Goal: Transaction & Acquisition: Obtain resource

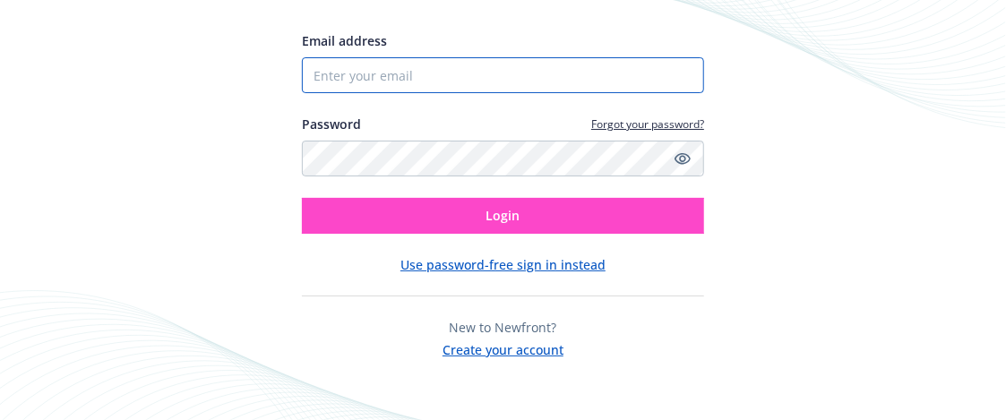
type input "[EMAIL_ADDRESS][DOMAIN_NAME]"
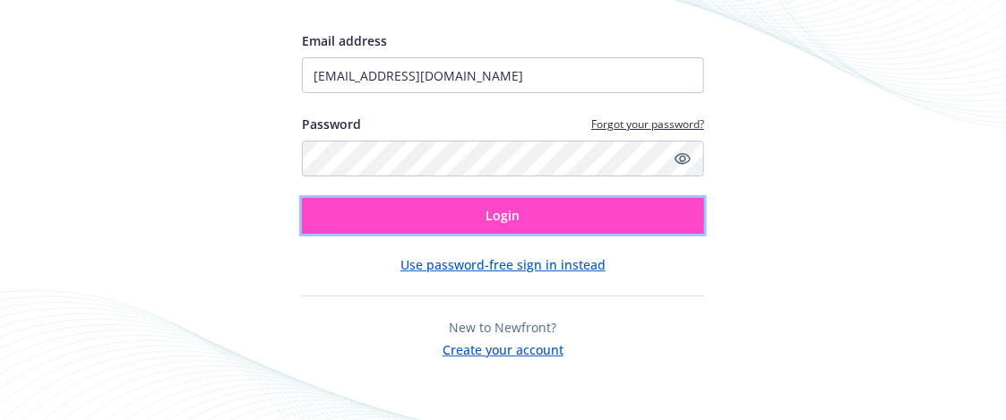
click at [393, 212] on button "Login" at bounding box center [503, 216] width 402 height 36
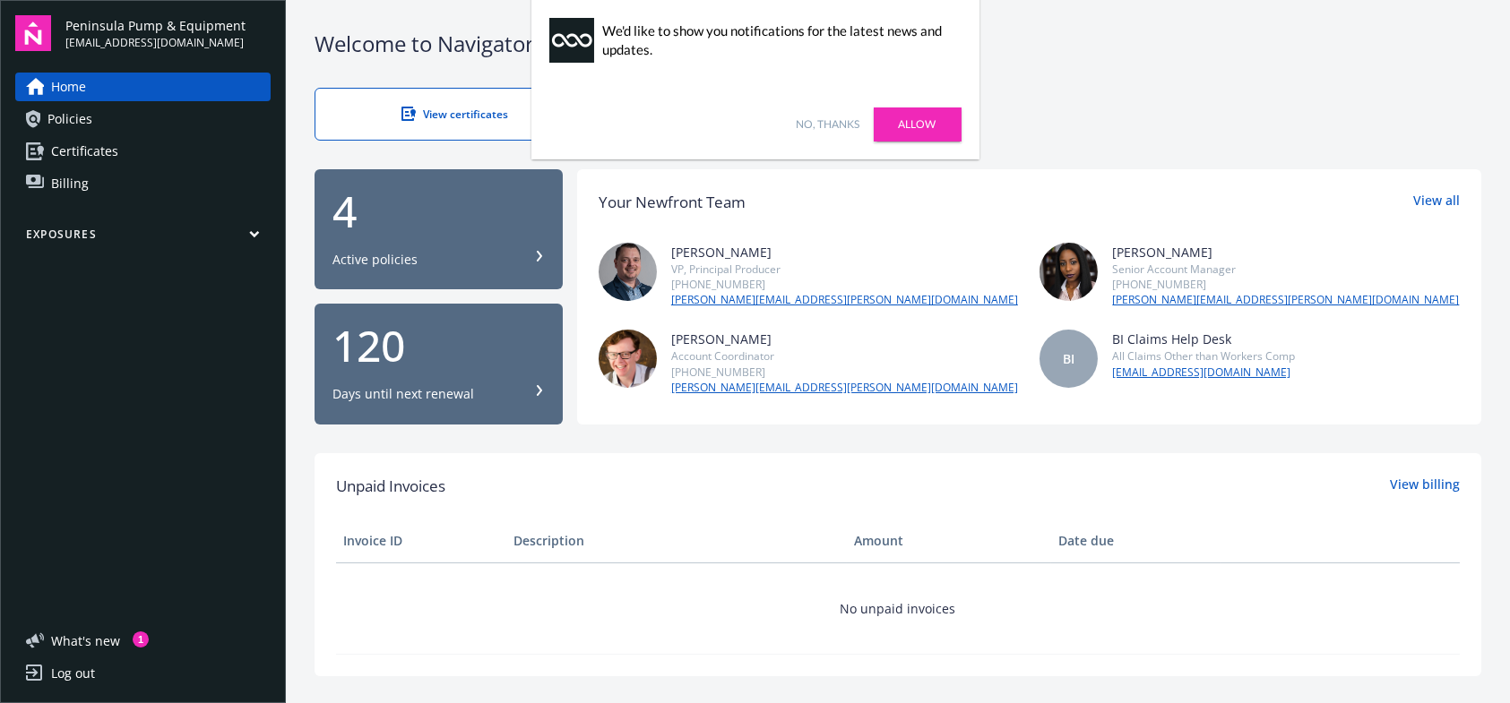
click at [147, 154] on link "Certificates" at bounding box center [142, 151] width 255 height 29
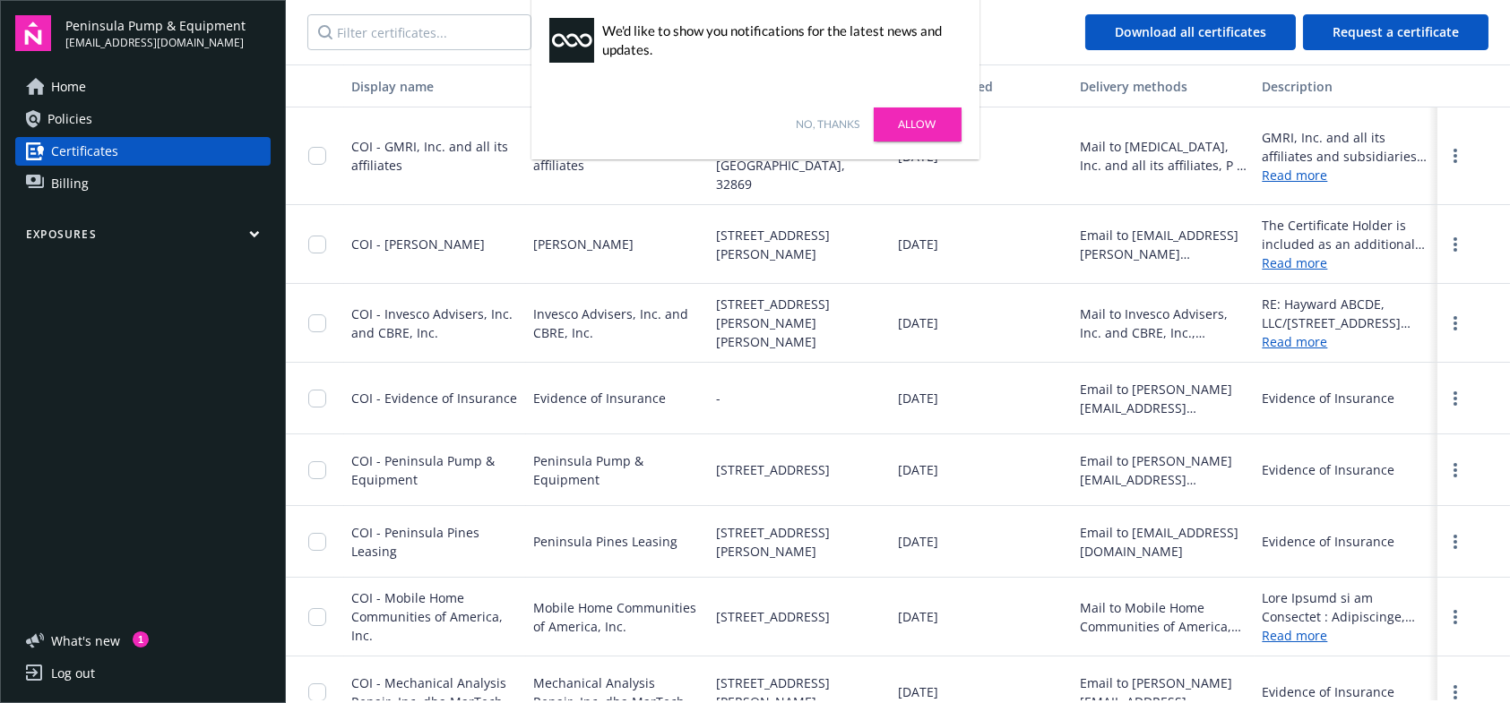
click at [808, 122] on link "No, thanks" at bounding box center [829, 124] width 64 height 16
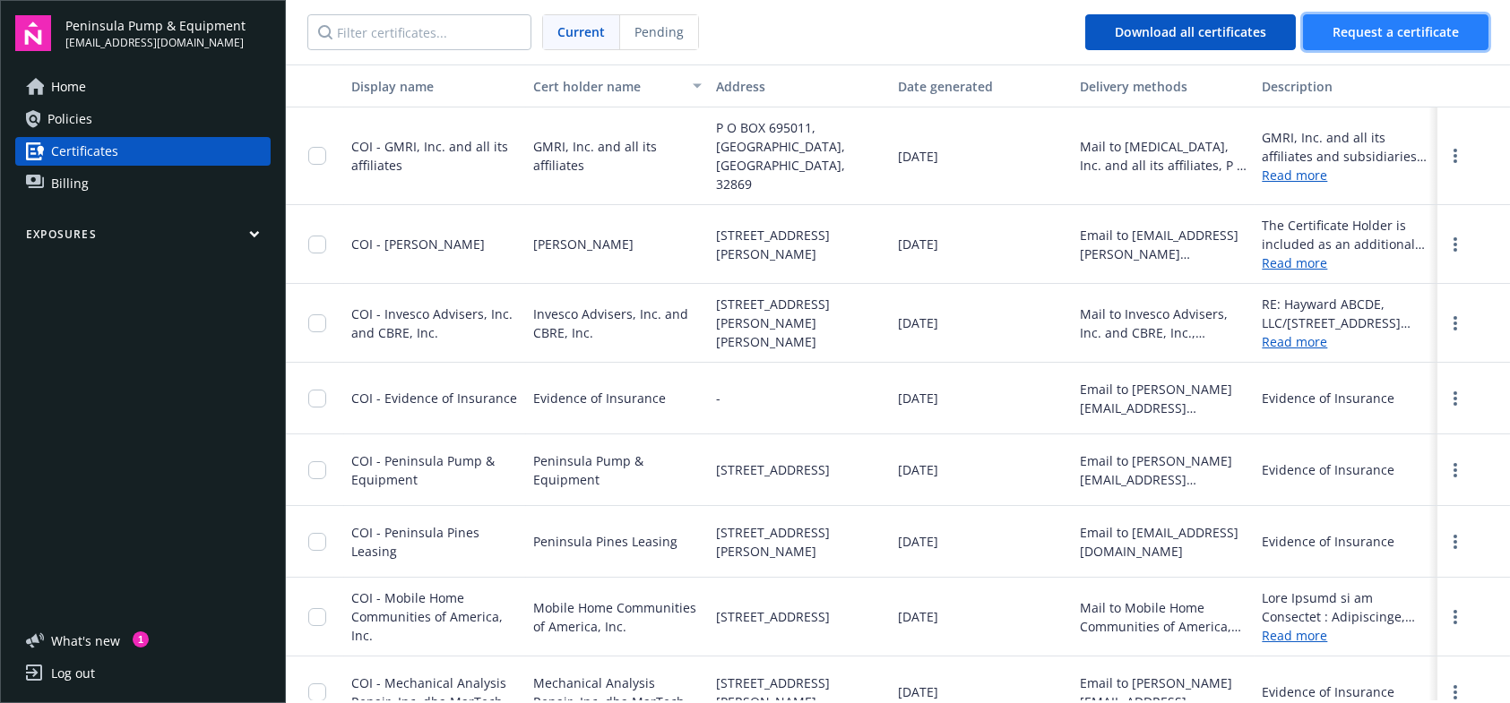
click at [1380, 28] on span "Request a certificate" at bounding box center [1395, 31] width 126 height 17
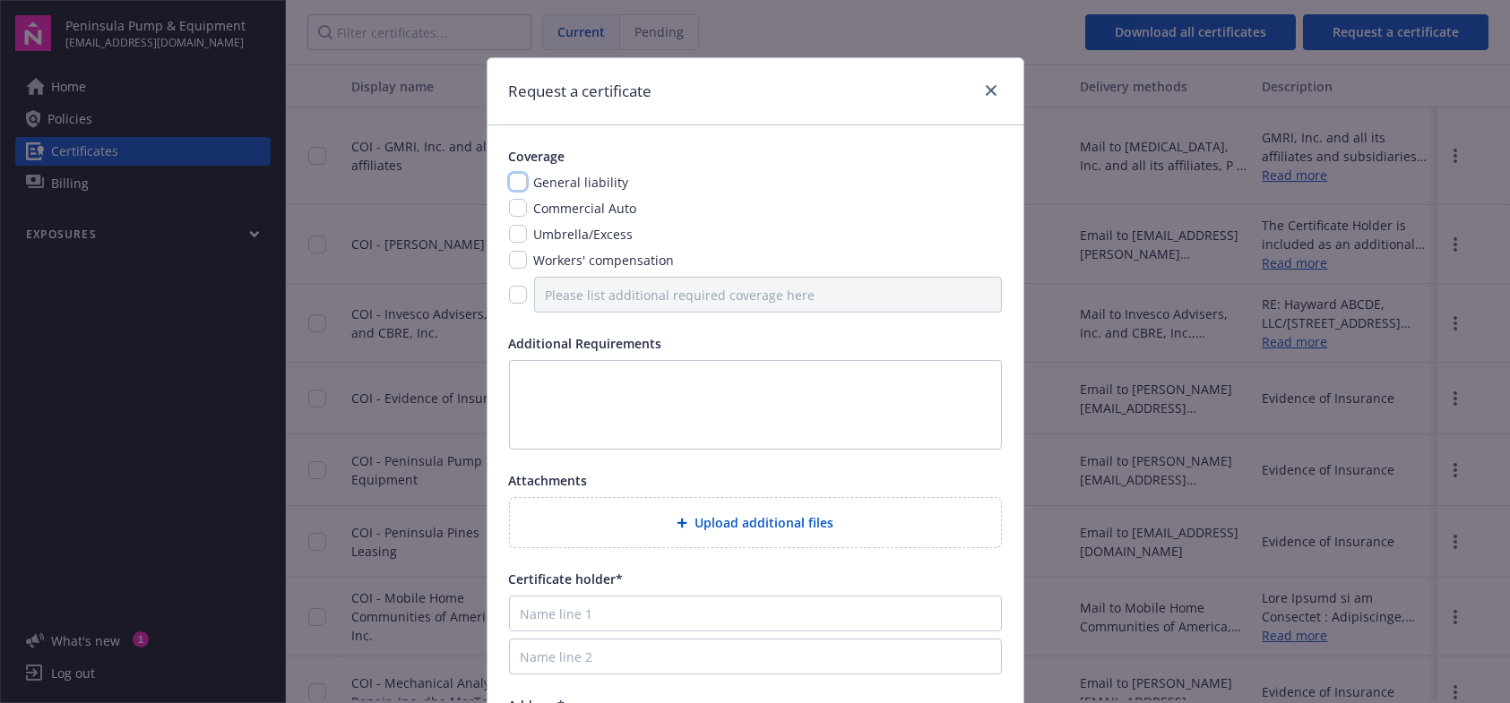
click at [512, 181] on input "checkbox" at bounding box center [518, 182] width 18 height 18
checkbox input "true"
click at [516, 258] on input "checkbox" at bounding box center [518, 260] width 18 height 18
checkbox input "true"
click at [510, 211] on input "checkbox" at bounding box center [518, 208] width 18 height 18
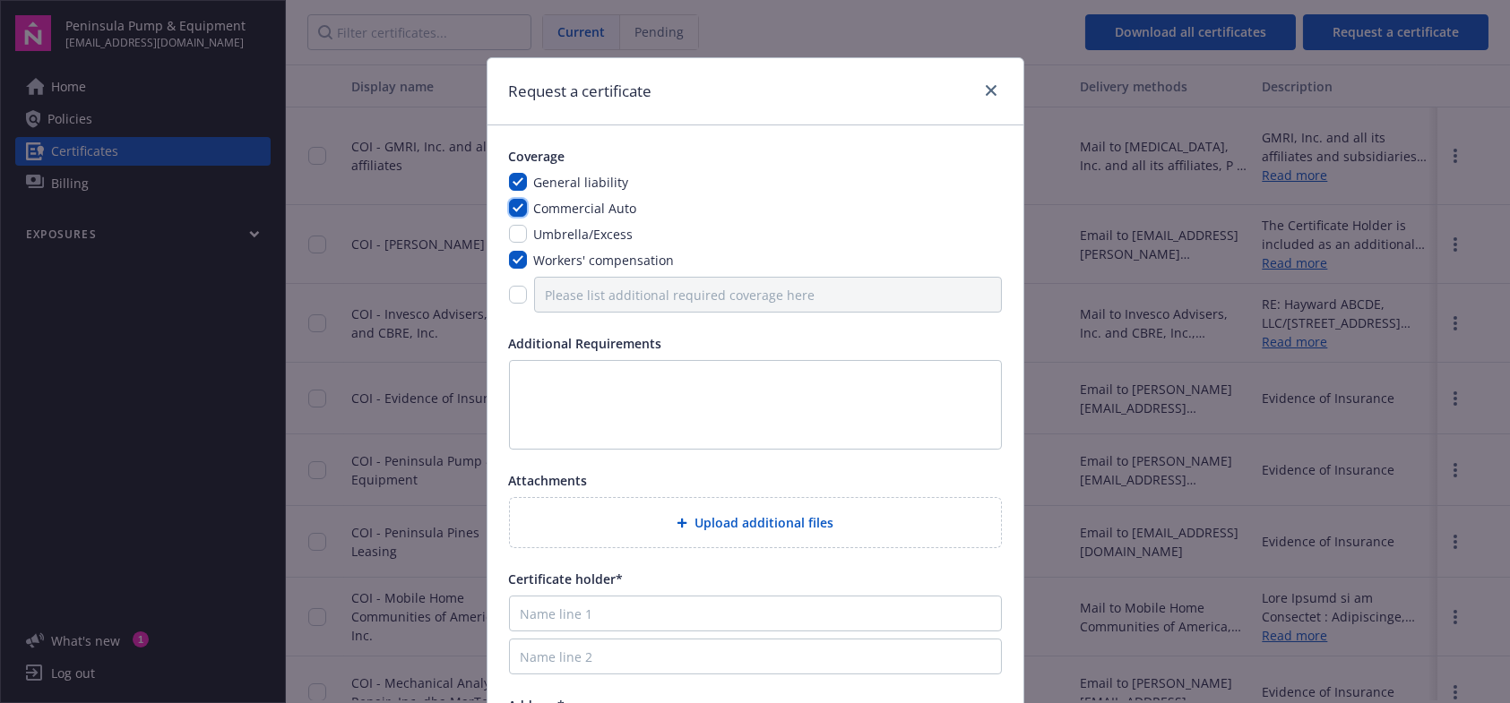
checkbox input "true"
click at [601, 387] on textarea at bounding box center [755, 405] width 493 height 90
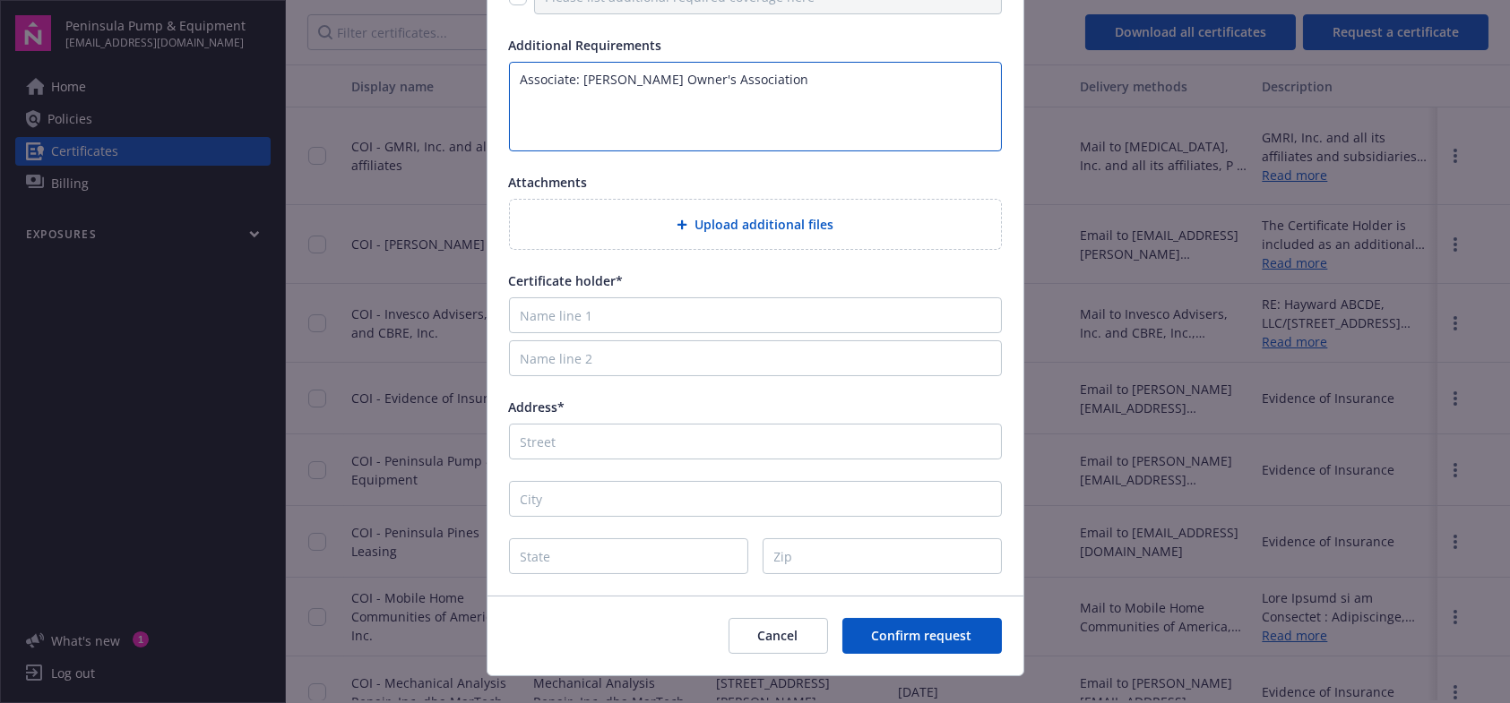
scroll to position [328, 0]
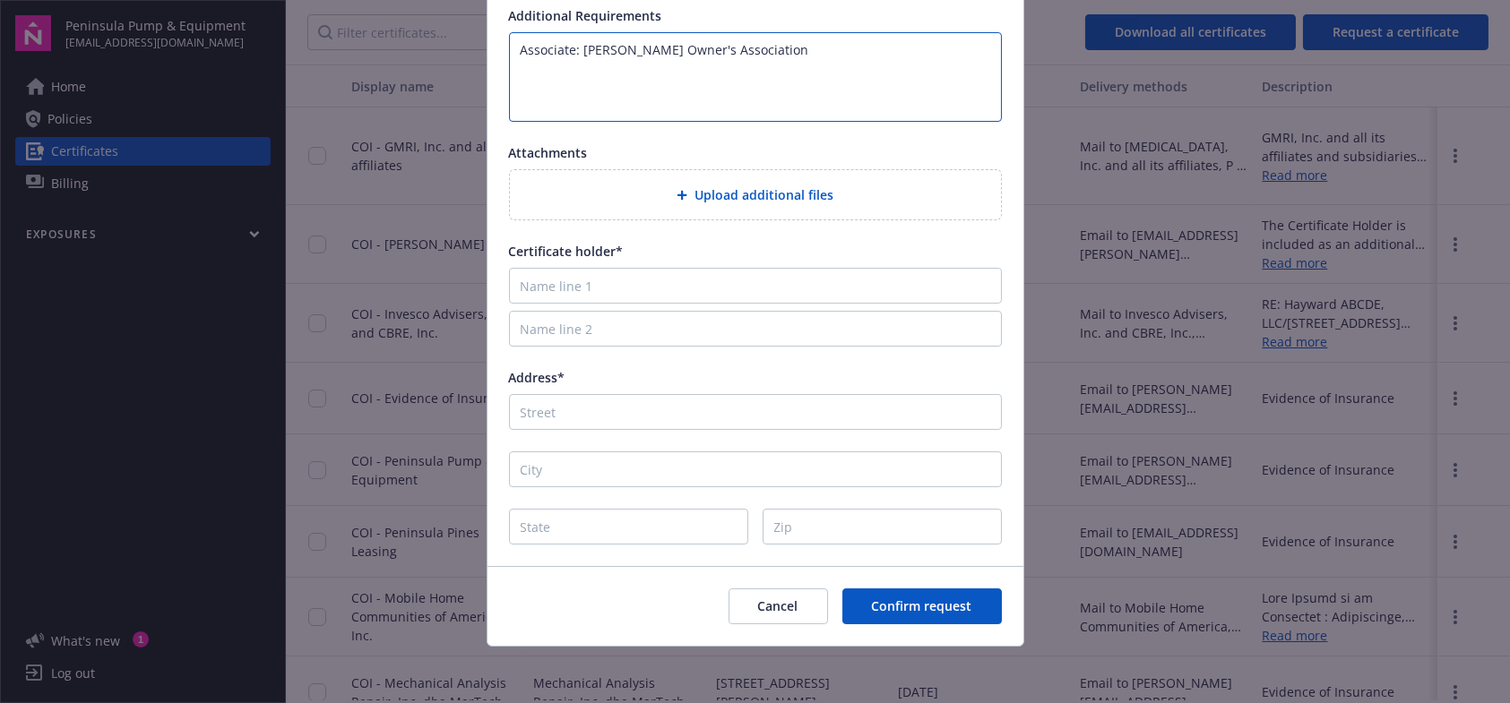
type textarea "Associate: [PERSON_NAME] Owner's Association"
click at [598, 384] on div "Address*" at bounding box center [755, 377] width 493 height 19
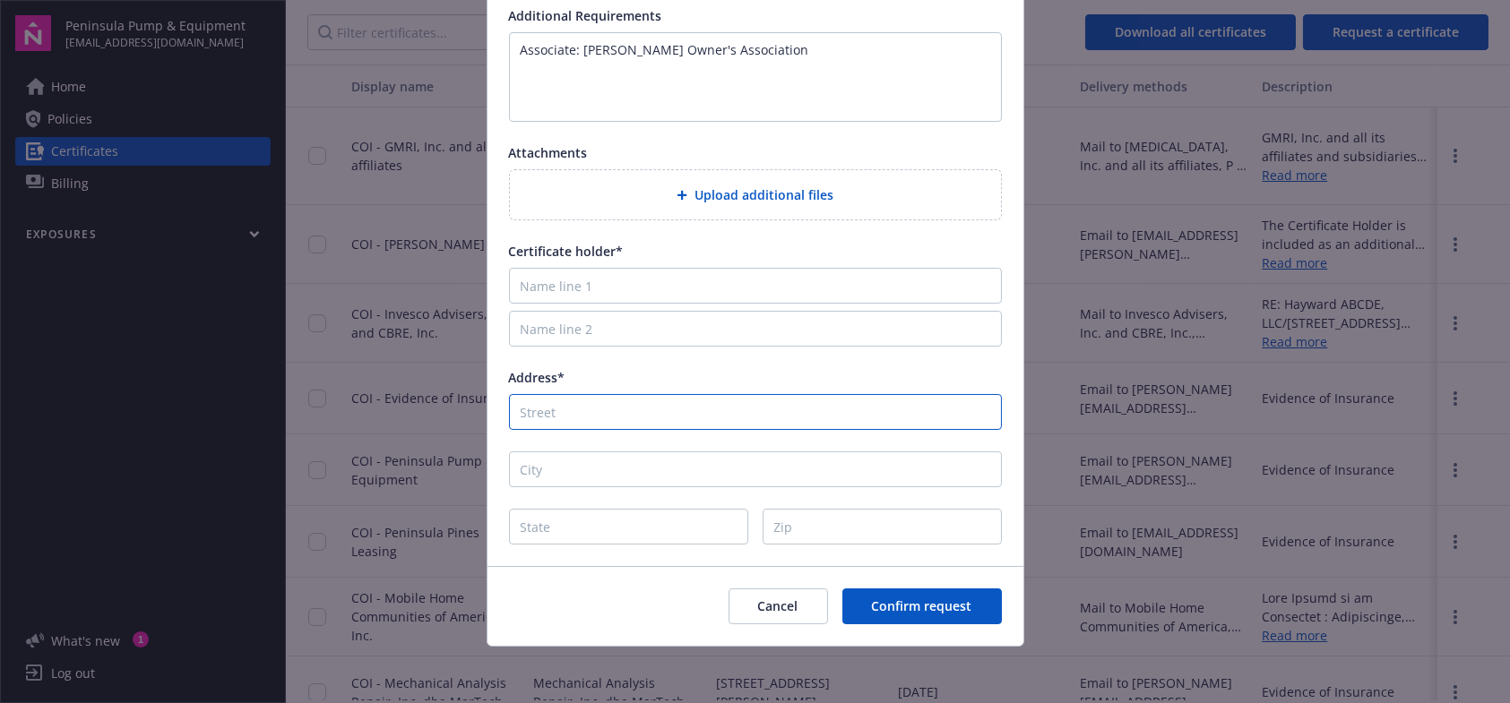
click at [598, 407] on input "Address*" at bounding box center [755, 412] width 493 height 36
type input "[STREET_ADDRESS]"
type input "San [PERSON_NAME]"
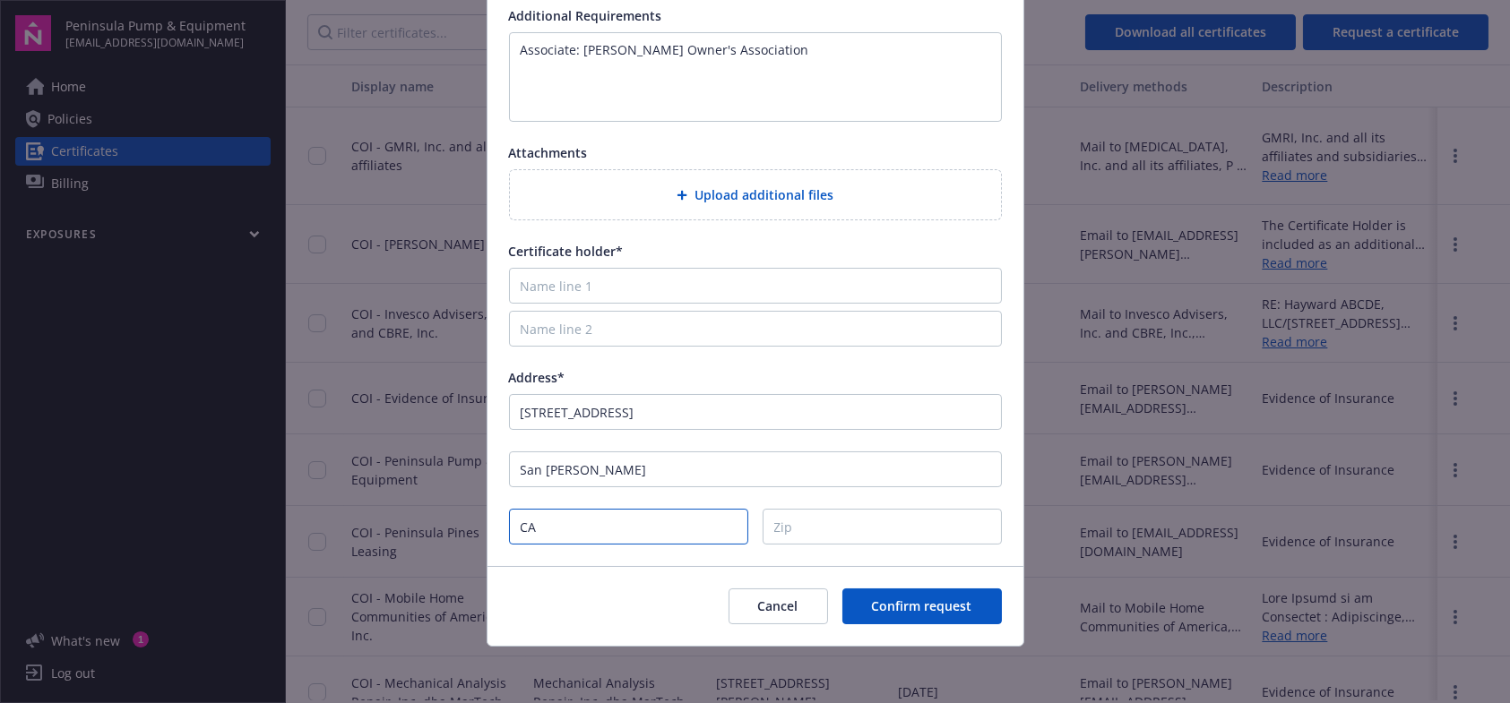
type input "CA"
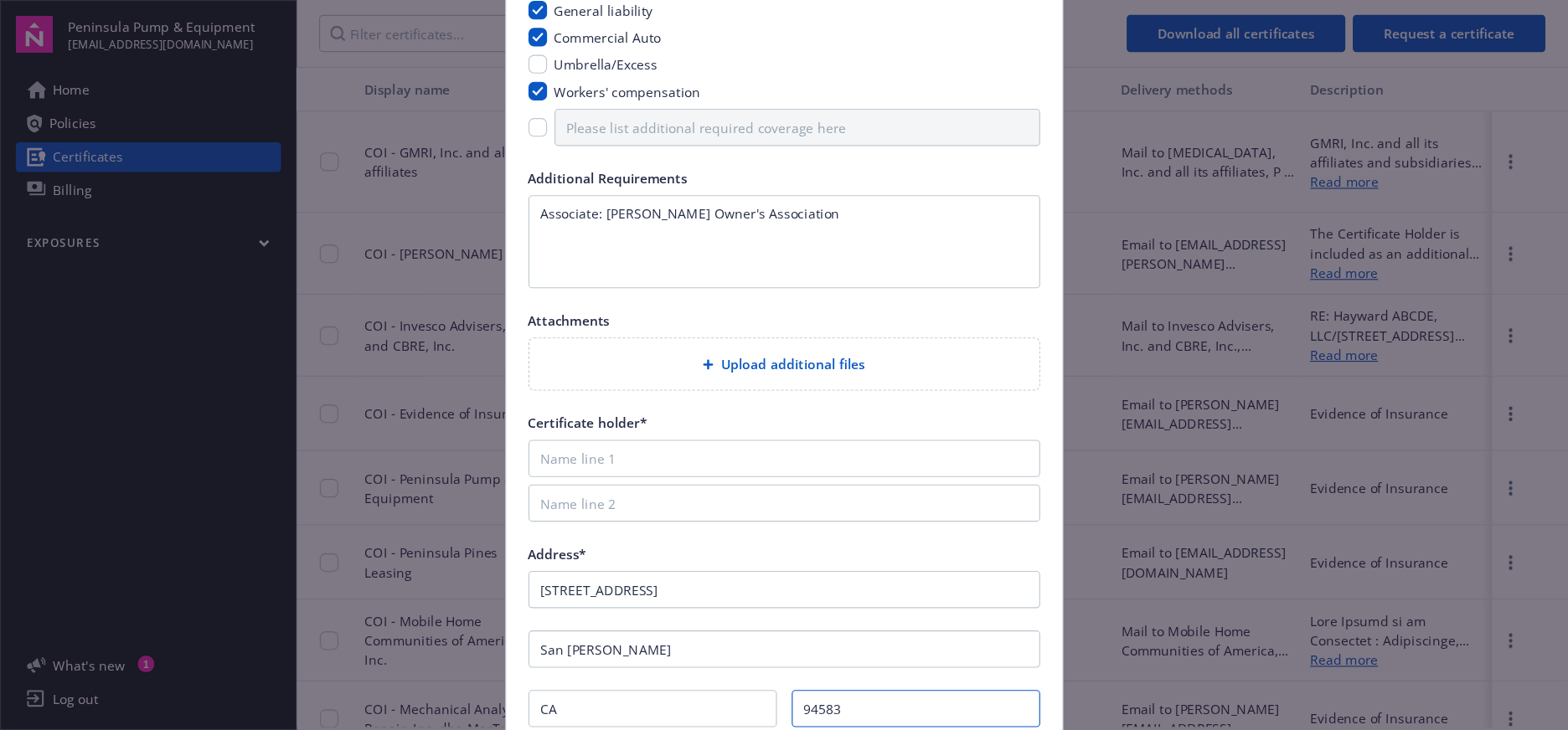
scroll to position [139, 0]
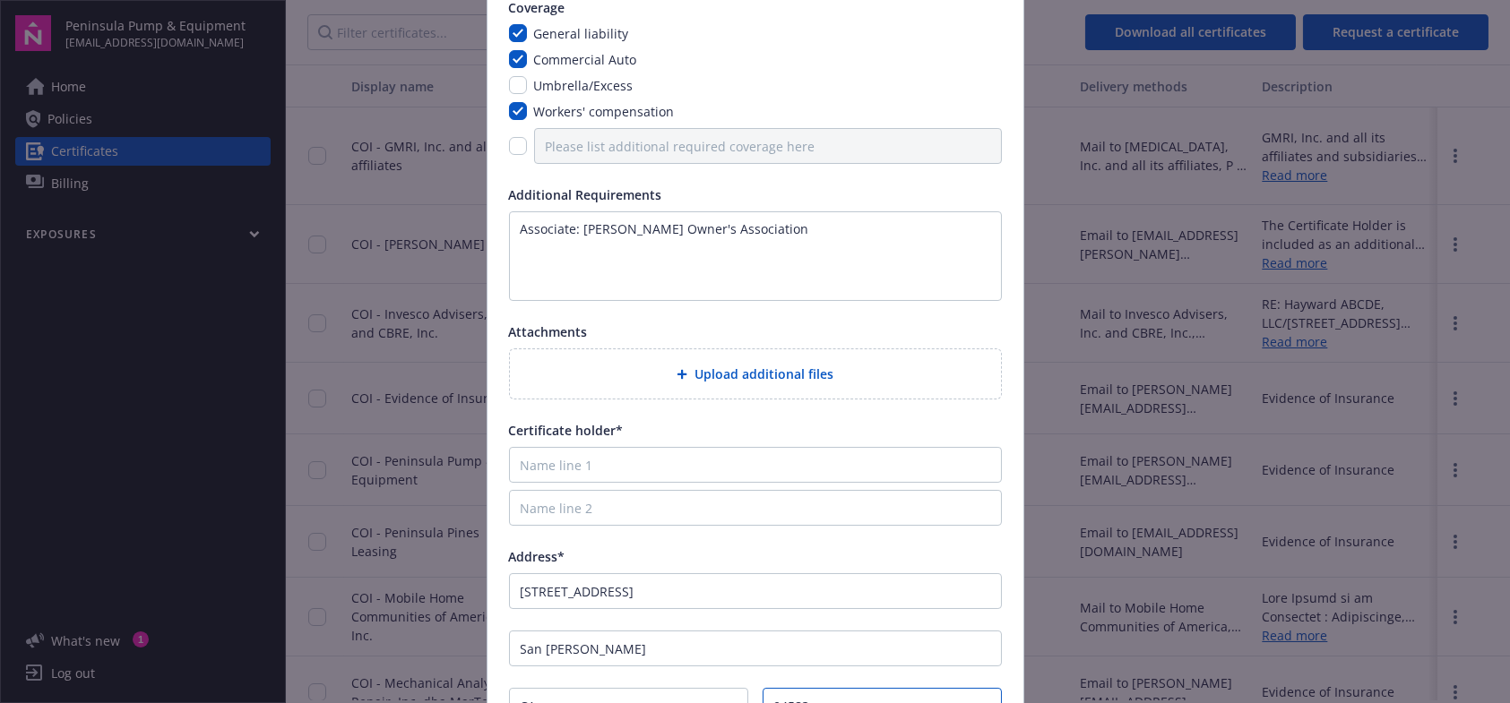
type input "94583"
drag, startPoint x: 747, startPoint y: 237, endPoint x: 518, endPoint y: 203, distance: 231.9
click at [518, 203] on div "Additional Requirements Associate: [PERSON_NAME] Owner's Association" at bounding box center [755, 243] width 493 height 116
type textarea "A"
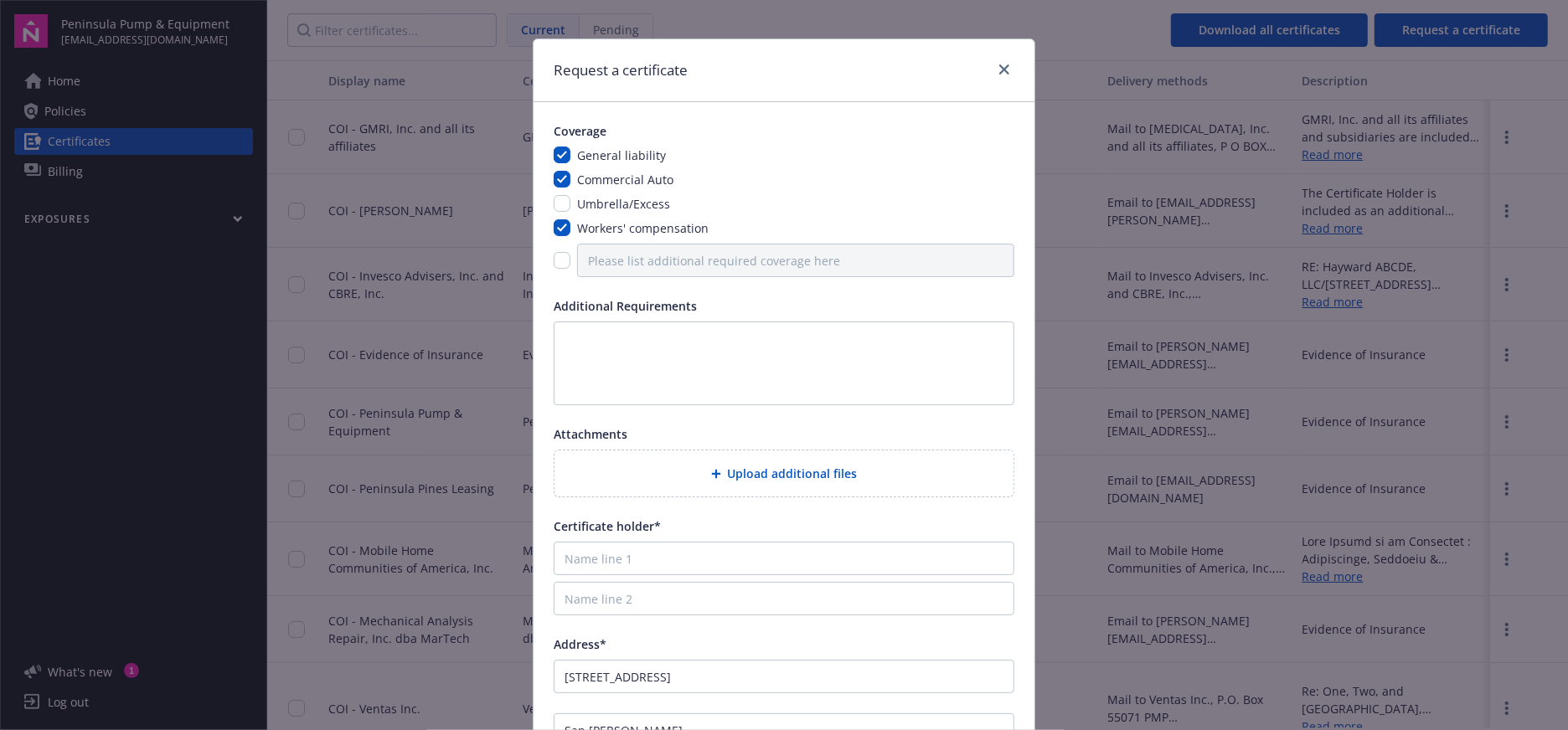
scroll to position [77, 0]
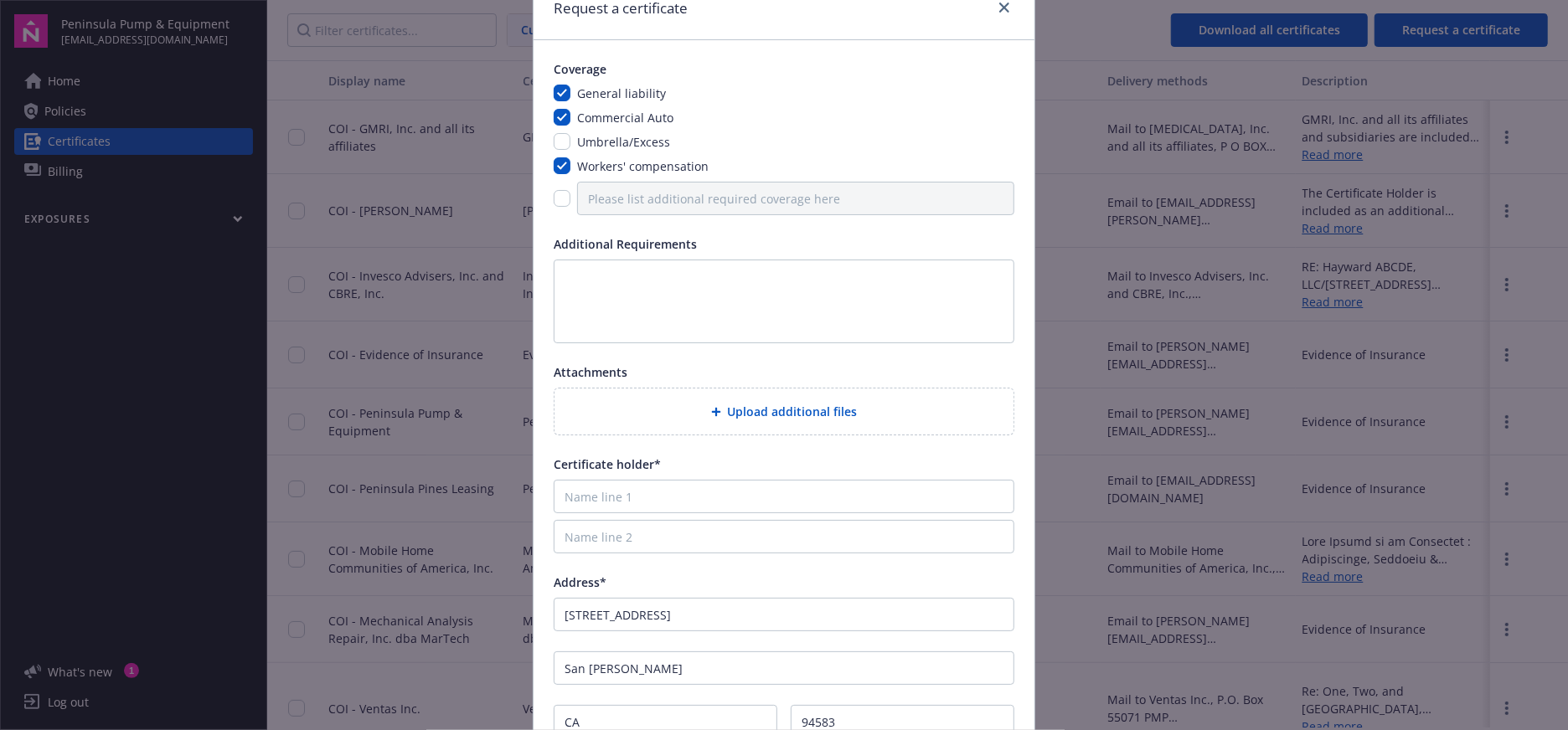
click at [672, 412] on div "Upload additional files" at bounding box center [784, 411] width 432 height 20
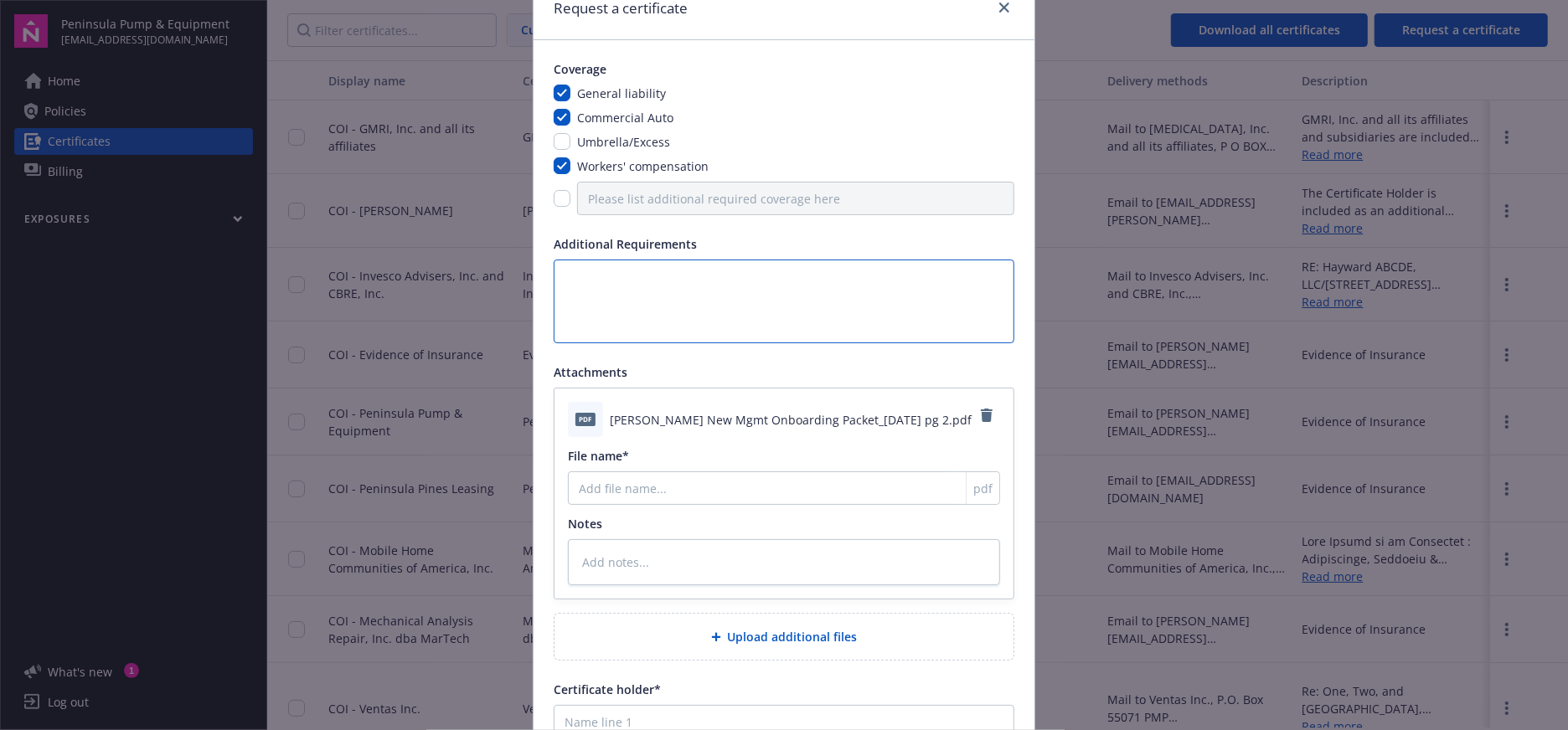
click at [648, 276] on textarea at bounding box center [784, 302] width 461 height 84
paste textarea "[PERSON_NAME] Owners’ Association AND DNJ Property Management Services LLC, dba…"
type textarea "[PERSON_NAME] Owners’ Association AND DNJ Property Management Services LLC, dba…"
type textarea "x"
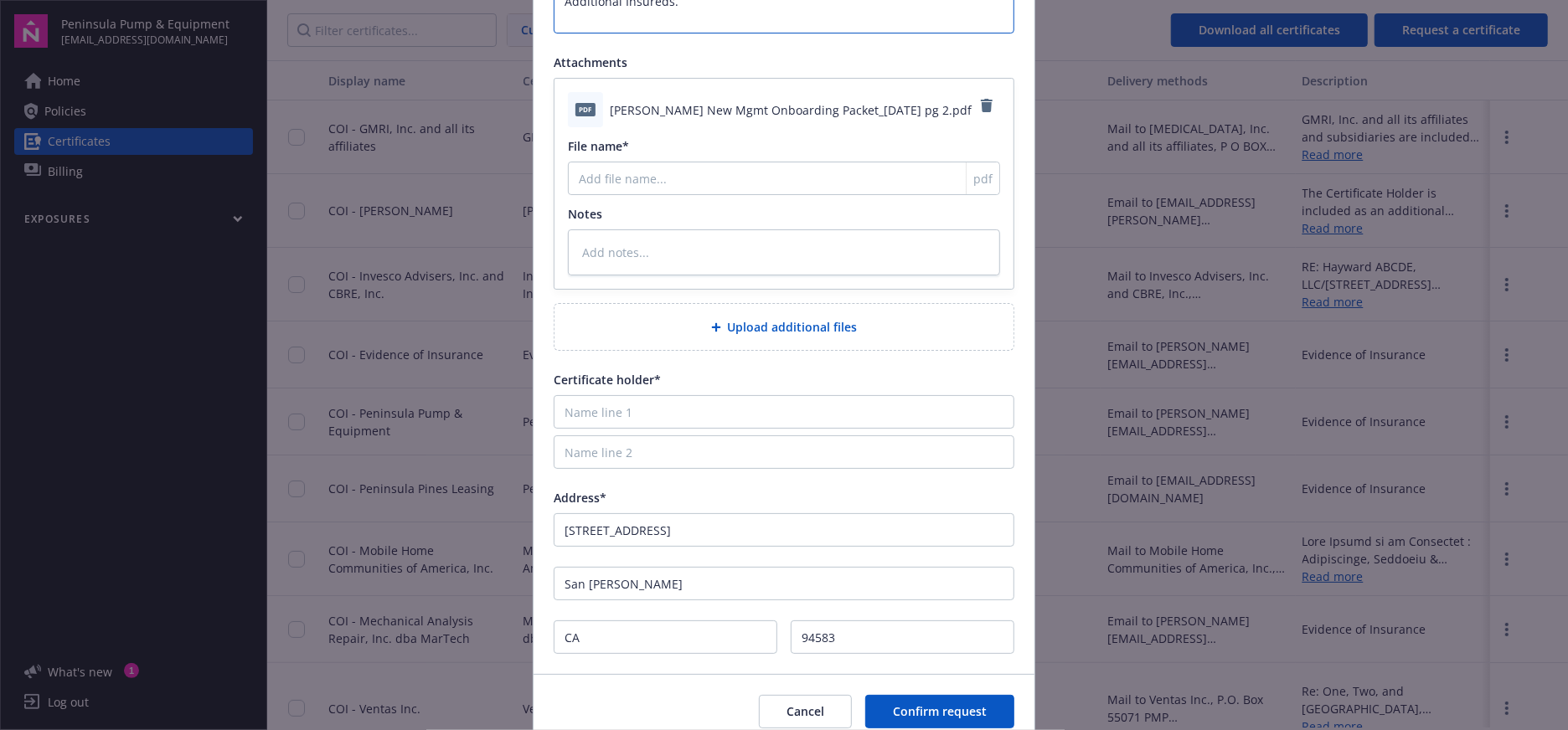
scroll to position [450, 0]
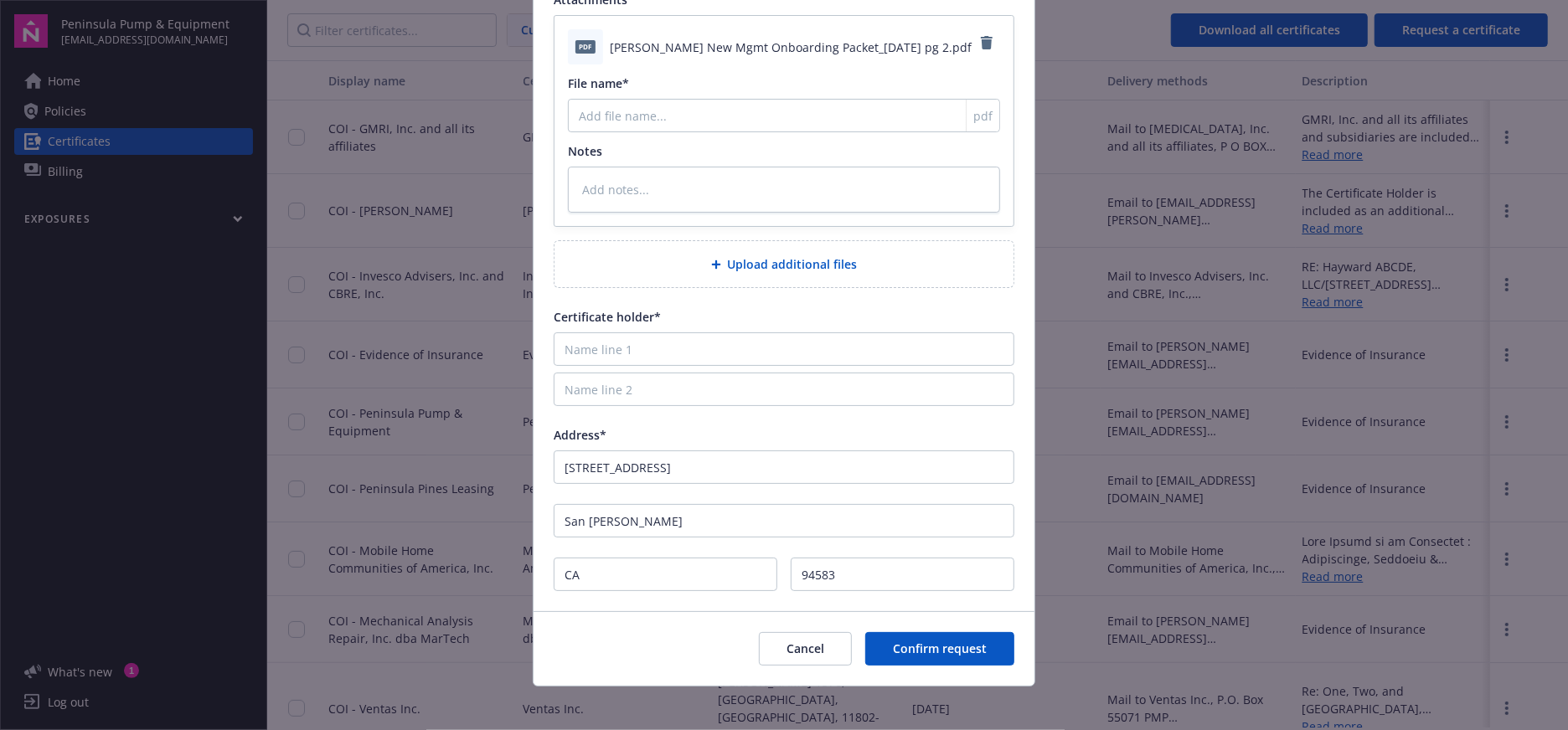
type textarea "[PERSON_NAME] Owners’ Association AND DNJ Property Management Services LLC, dba…"
click at [618, 354] on input "Name line 1" at bounding box center [784, 350] width 461 height 34
paste input "[PERSON_NAME] Owners’ Association"
type input "[PERSON_NAME] Owners’ Association"
type textarea "x"
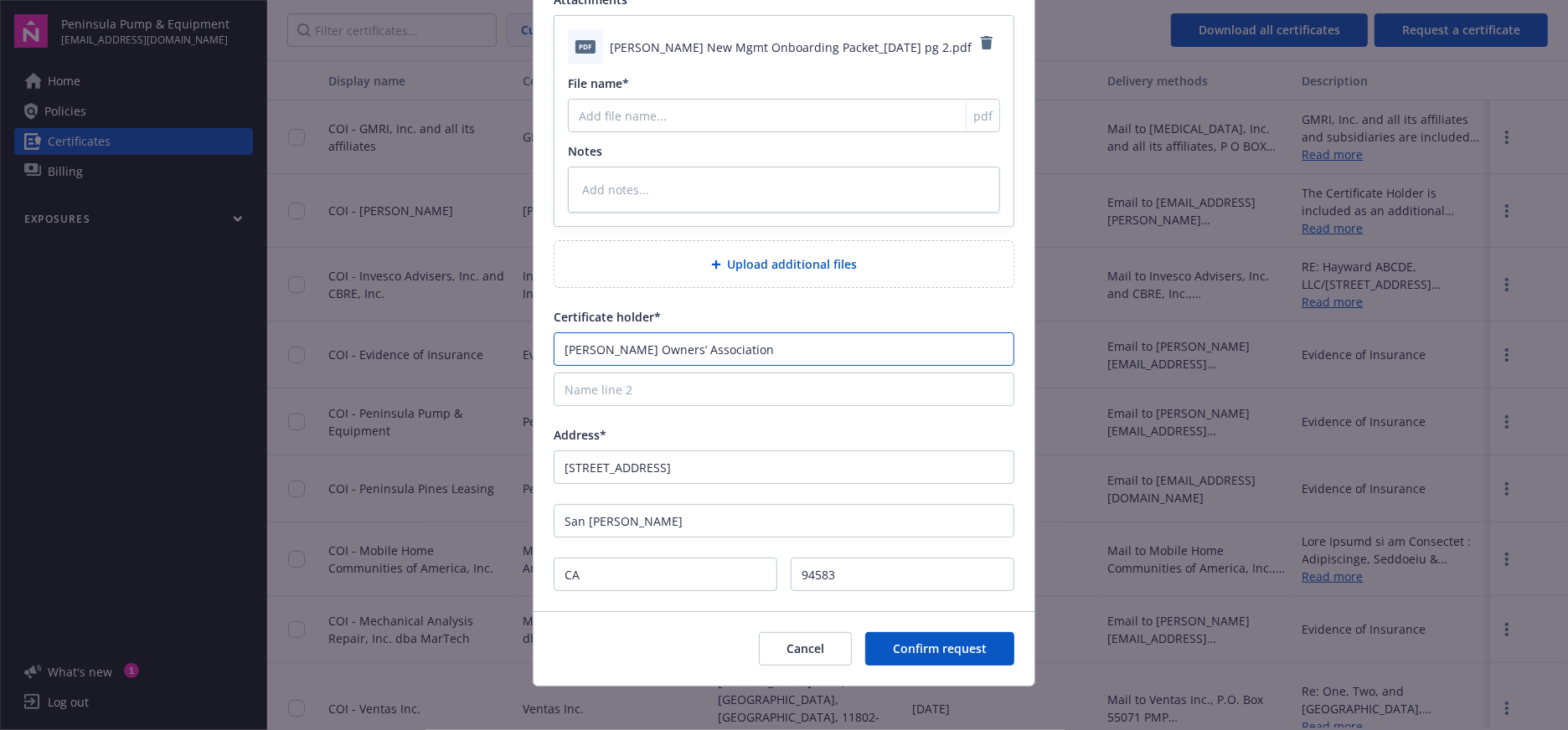
type input "[PERSON_NAME] Owners’ Association"
click at [625, 393] on input "Name line 2" at bounding box center [784, 390] width 461 height 34
paste input "c/o DNJ Property Management Services LLC, dba Common Interest Management Servic…"
type input "c/o DNJ Property Management Services LLC, dba Common Interest Management Servic…"
type textarea "x"
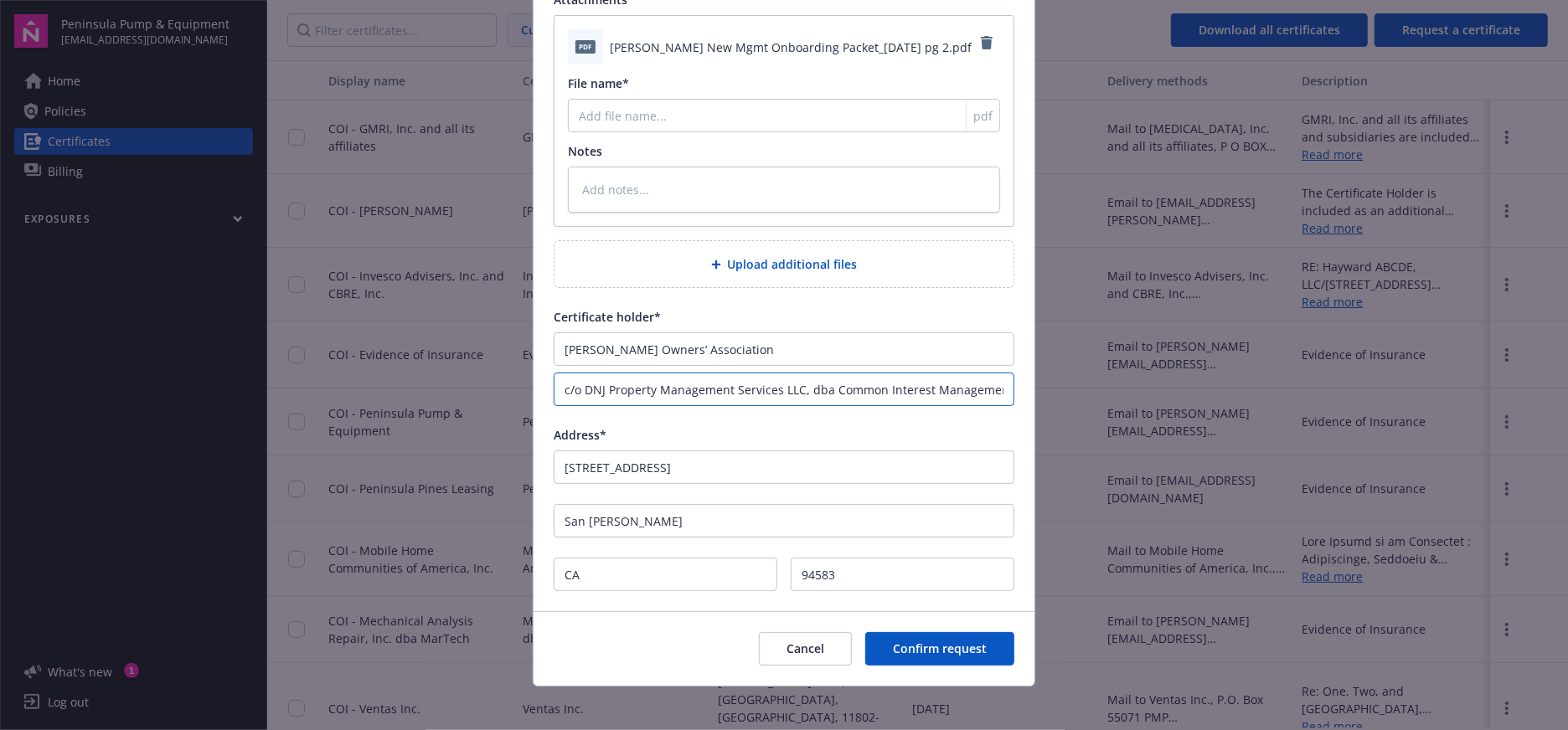
scroll to position [0, 46]
type input "c/o DNJ Property Management Services LLC, dba Common Interest Management Servic…"
click at [936, 648] on span "Confirm request" at bounding box center [940, 648] width 94 height 16
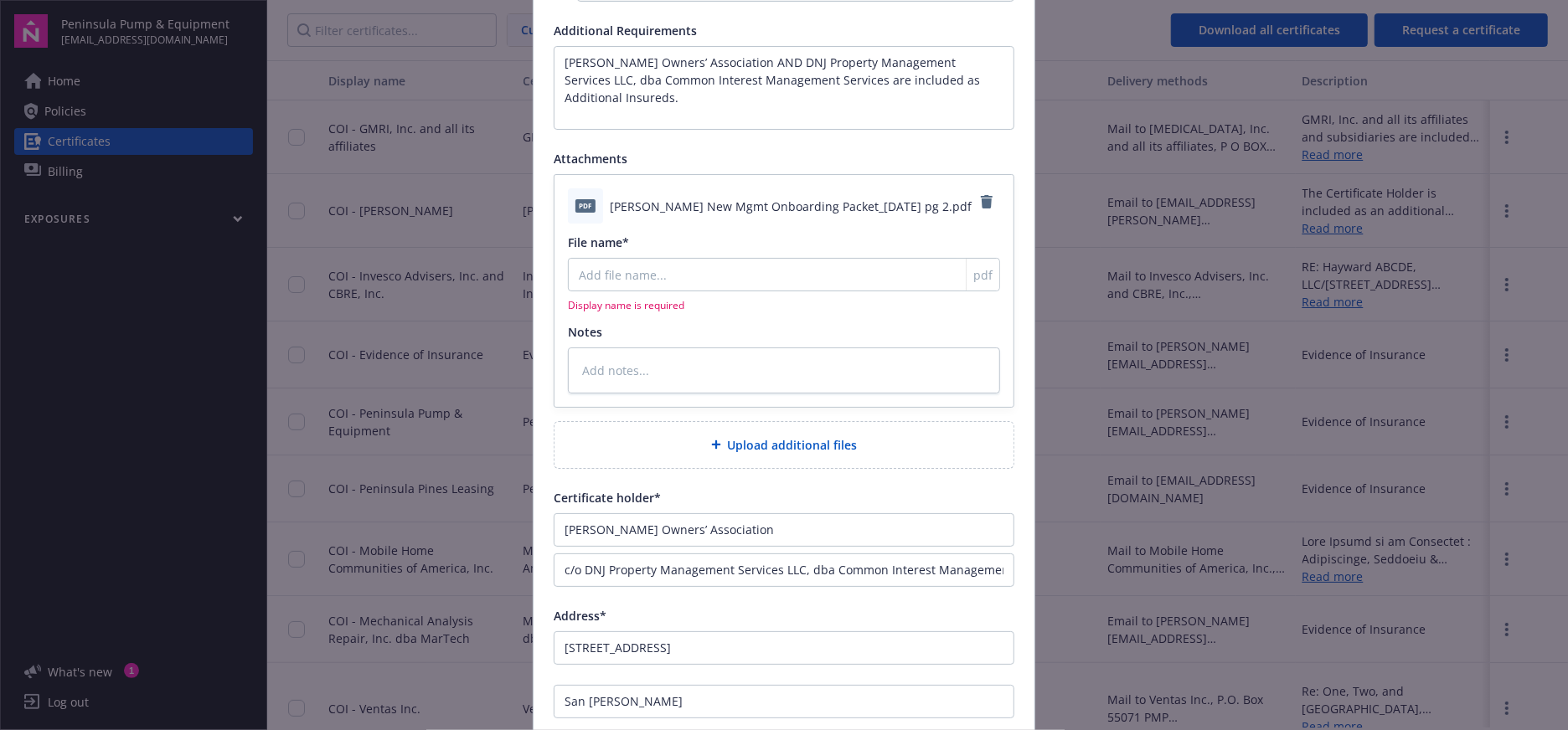
scroll to position [263, 0]
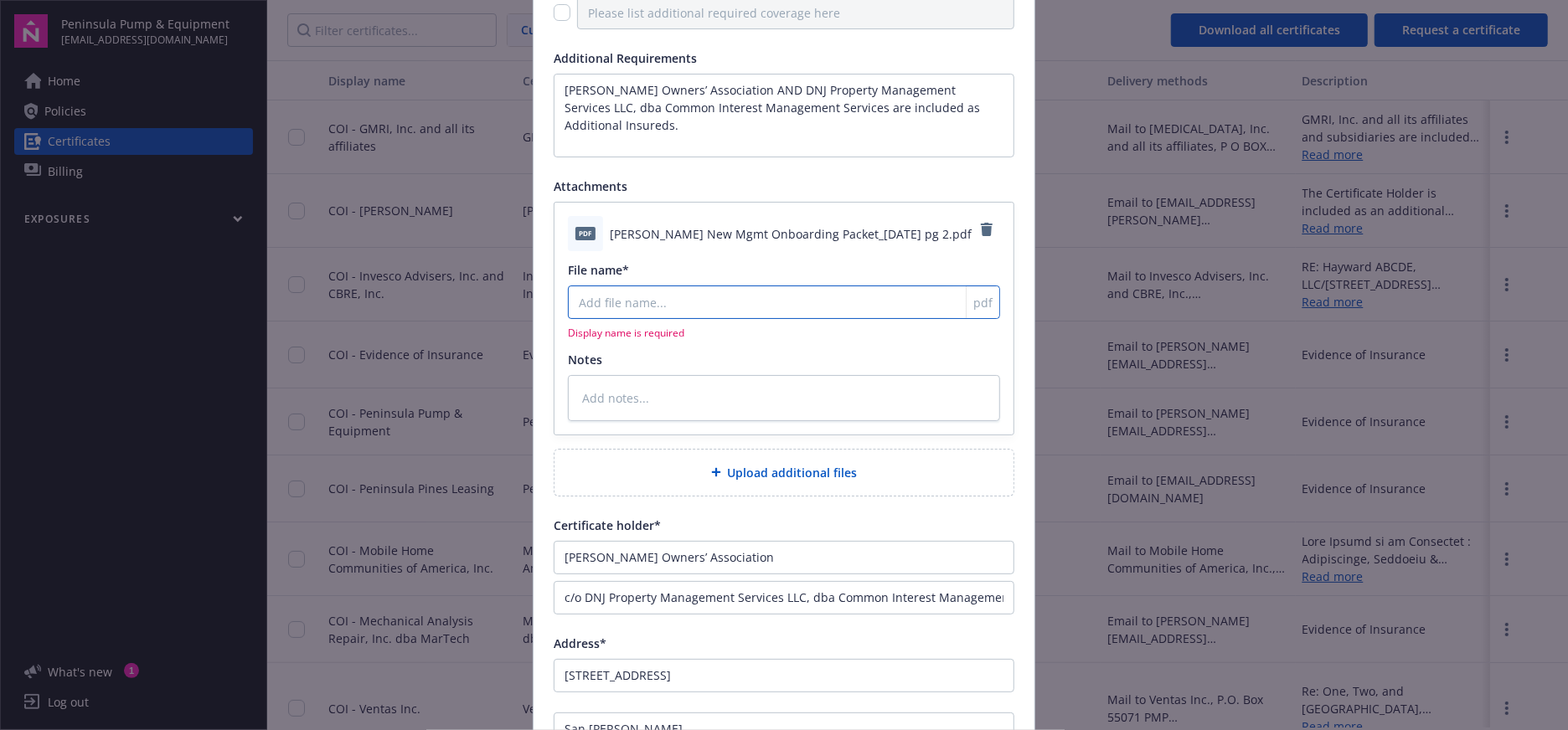
click at [661, 307] on input "File name*" at bounding box center [784, 303] width 432 height 34
type textarea "x"
type input "O"
type textarea "x"
type input "On"
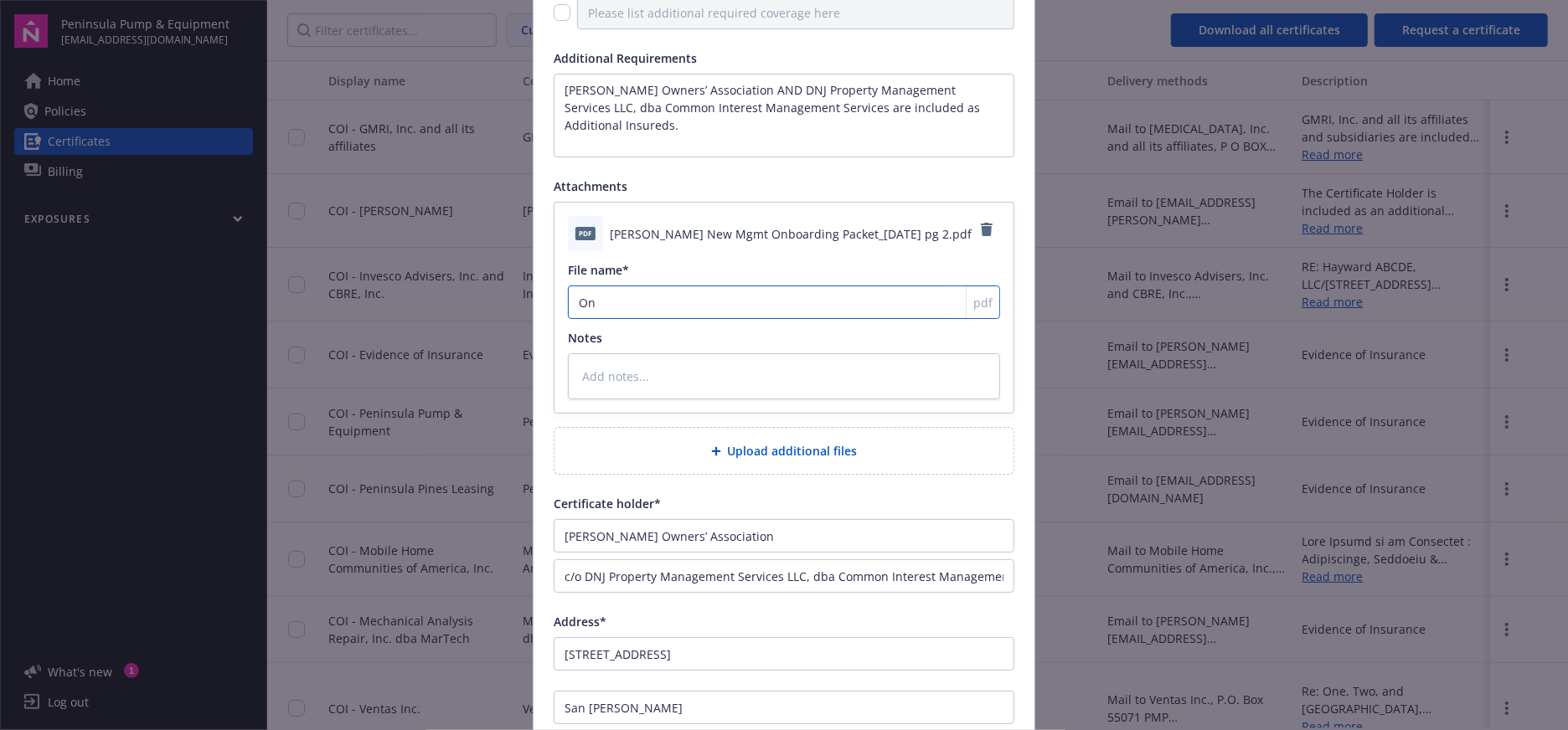
type textarea "x"
type input "Onb"
type textarea "x"
type input "Onbo"
type textarea "x"
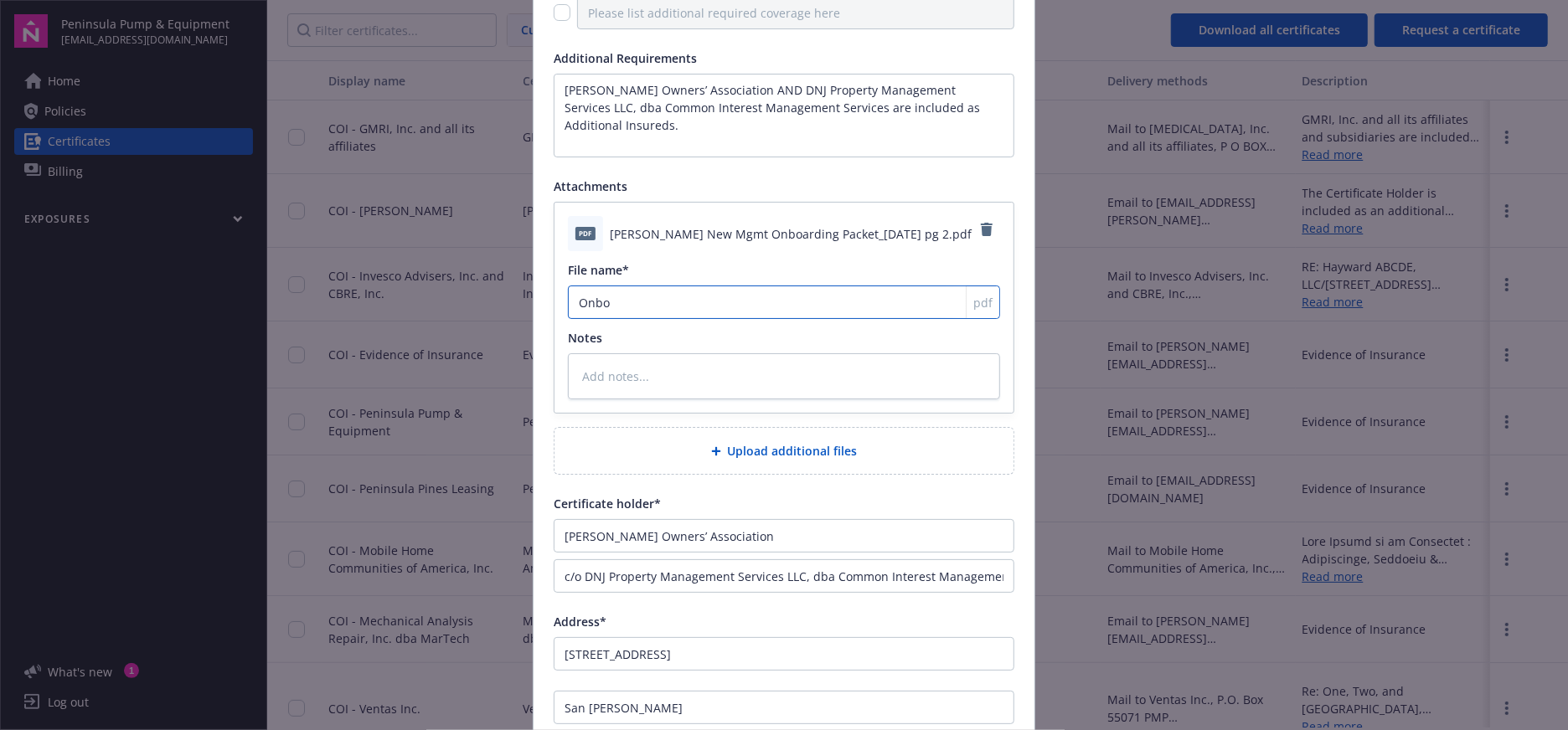
type input "Onboa"
type textarea "x"
type input "Onboar"
type textarea "x"
type input "Onboard"
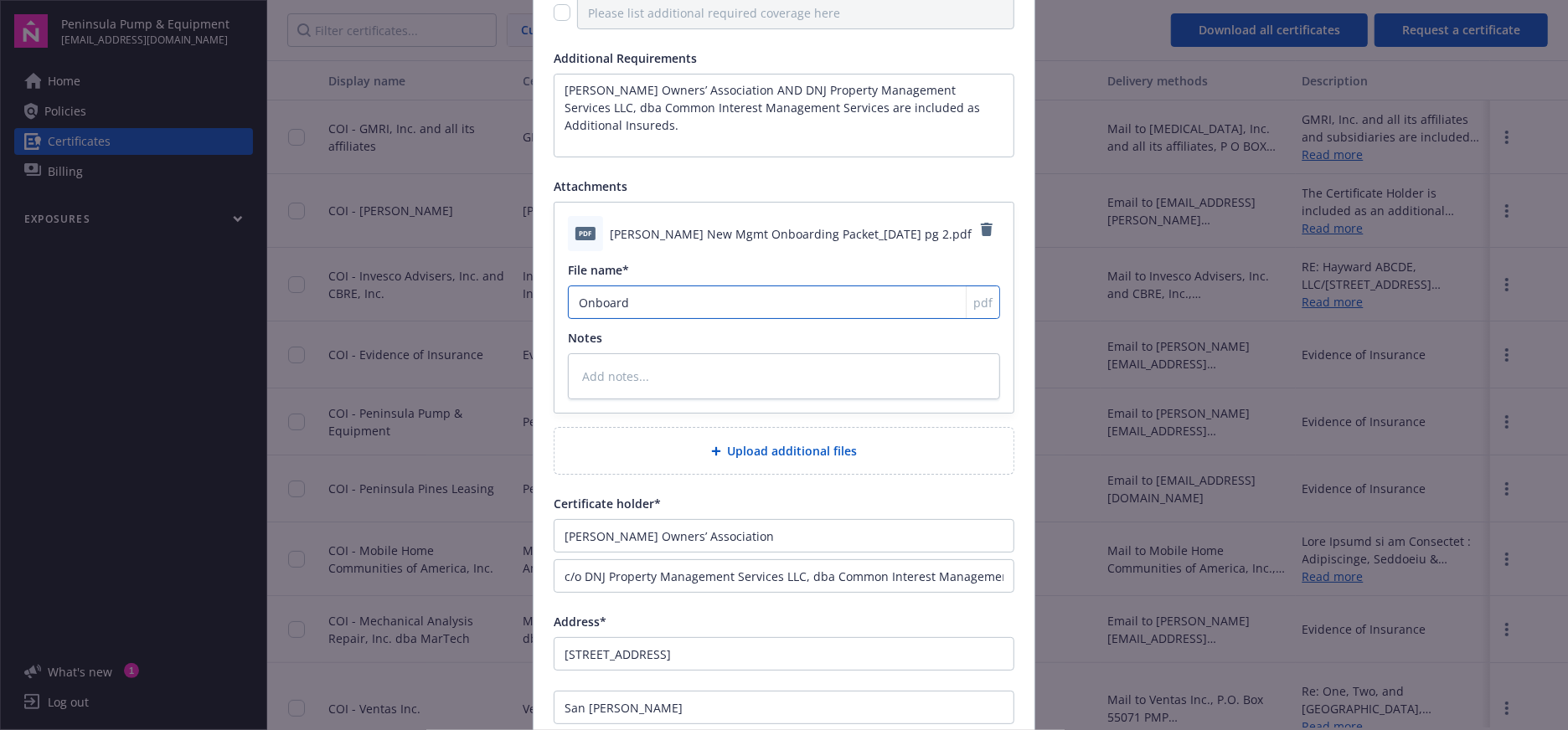
type textarea "x"
type input "Onboardi"
type textarea "x"
type input "Onboardin"
type textarea "x"
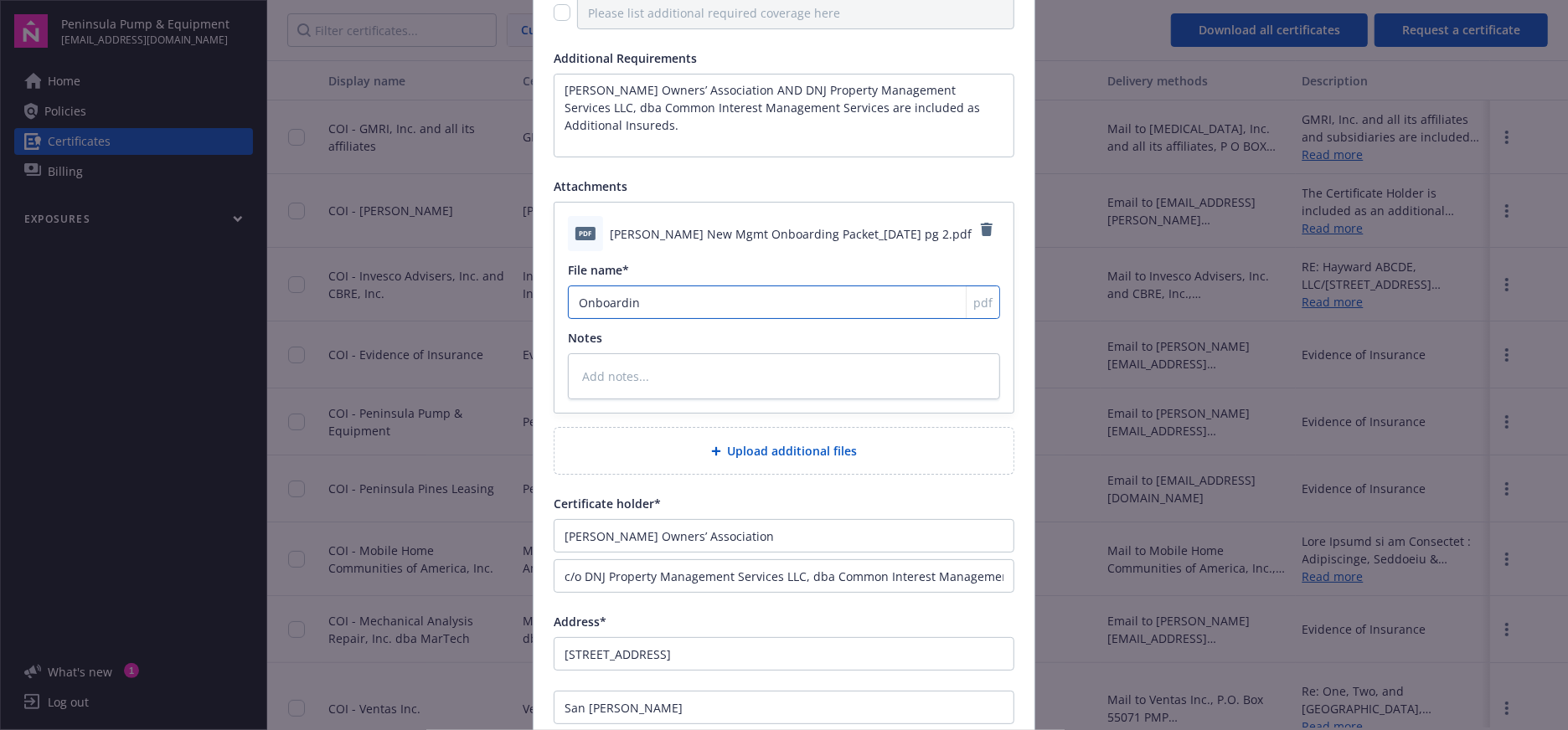
type input "Onboarding"
type textarea "x"
type input "Onboarding"
type textarea "x"
type input "Onboarding P"
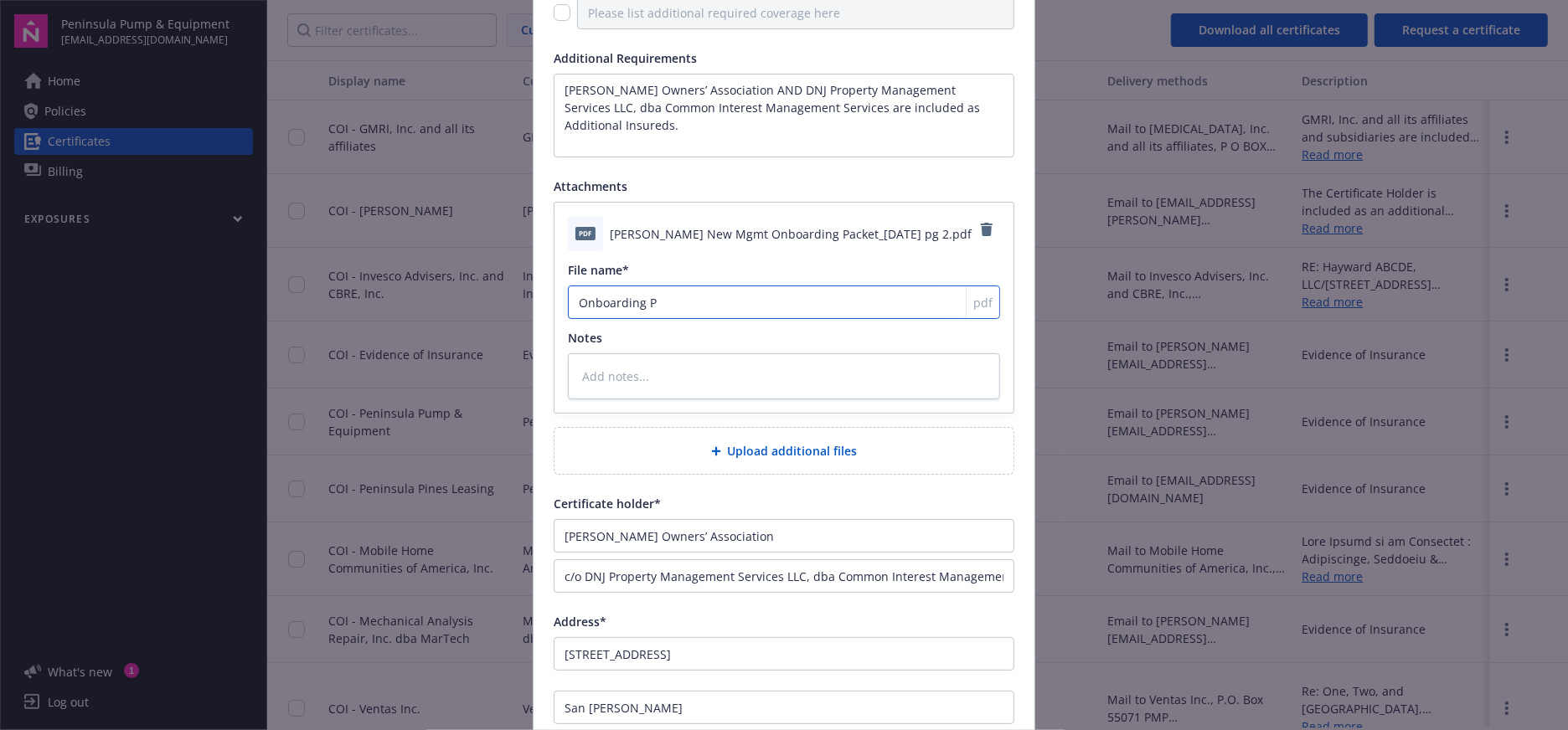
type textarea "x"
type input "Onboarding Pa"
type textarea "x"
type input "Onboarding Pac"
type textarea "x"
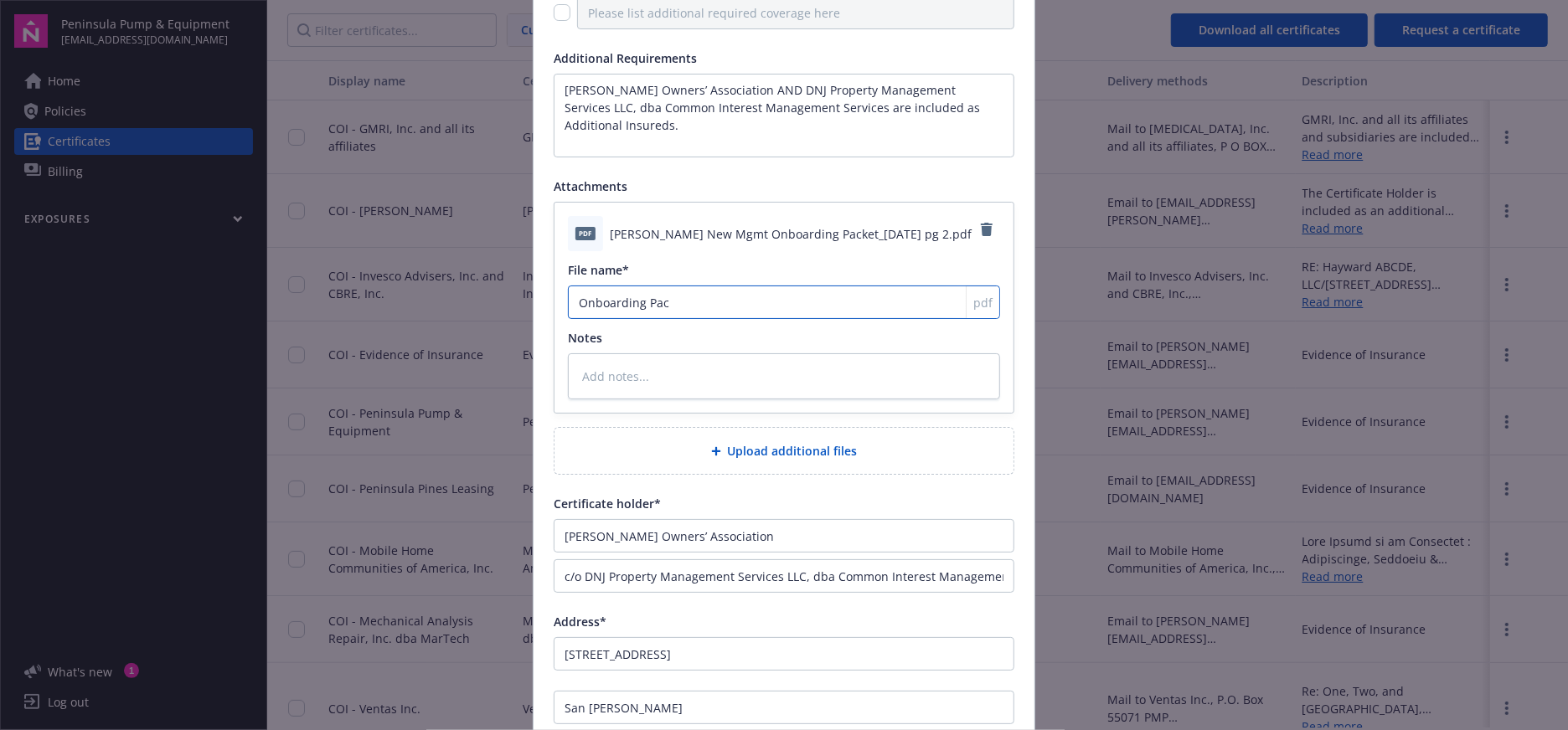
type input "Onboarding Pack"
type textarea "x"
type input "Onboarding Packe"
type textarea "x"
type input "Onboarding Packet"
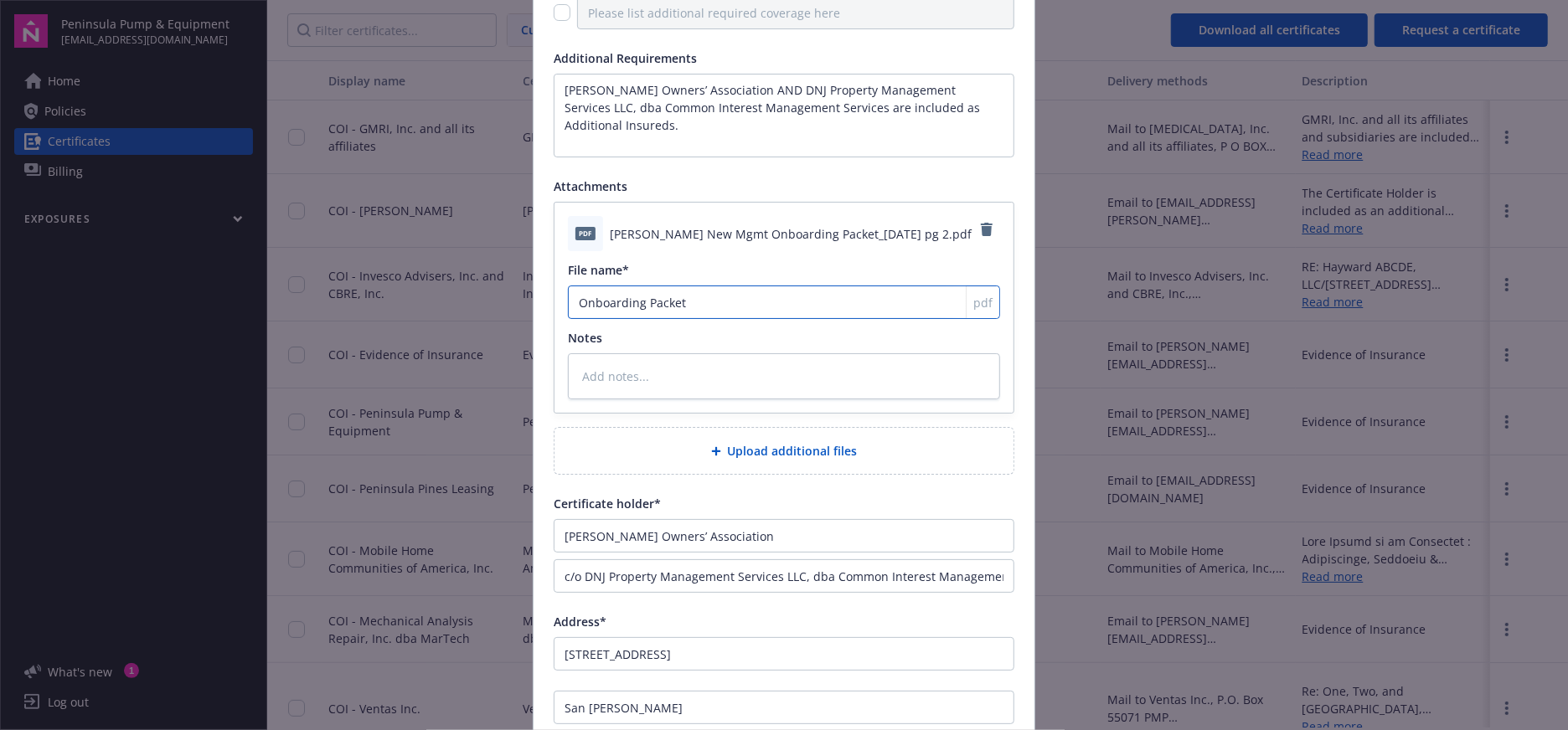
type textarea "x"
type input "Onboarding Packet"
type textarea "x"
type input "Onboarding Packet P"
type textarea "x"
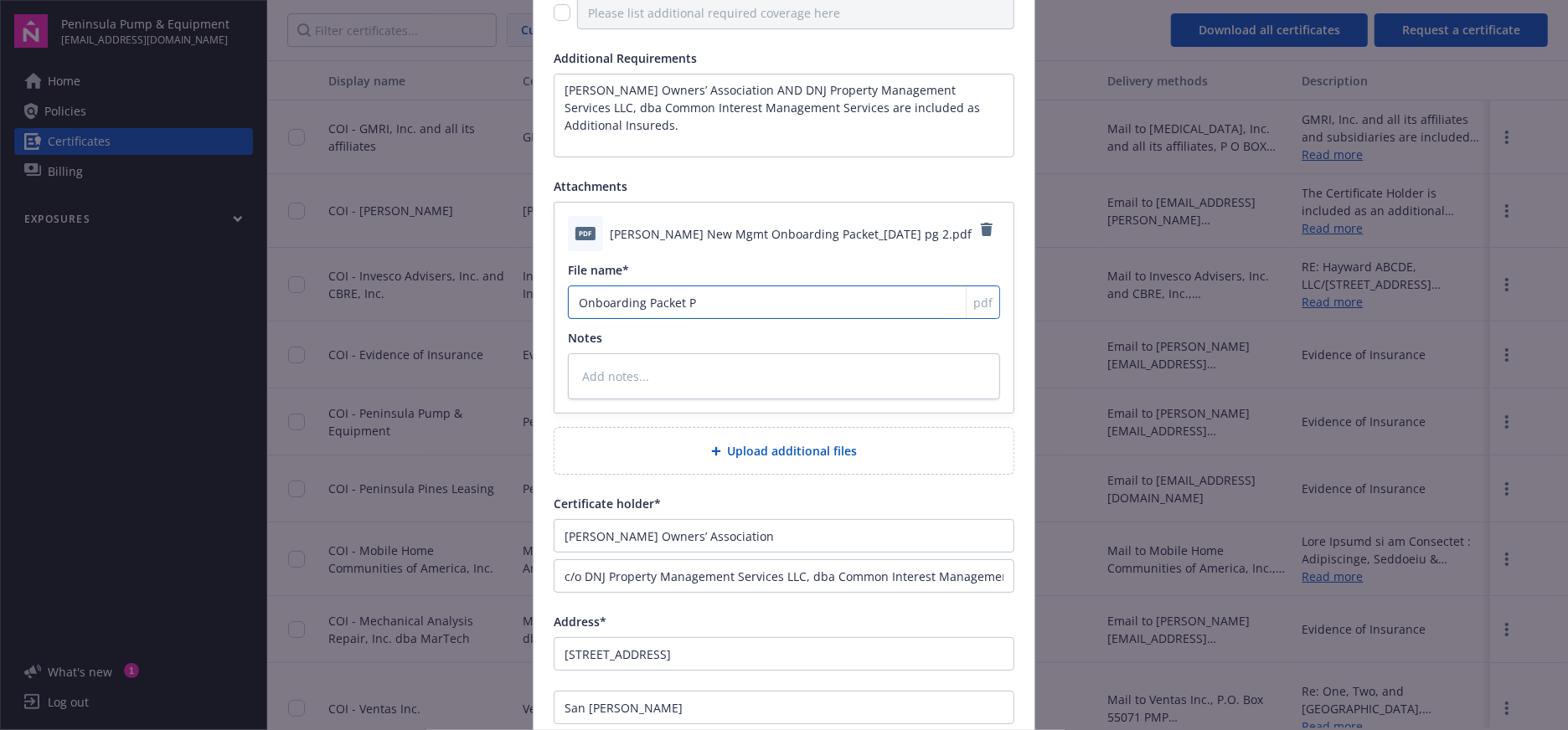
type input "Onboarding Packet Pg"
type textarea "x"
type input "Onboarding Packet Pg."
type textarea "x"
type input "Onboarding Packet Pg."
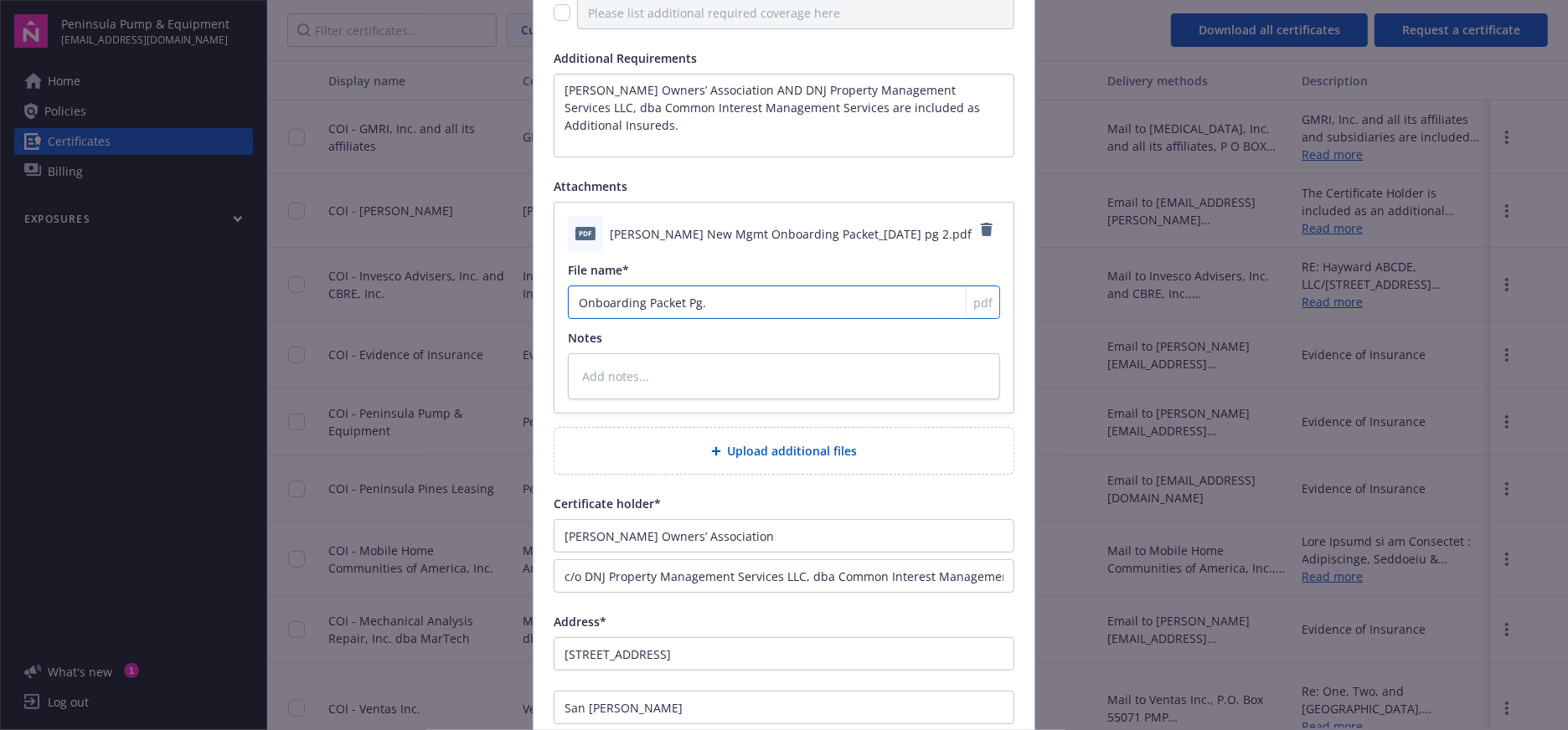
type textarea "x"
type input "Onboarding Packet Pg. 2"
click at [667, 365] on textarea at bounding box center [784, 376] width 432 height 46
type textarea "x"
type textarea "J"
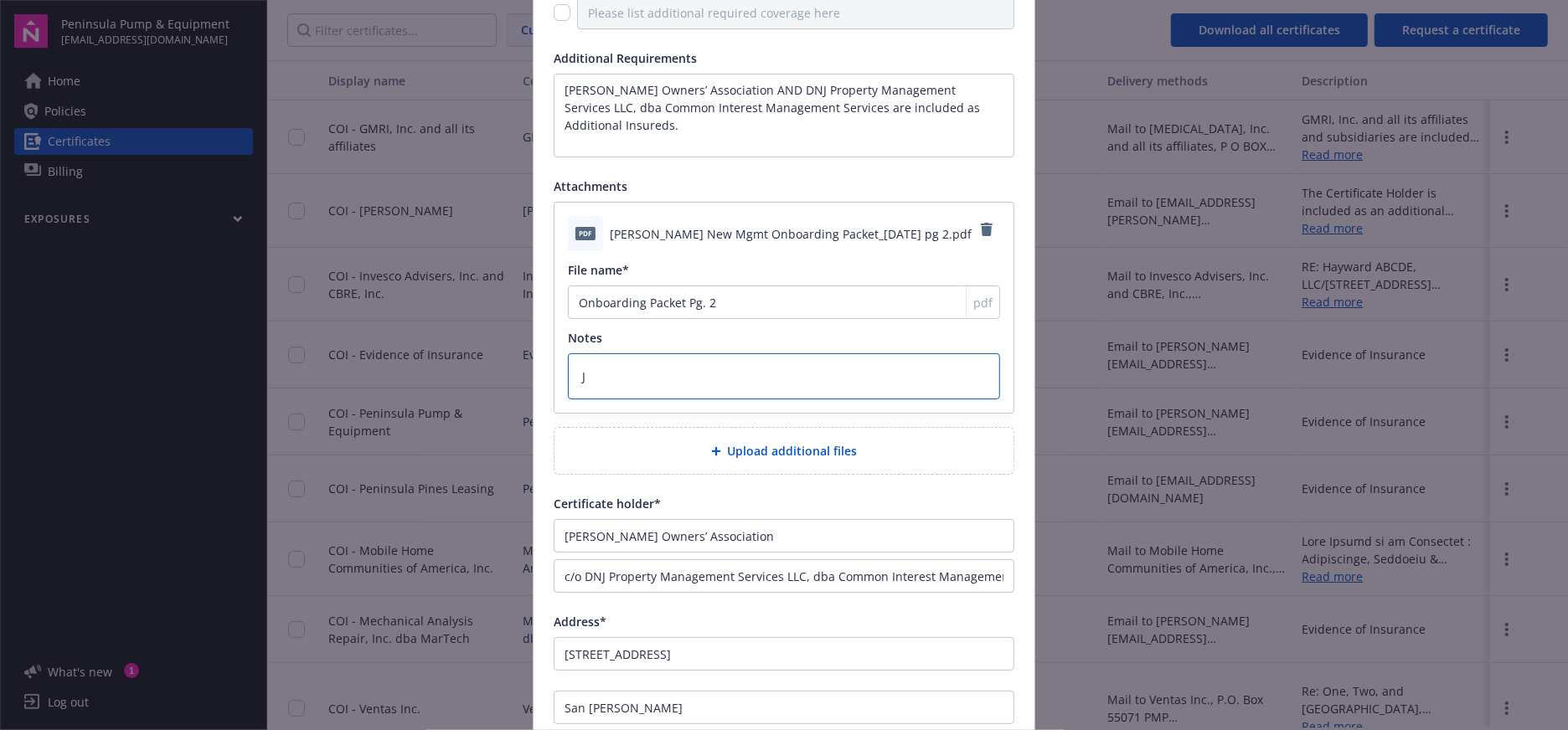
type textarea "x"
type textarea "Ju"
type textarea "x"
type textarea "[DEMOGRAPHIC_DATA]"
type textarea "x"
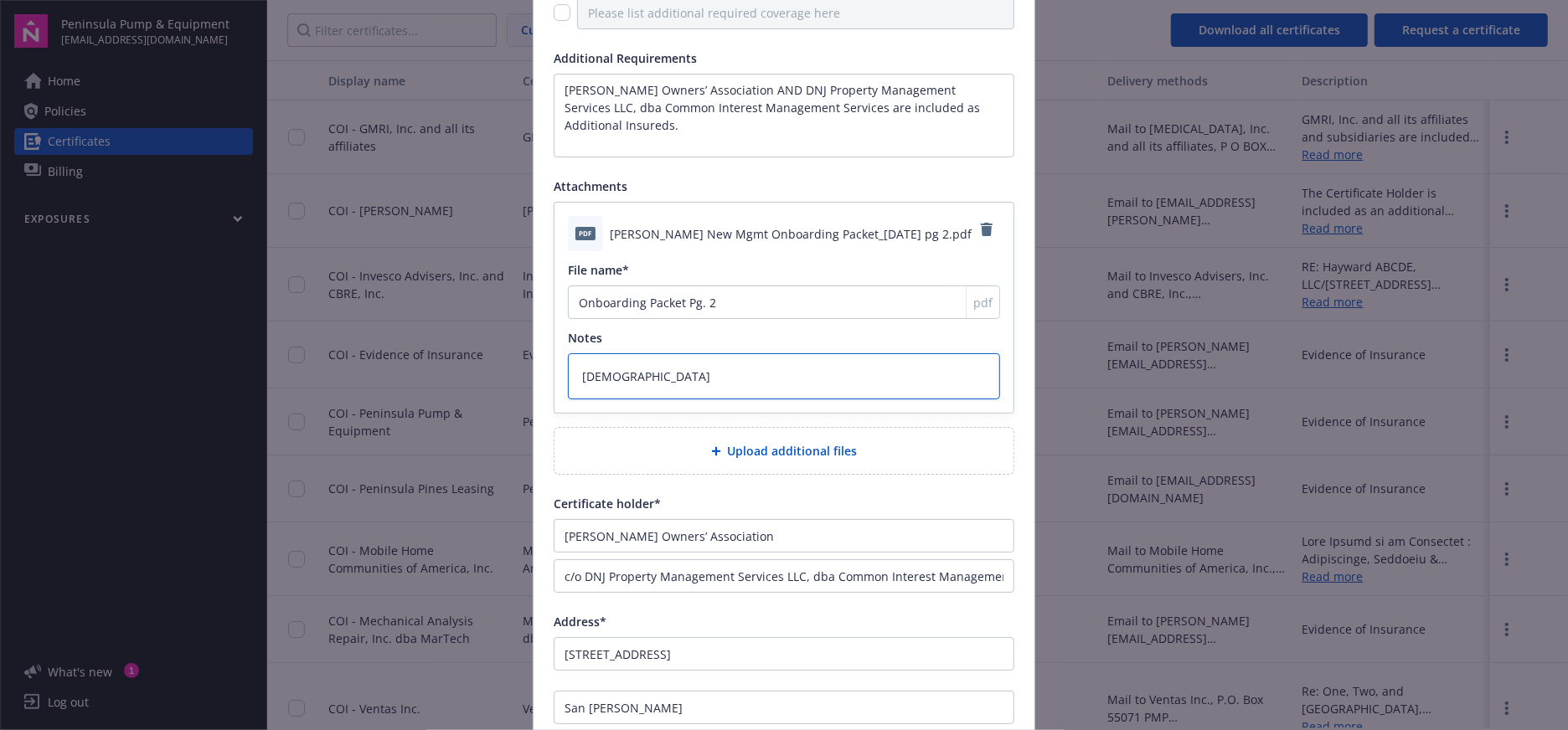
type textarea "Just"
type textarea "x"
type textarea "Just"
type textarea "x"
type textarea "Just f"
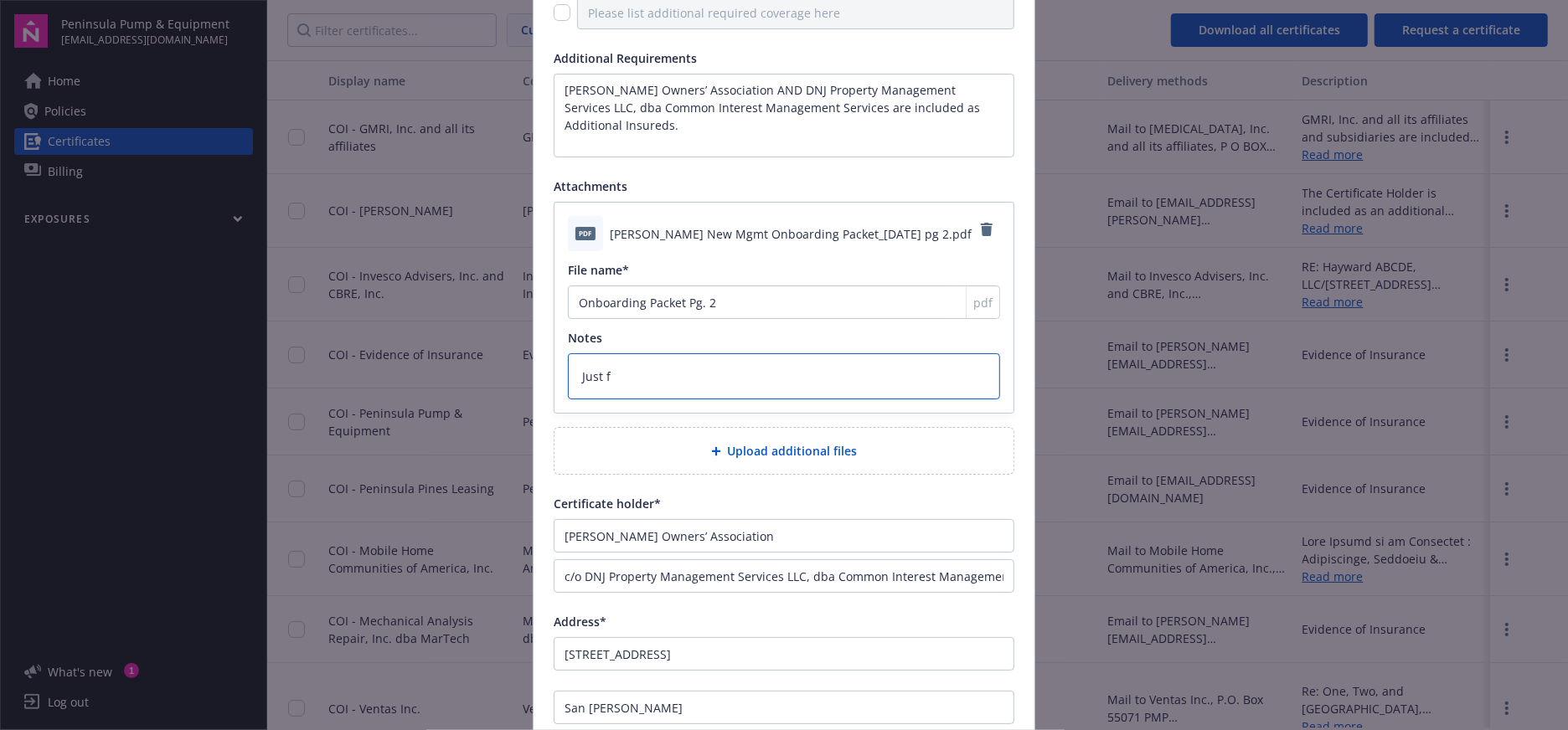
type textarea "x"
type textarea "Just fo"
type textarea "x"
type textarea "Just for"
type textarea "x"
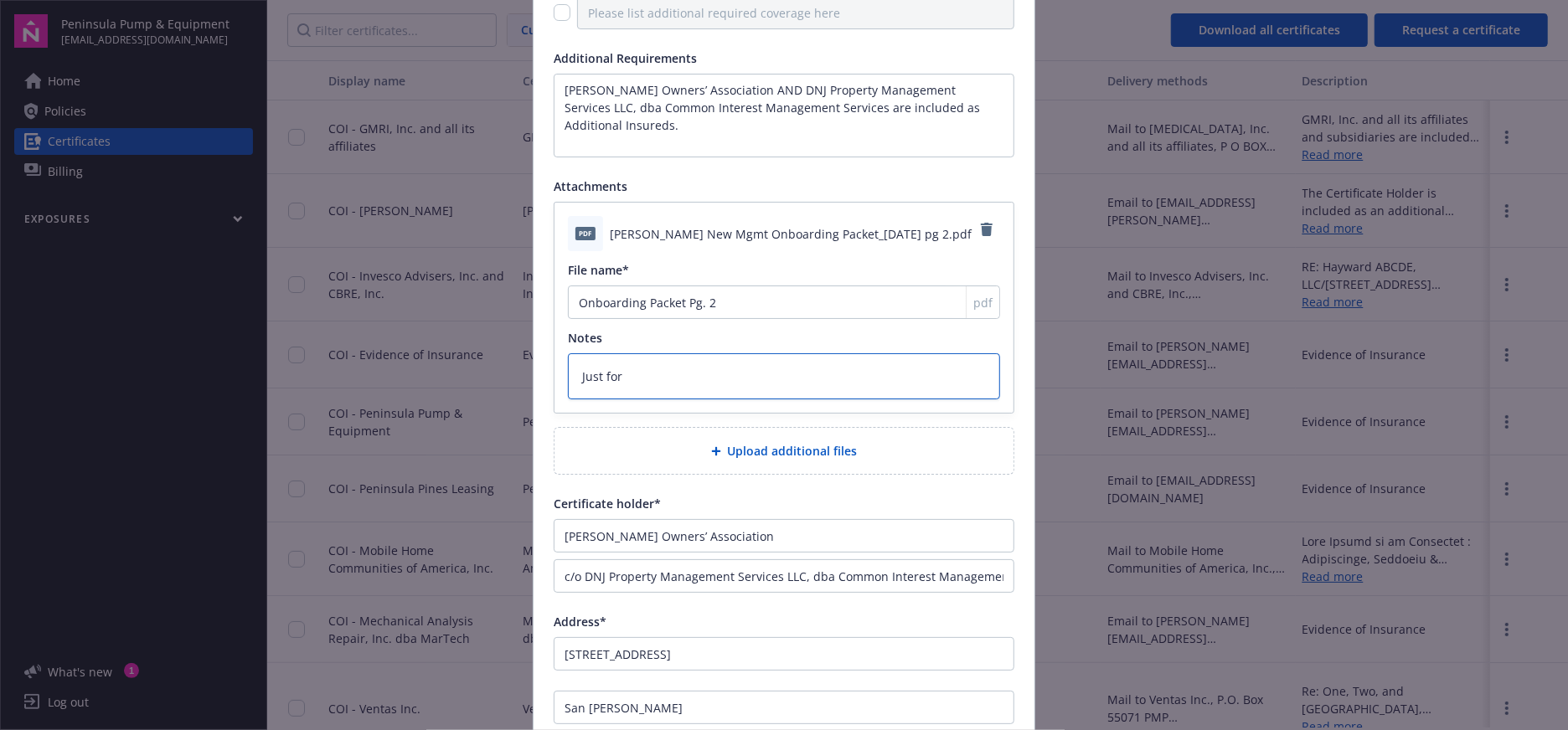
type textarea "Just for"
type textarea "x"
type textarea "Just for r"
type textarea "x"
type textarea "Just for re"
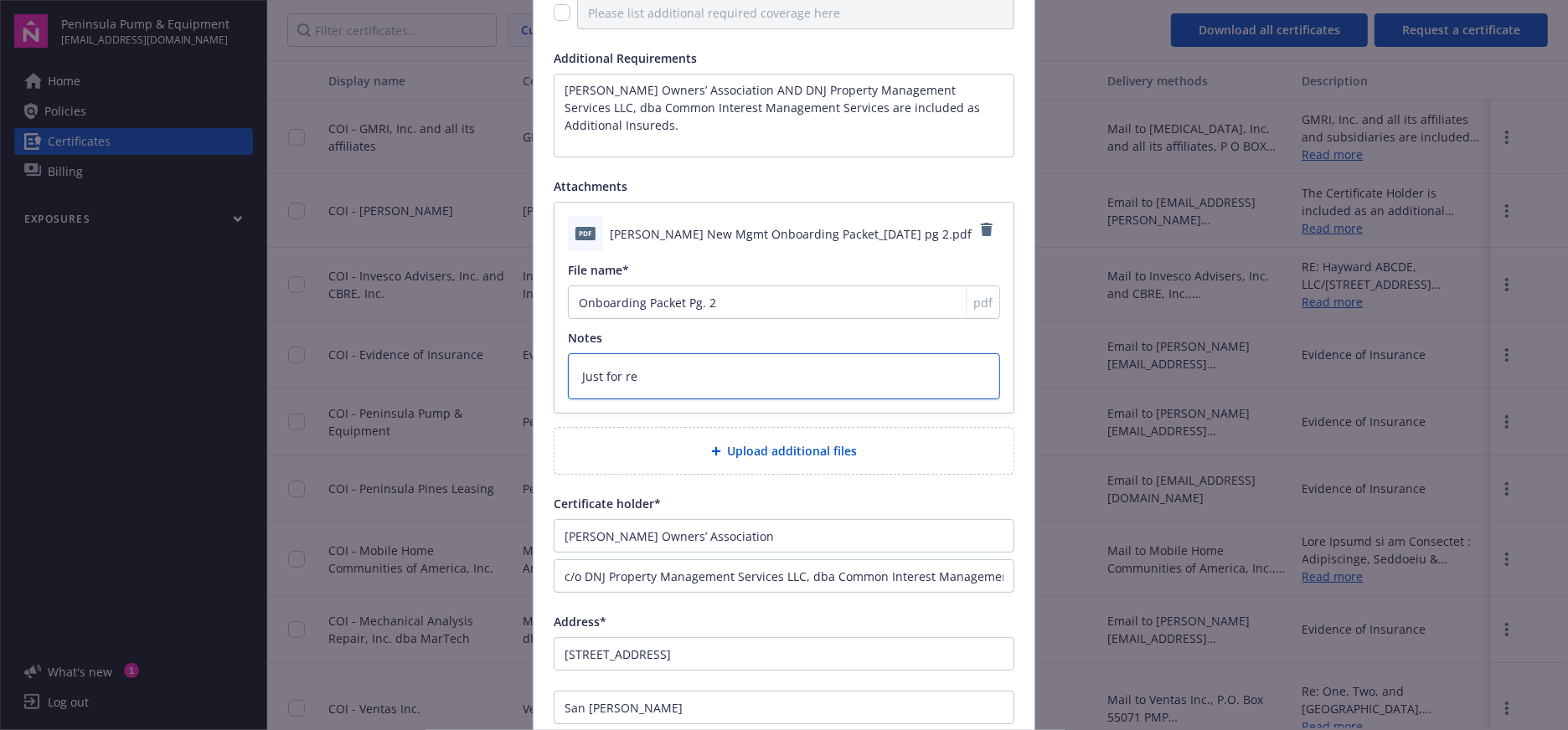
type textarea "x"
type textarea "Just for ref"
type textarea "x"
type textarea "Just for refer"
type textarea "x"
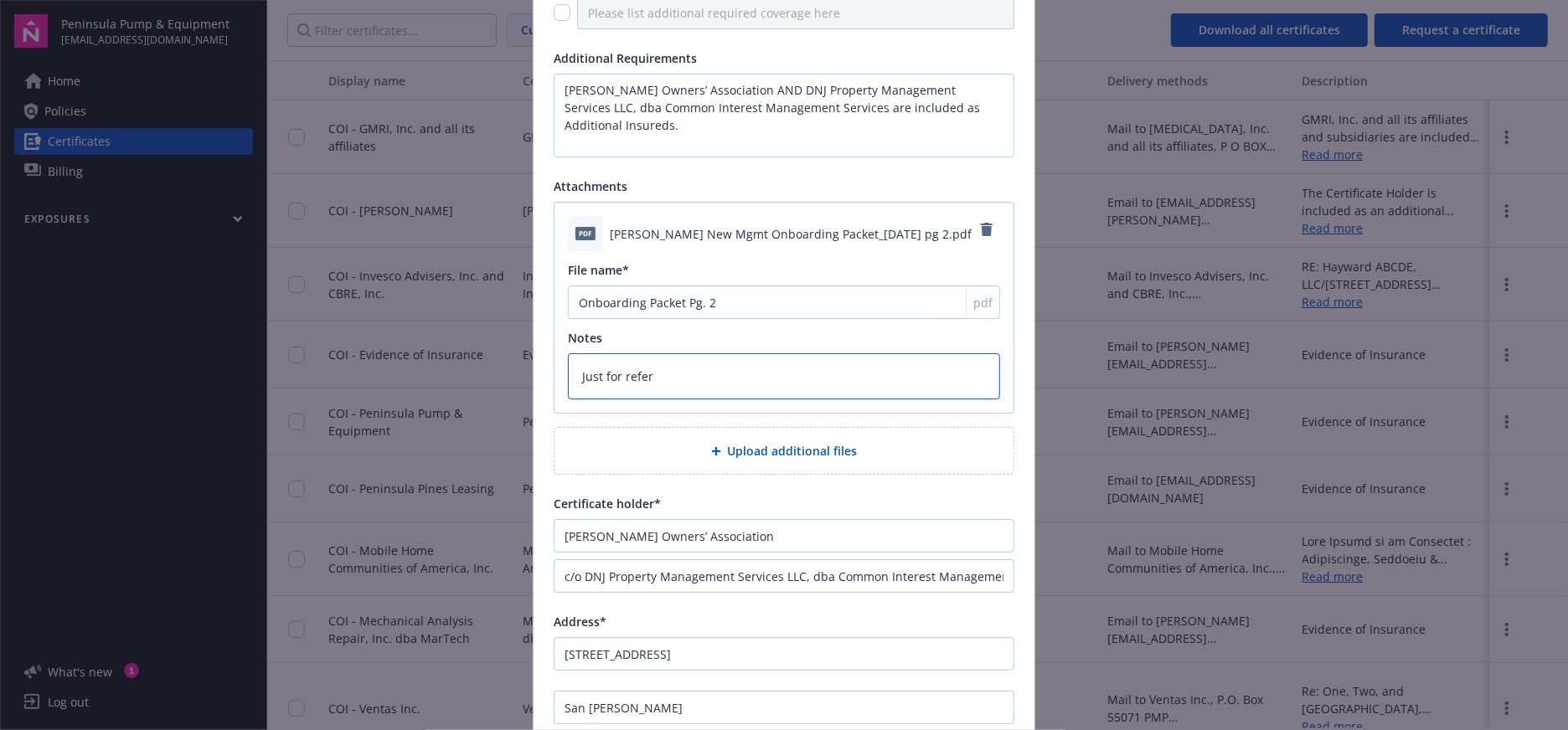
type textarea "Just for refere"
type textarea "x"
type textarea "Just for referen"
type textarea "x"
type textarea "Just for referenc"
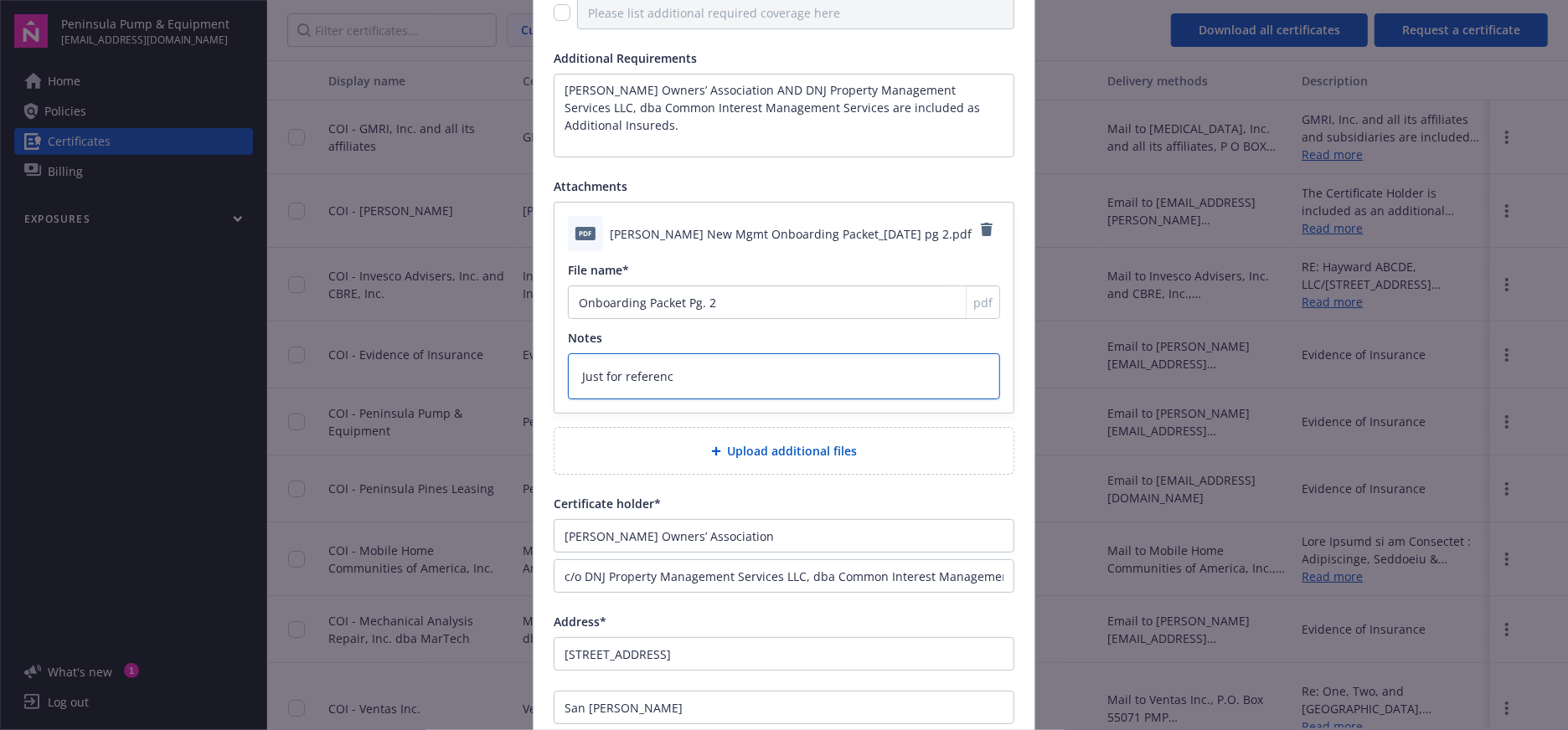
type textarea "x"
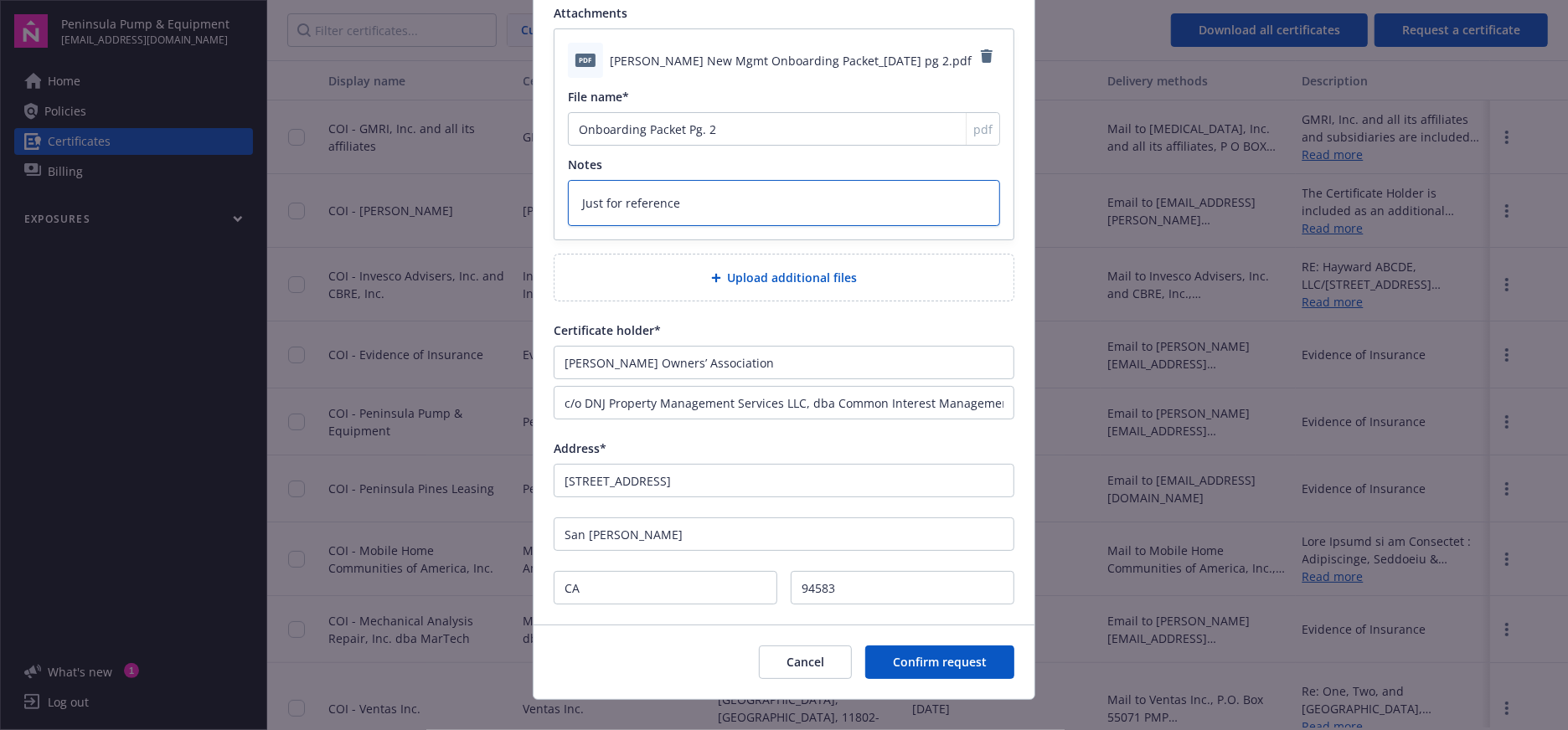
scroll to position [459, 0]
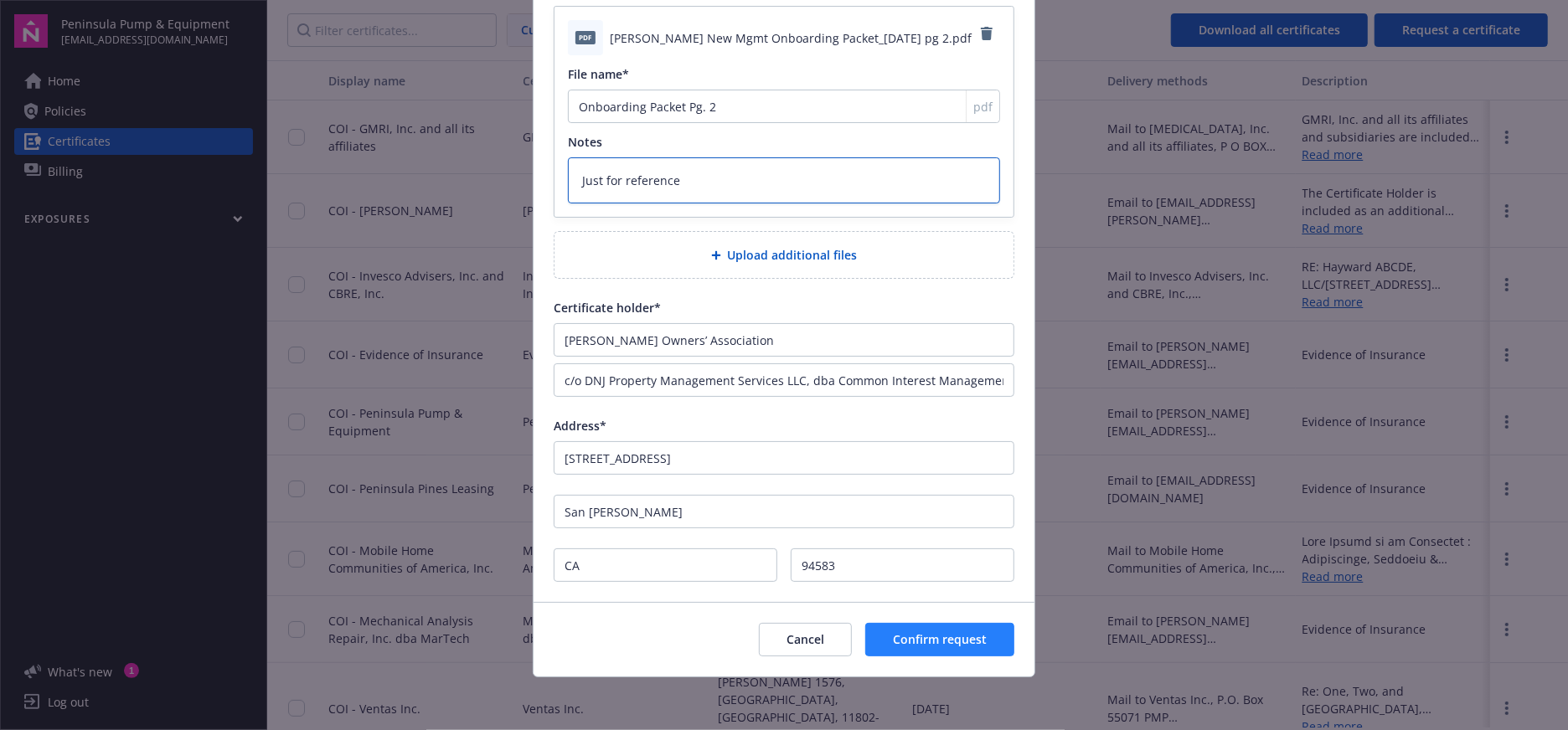
type textarea "Just for reference"
click at [951, 640] on span "Confirm request" at bounding box center [940, 639] width 94 height 16
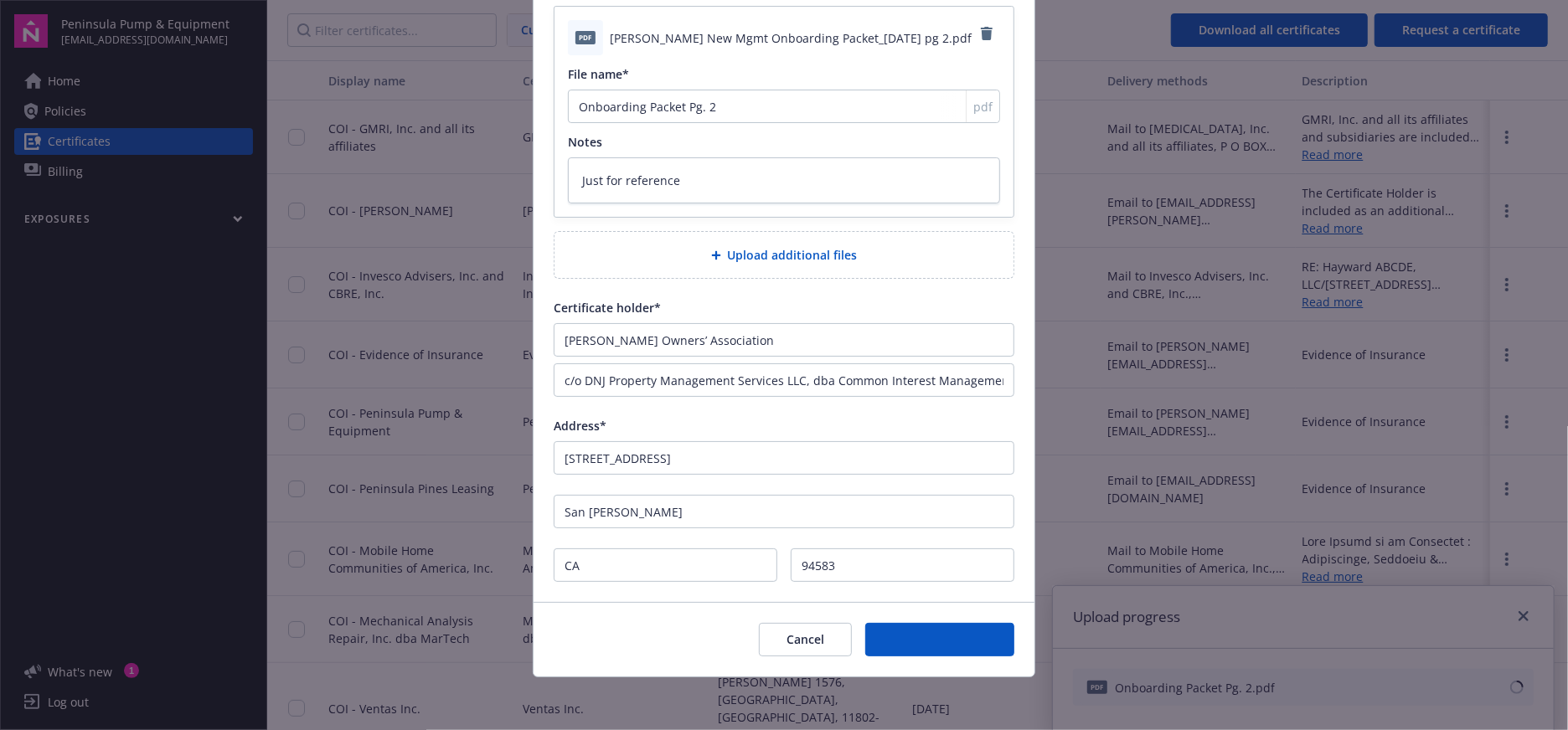
type textarea "x"
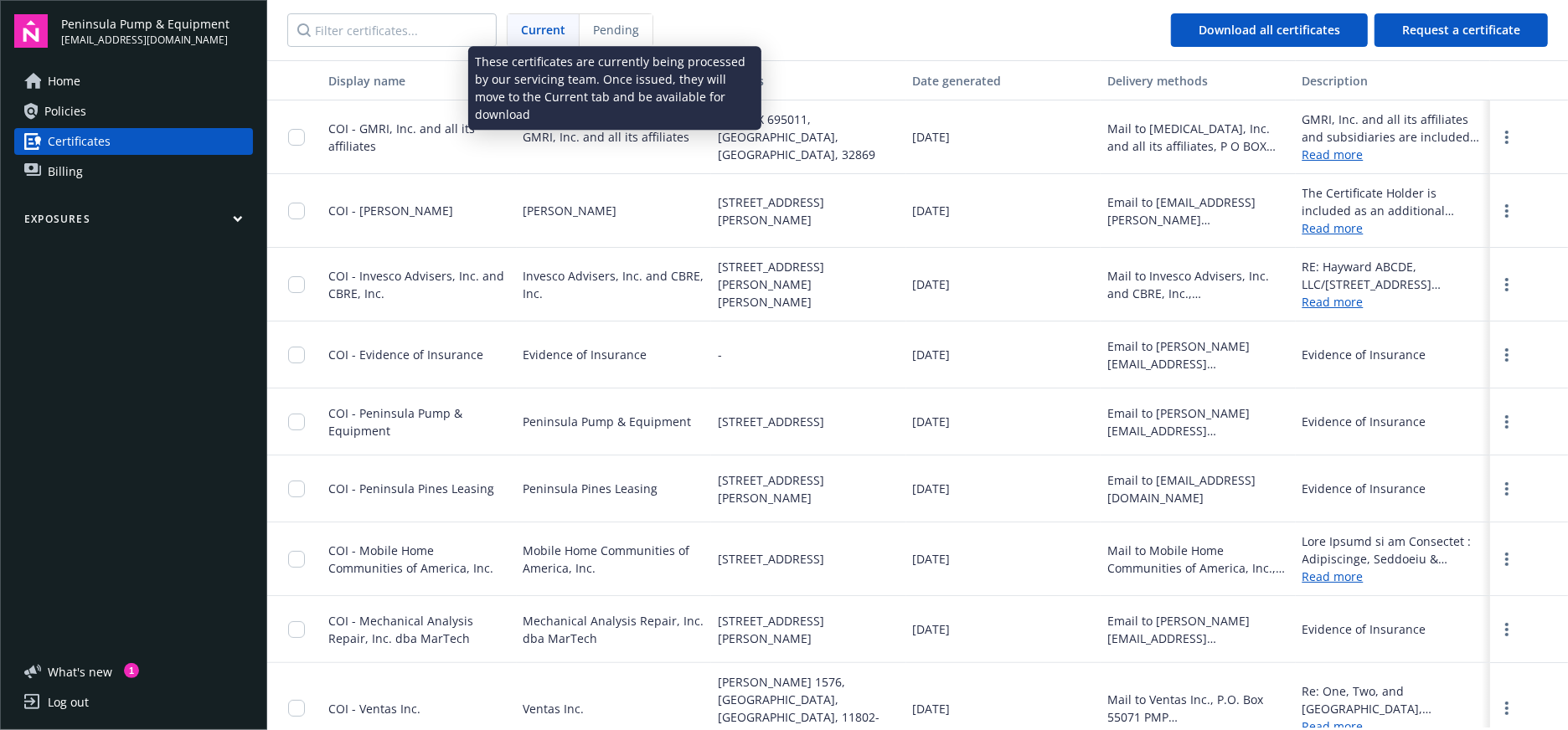
click at [597, 36] on span "Pending" at bounding box center [615, 29] width 46 height 18
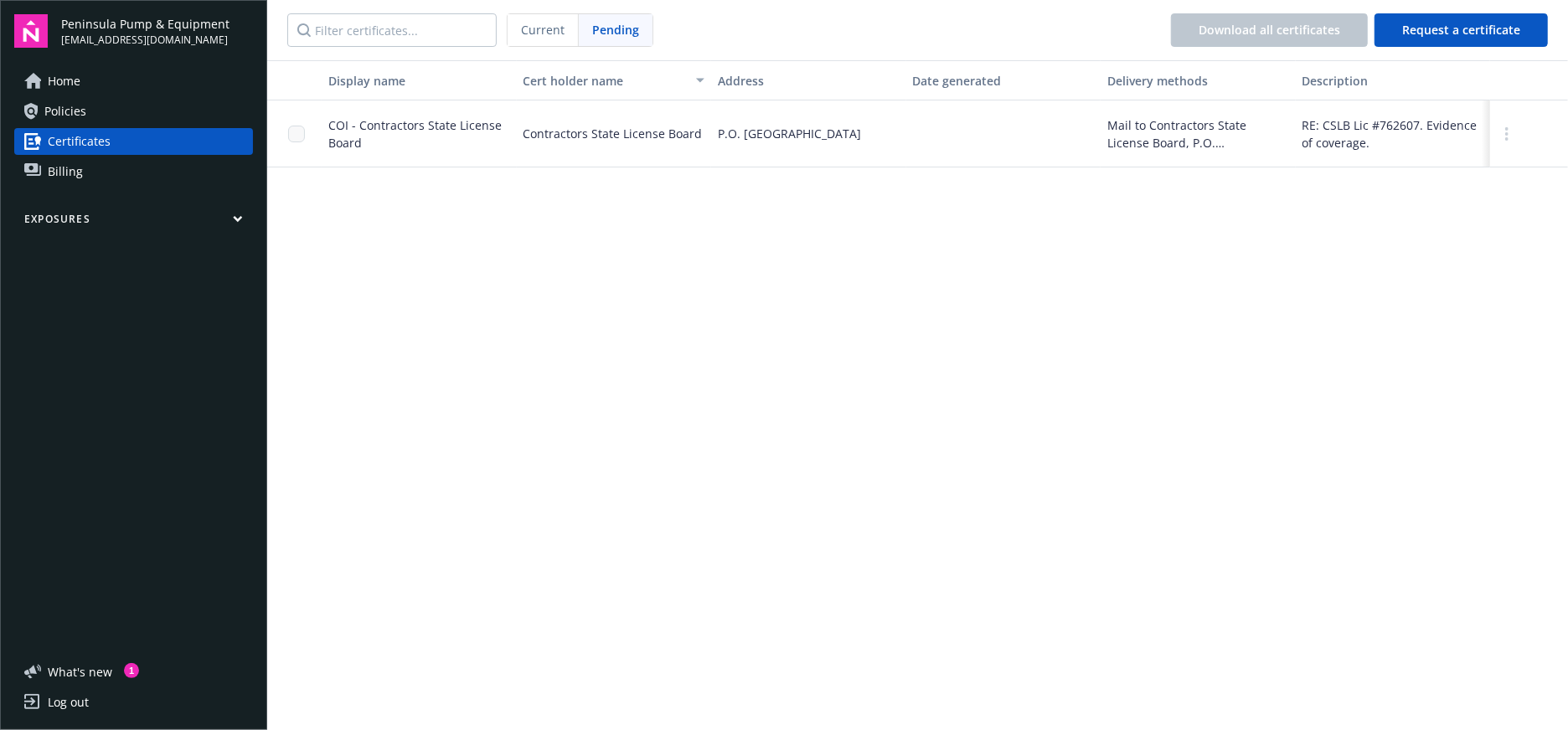
click at [547, 35] on span "Current" at bounding box center [542, 29] width 44 height 18
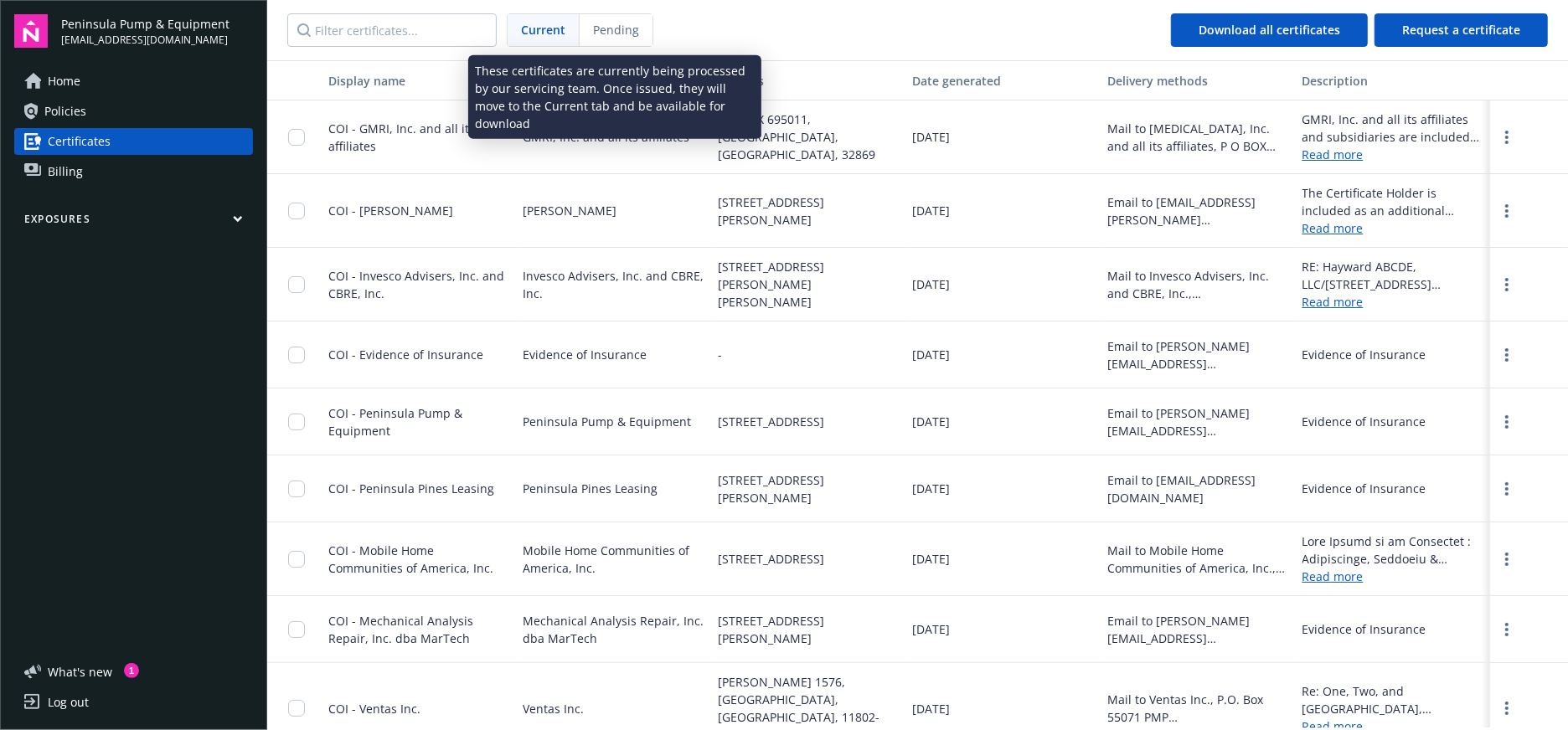
click at [616, 32] on span "Pending" at bounding box center [615, 29] width 46 height 18
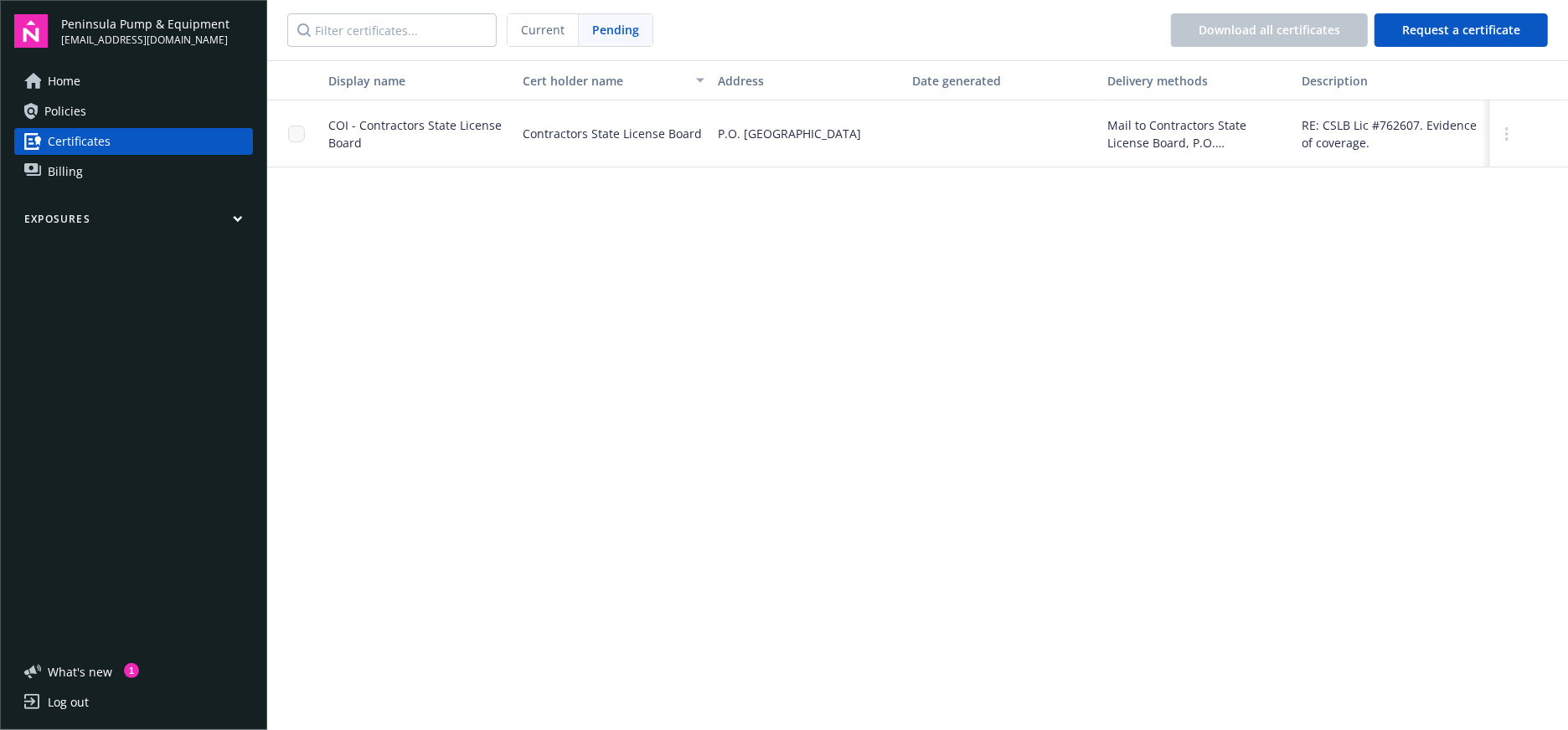
click at [536, 37] on span "Current" at bounding box center [542, 29] width 44 height 18
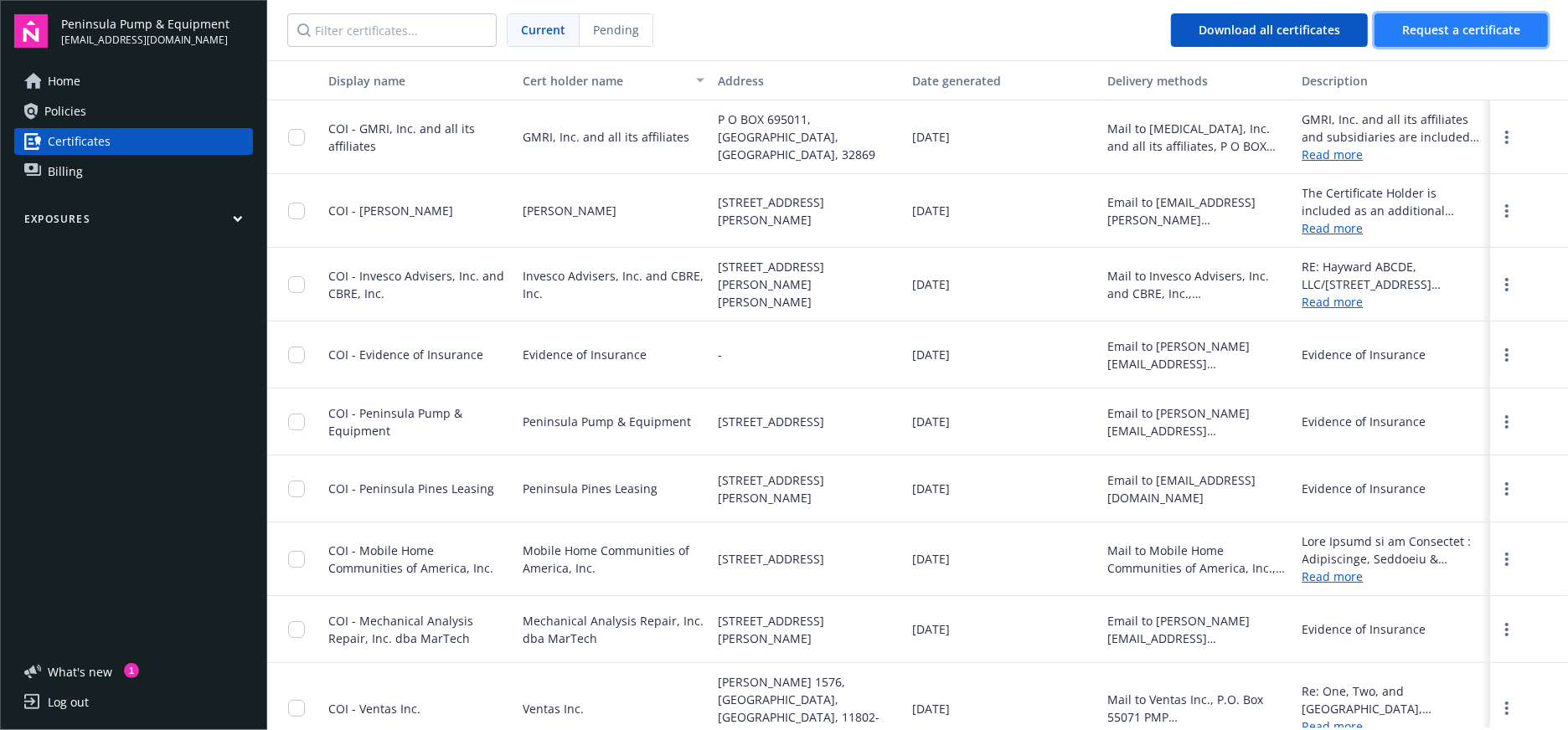
click at [1411, 25] on span "Request a certificate" at bounding box center [1461, 29] width 118 height 16
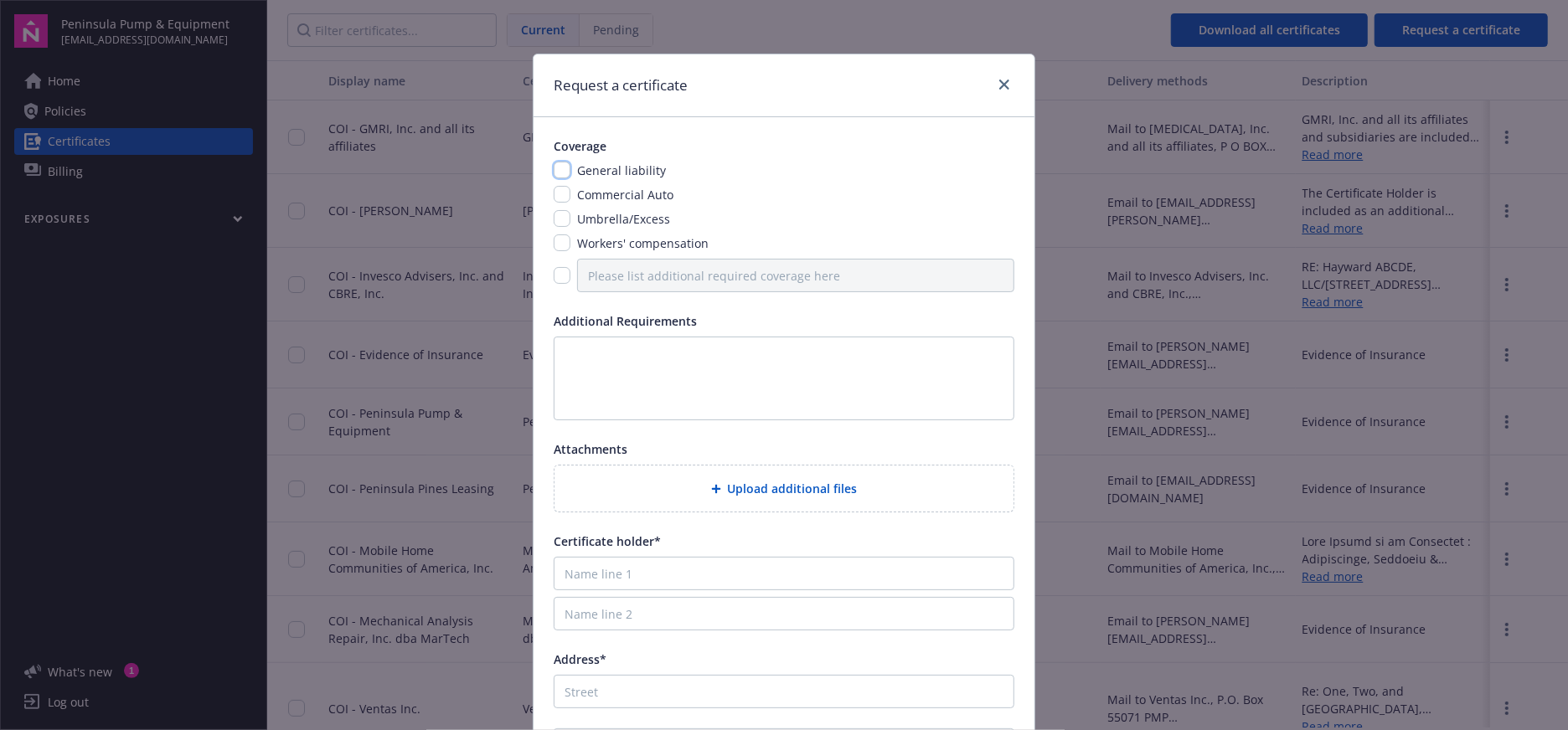
click at [554, 170] on input "checkbox" at bounding box center [562, 170] width 17 height 17
checkbox input "true"
click at [554, 193] on input "checkbox" at bounding box center [562, 194] width 17 height 17
checkbox input "true"
click at [554, 222] on input "checkbox" at bounding box center [562, 219] width 17 height 17
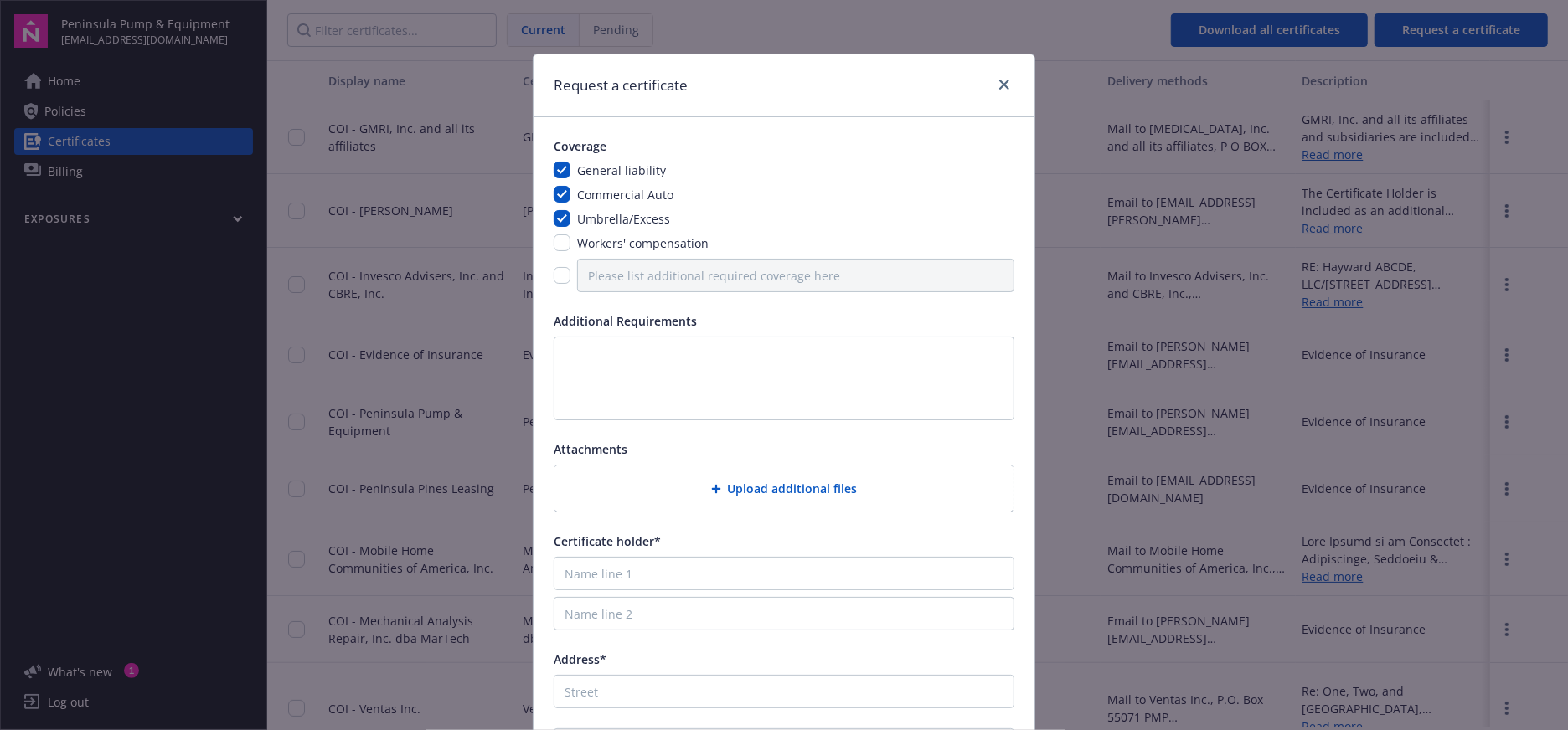
click at [570, 245] on div "Workers' compensation" at bounding box center [640, 243] width 141 height 18
click at [559, 218] on input "checkbox" at bounding box center [562, 219] width 17 height 17
checkbox input "false"
click at [558, 245] on input "checkbox" at bounding box center [562, 243] width 17 height 17
checkbox input "true"
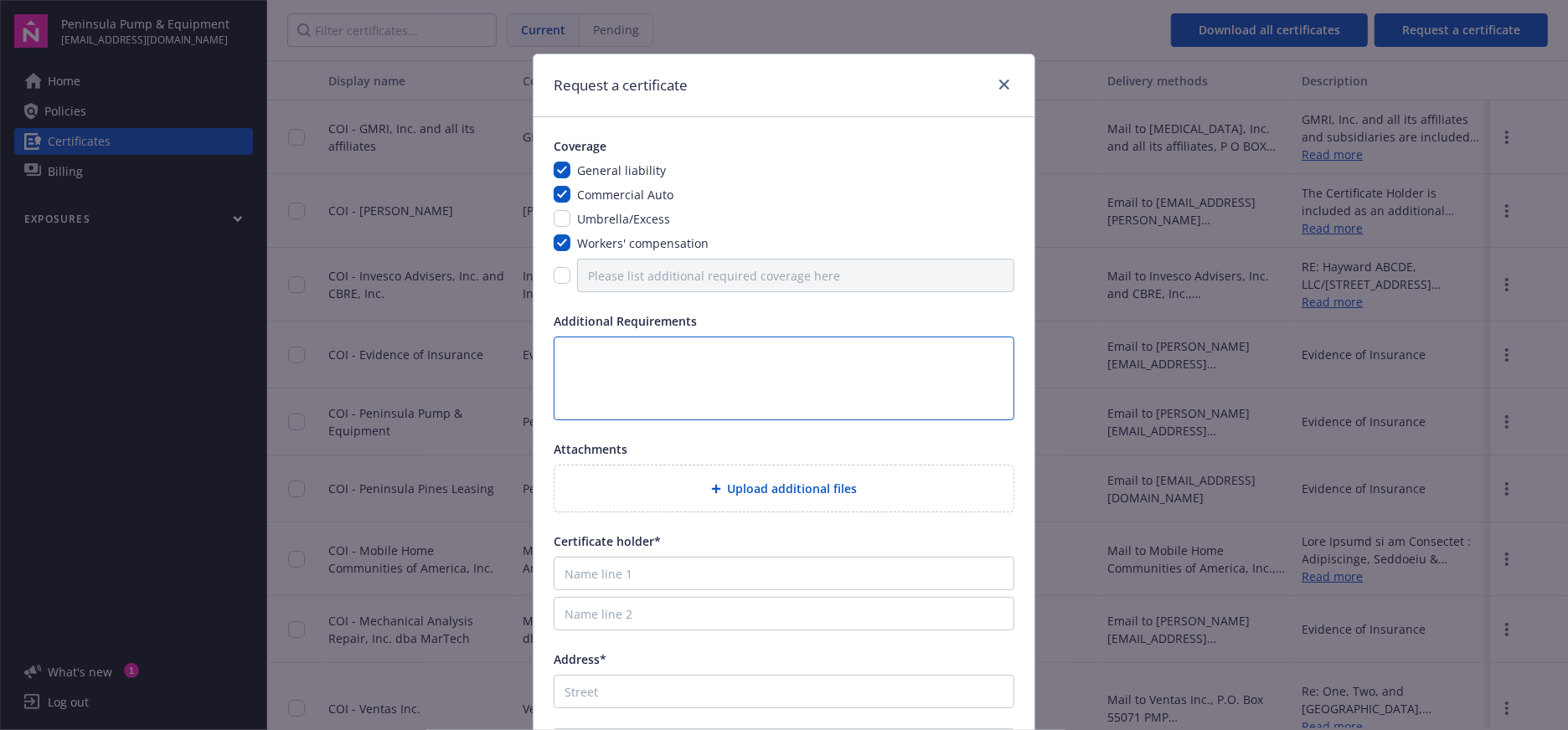
click at [789, 375] on textarea at bounding box center [784, 379] width 461 height 84
paste textarea "[PERSON_NAME] Owners’ Association AND DNJ Property Management Services LLC, dba…"
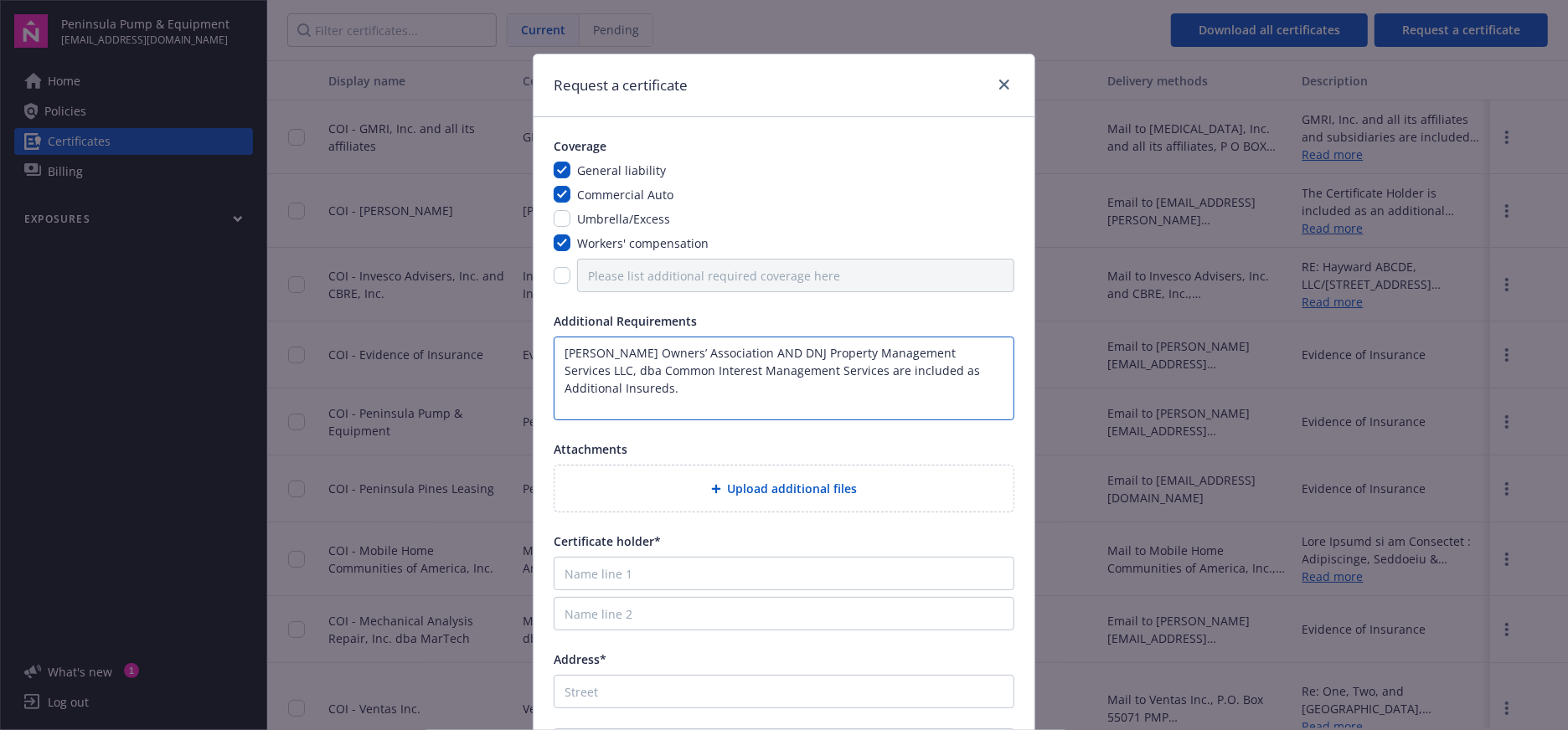
type textarea "[PERSON_NAME] Owners’ Association AND DNJ Property Management Services LLC, dba…"
click at [870, 494] on div "Upload additional files" at bounding box center [784, 489] width 432 height 20
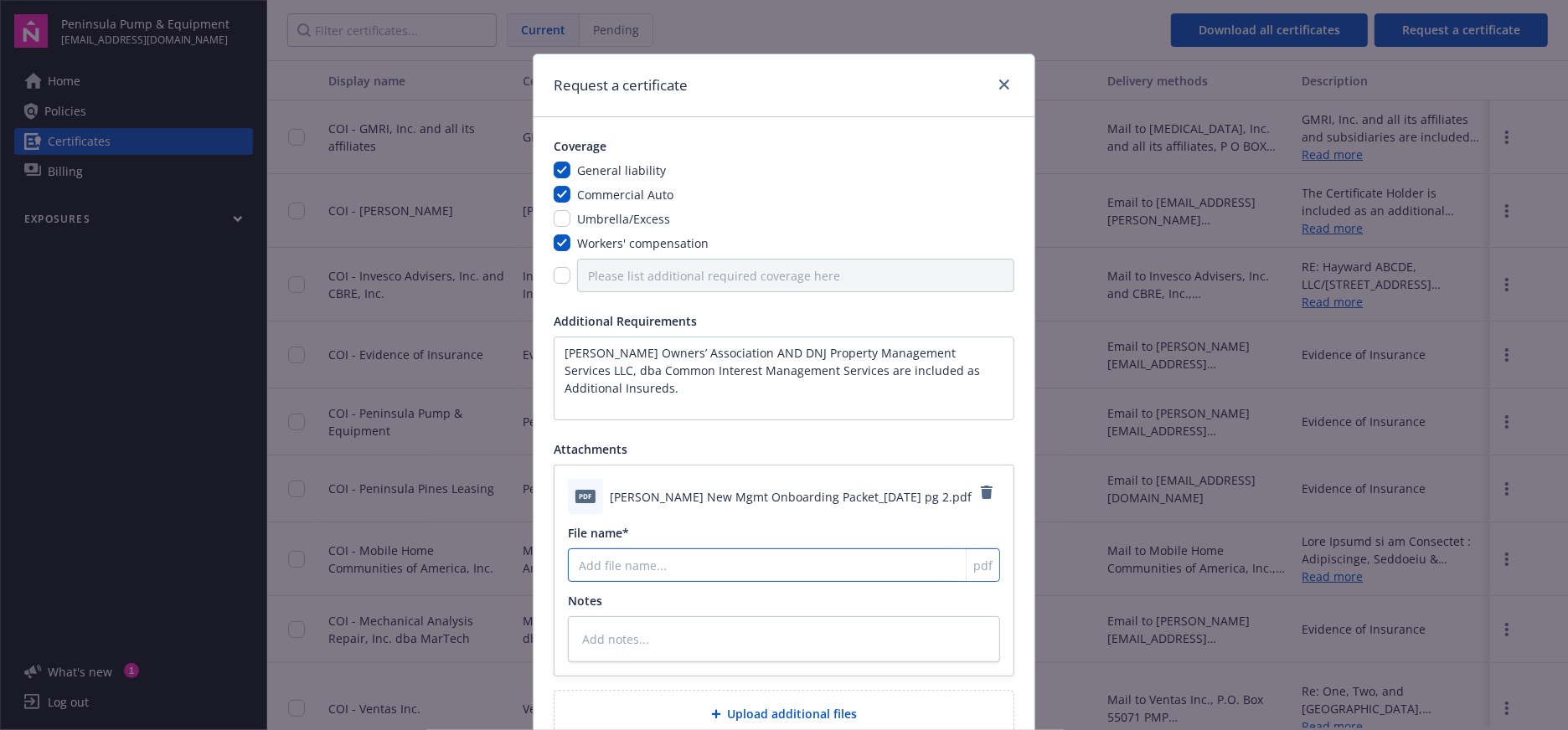
click at [640, 572] on input "File name*" at bounding box center [784, 565] width 432 height 34
paste input "[PERSON_NAME] New Mgmt Onboarding Packet_[DATE] pg 2"
type textarea "x"
type input "[PERSON_NAME] New Mgmt Onboarding Packet_[DATE] pg 2"
click at [640, 624] on textarea at bounding box center [784, 638] width 432 height 46
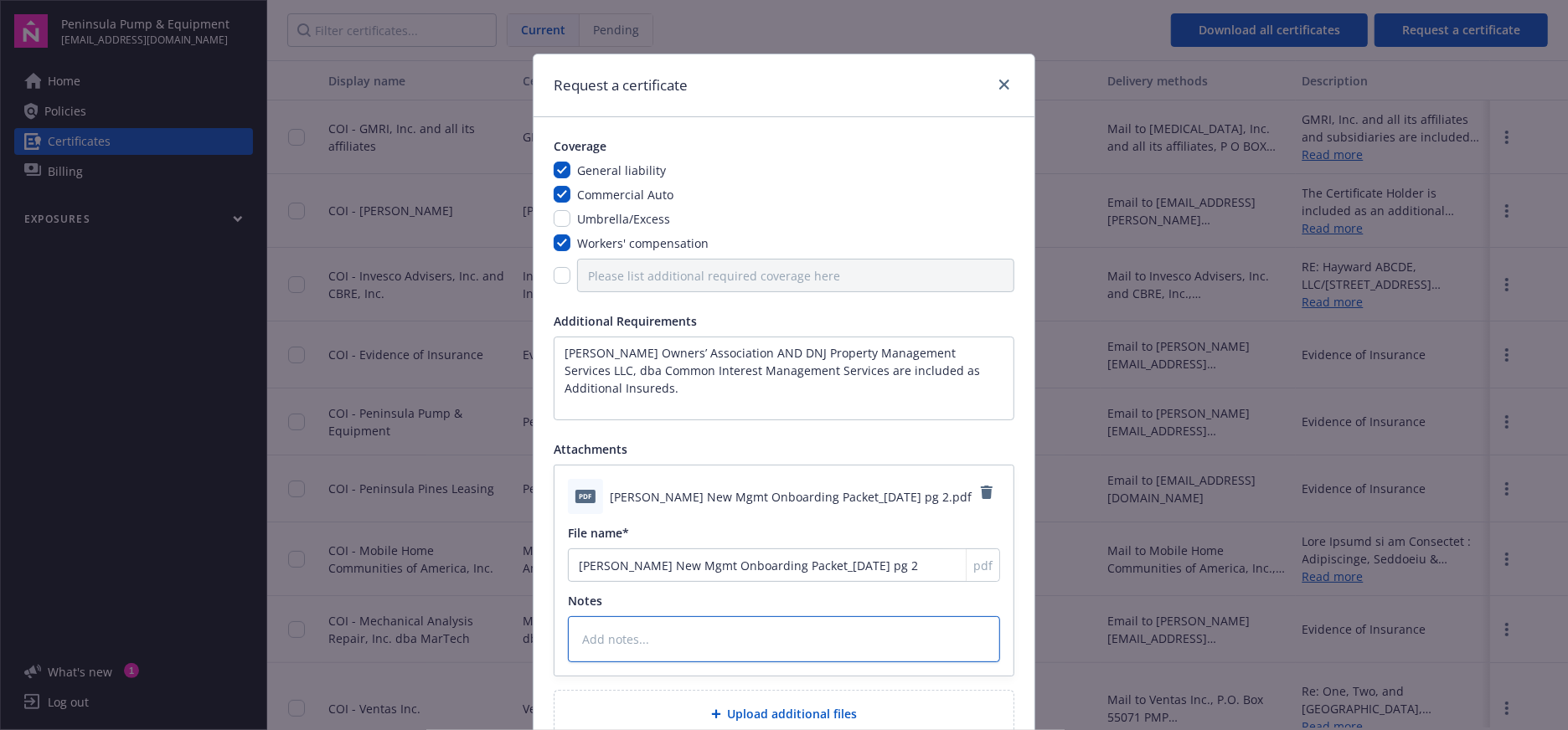
type textarea "x"
type textarea "J"
type textarea "x"
type textarea "Ju"
type textarea "x"
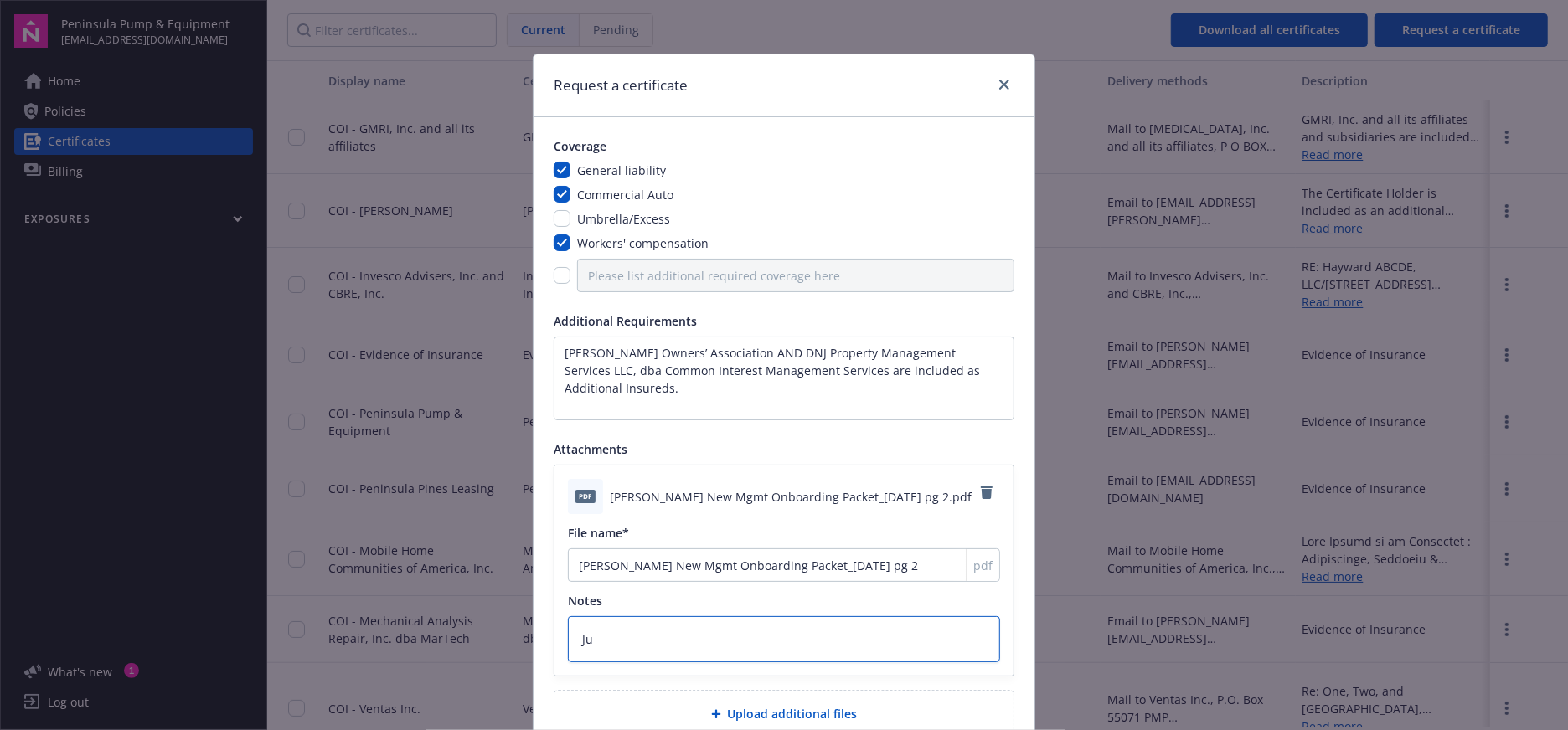
type textarea "[DEMOGRAPHIC_DATA]"
type textarea "x"
type textarea "Just"
type textarea "x"
type textarea "Just"
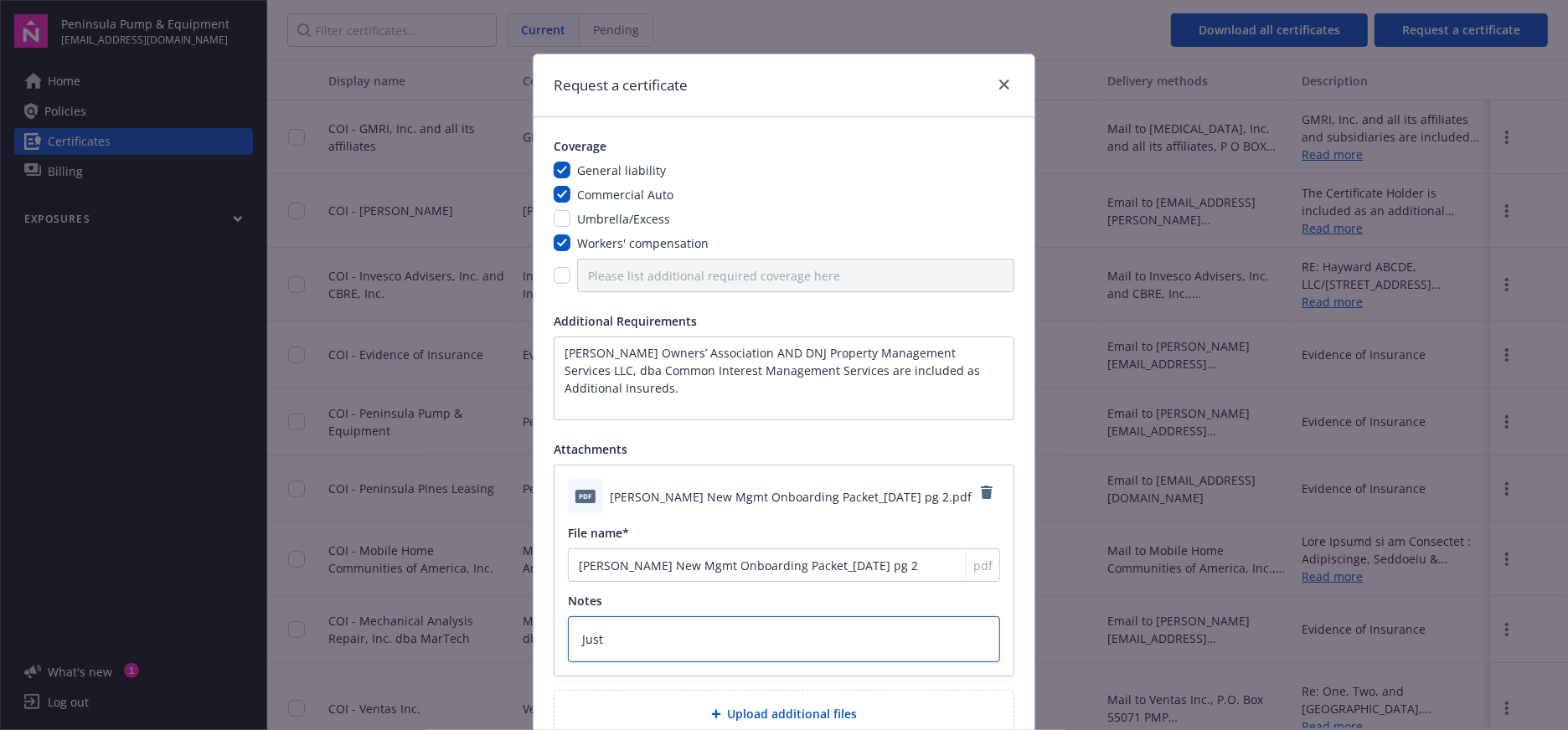
type textarea "x"
type textarea "Just f"
type textarea "x"
type textarea "Just fo"
type textarea "x"
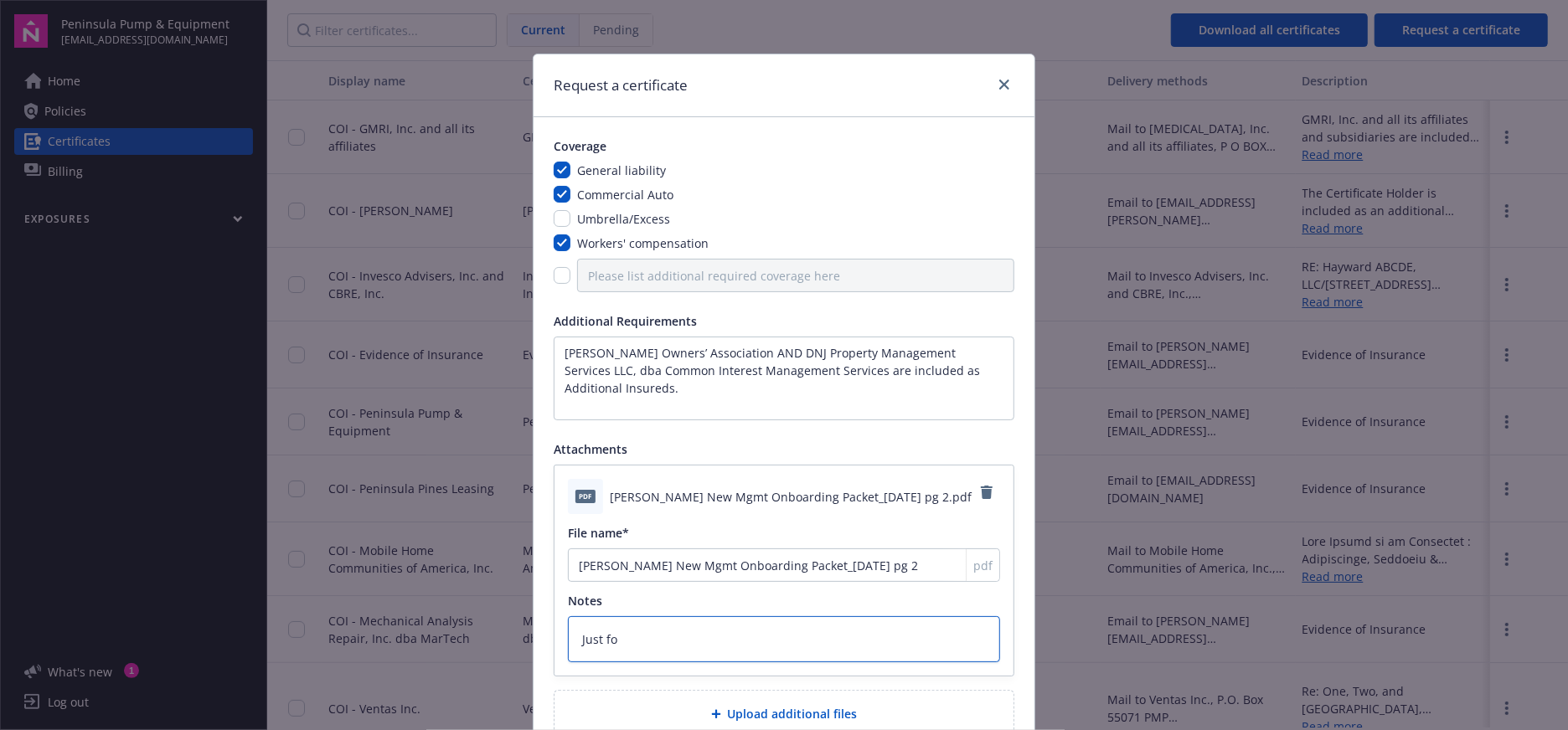
type textarea "Just for"
type textarea "x"
type textarea "Just for"
type textarea "x"
type textarea "Just for r"
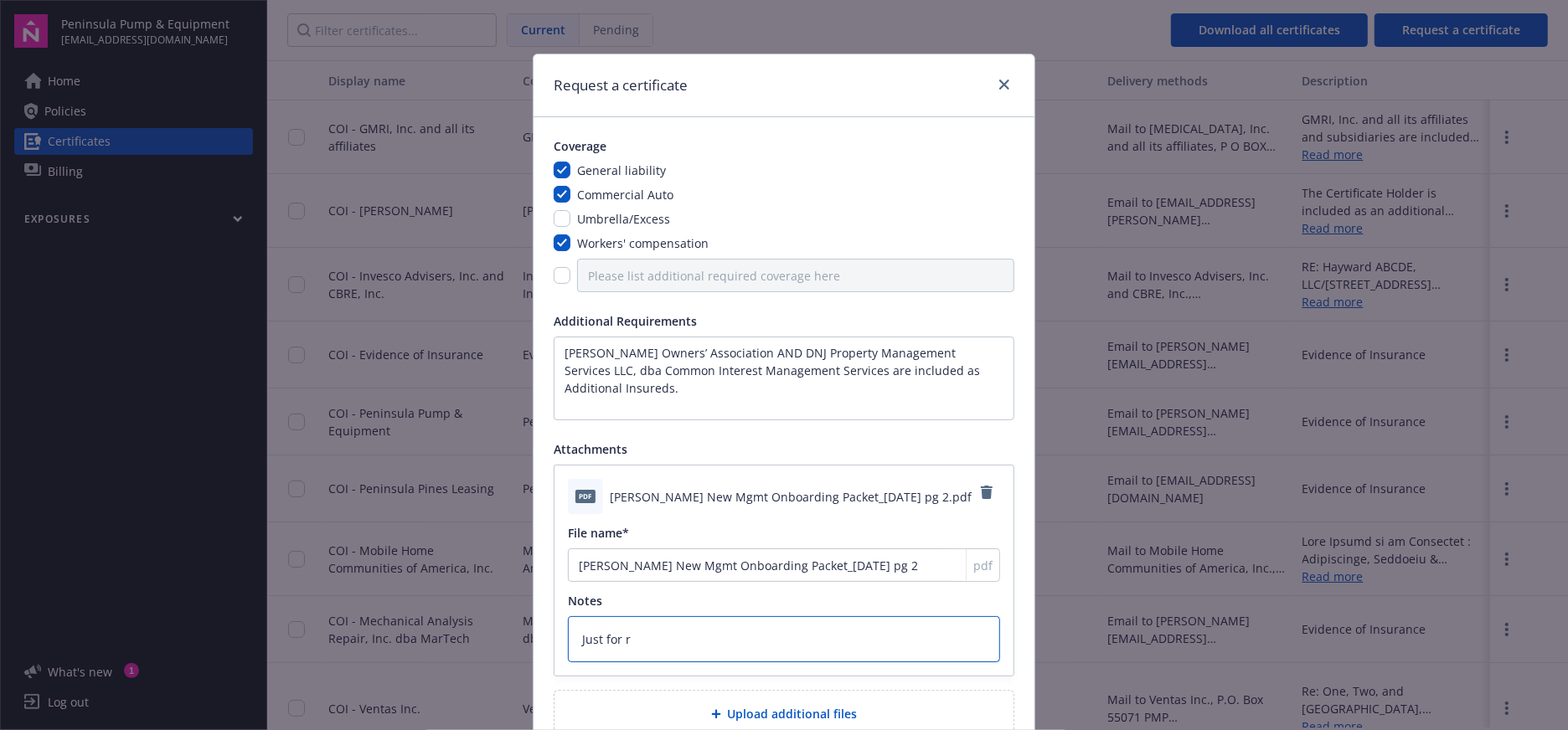
type textarea "x"
type textarea "Just for re"
type textarea "x"
type textarea "Just for ref"
type textarea "x"
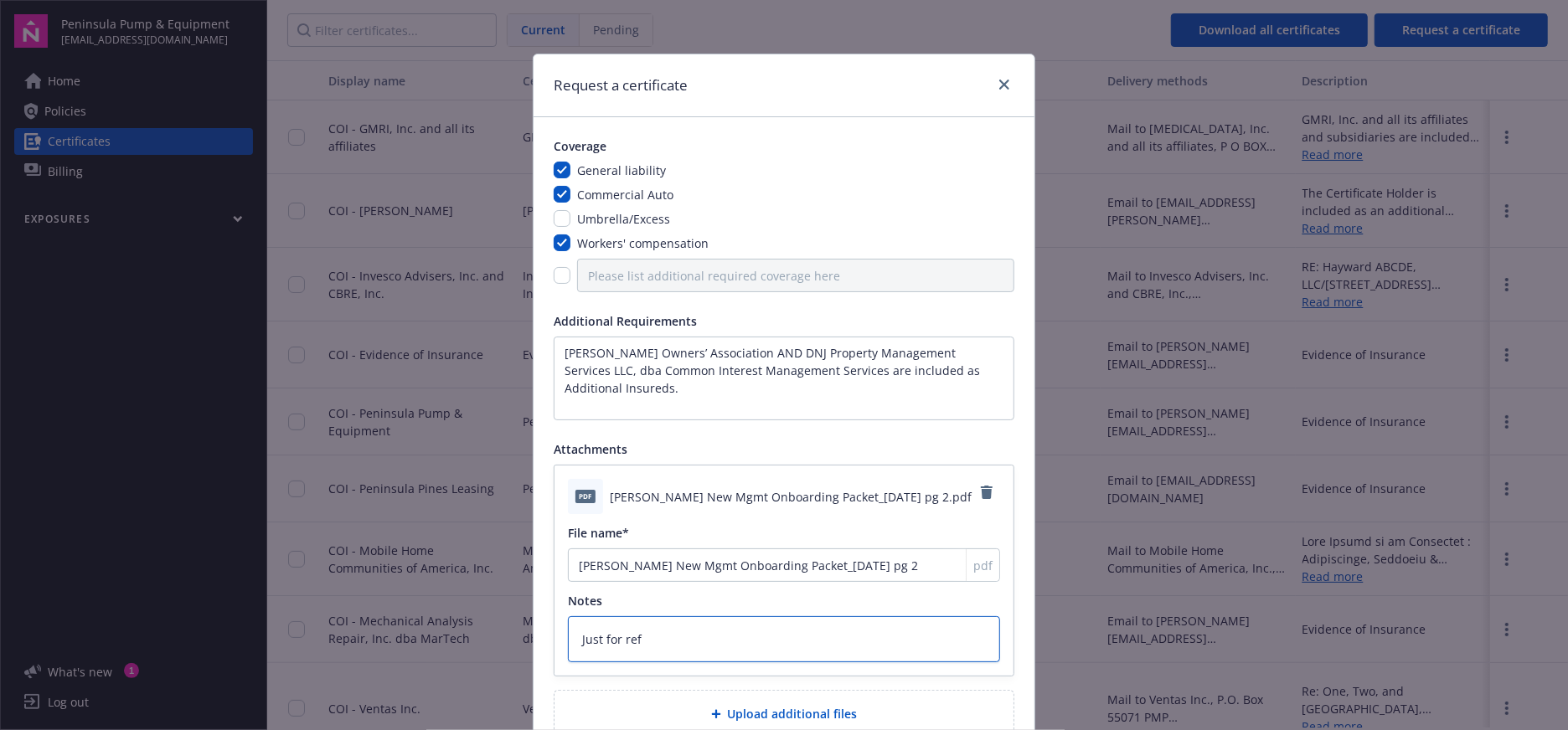
type textarea "Just for refe"
type textarea "x"
type textarea "Just for refer"
type textarea "x"
type textarea "Just for refere"
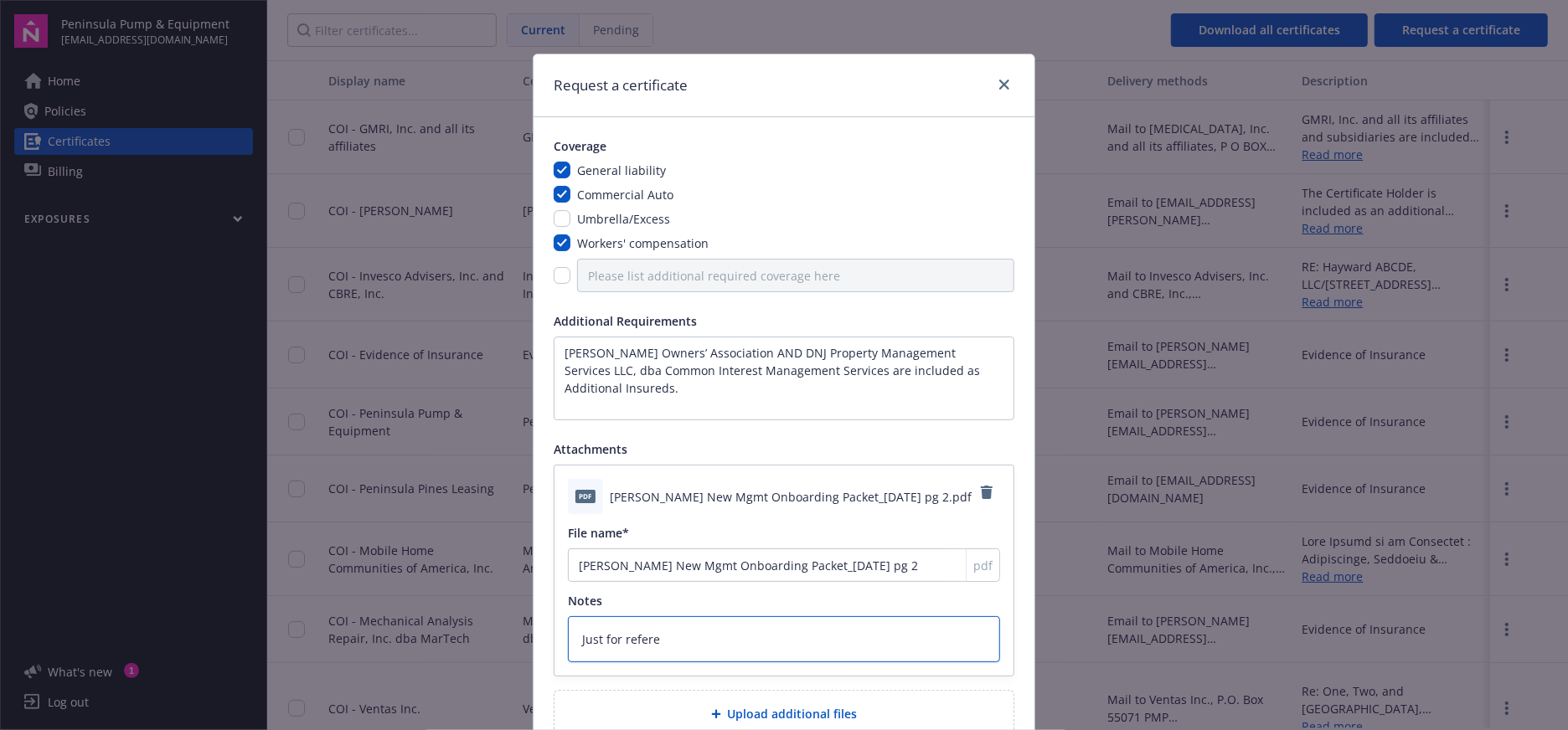
type textarea "x"
type textarea "Just for referen"
type textarea "x"
type textarea "Just for referene"
type textarea "x"
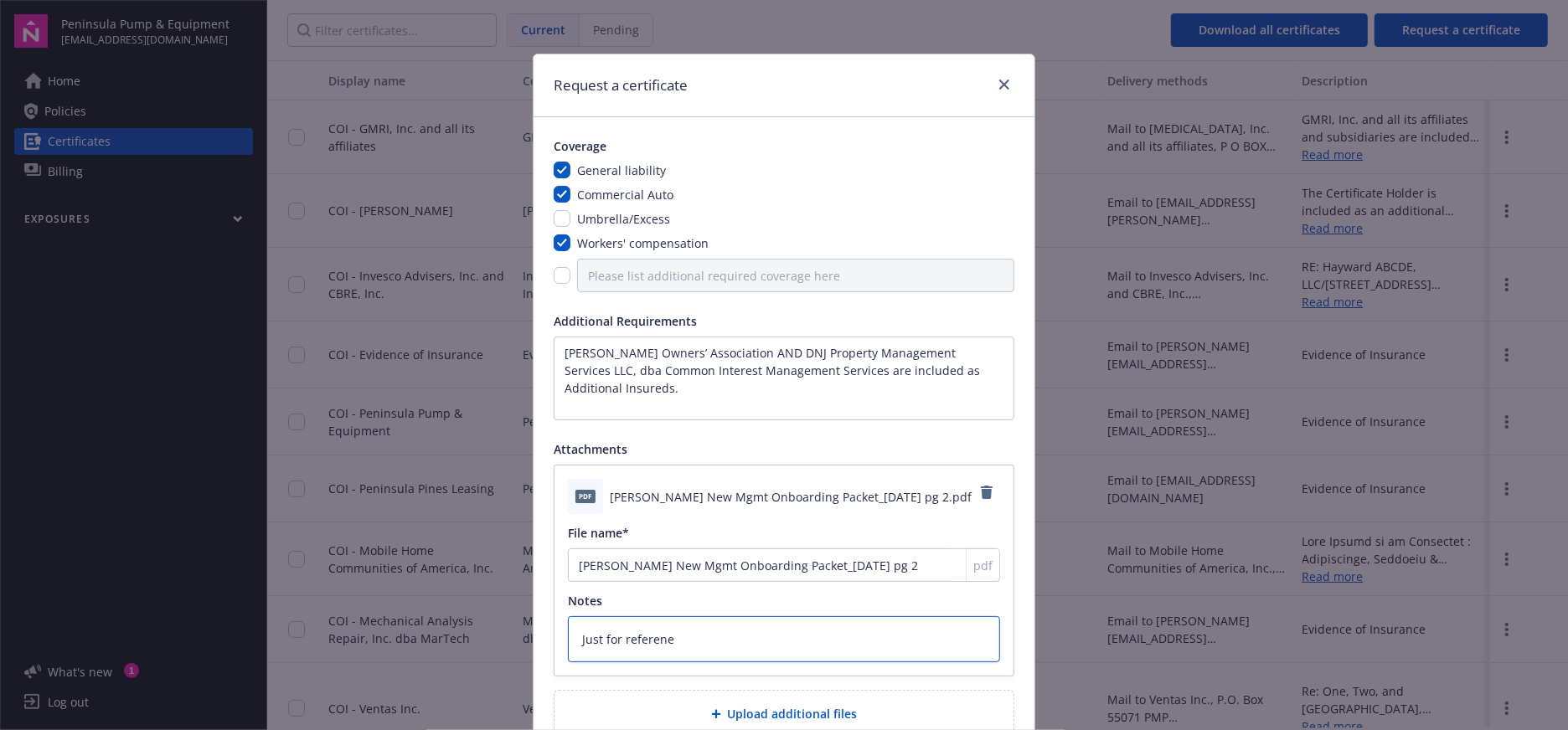
type textarea "Just for referenec"
type textarea "x"
type textarea "Just for referenece"
type textarea "x"
type textarea "Just for referenec"
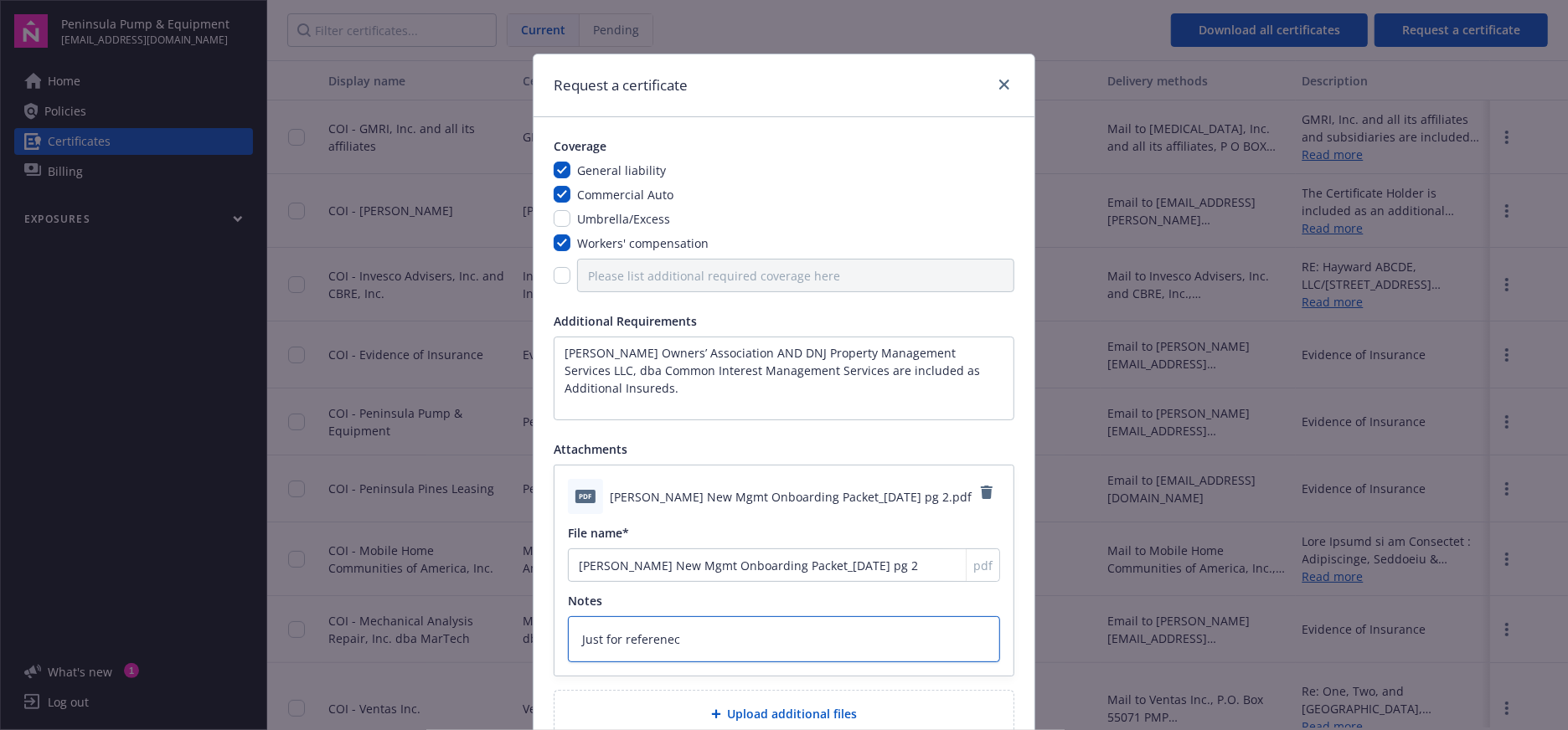
type textarea "x"
type textarea "Just for referene"
type textarea "x"
type textarea "Just for referen"
type textarea "x"
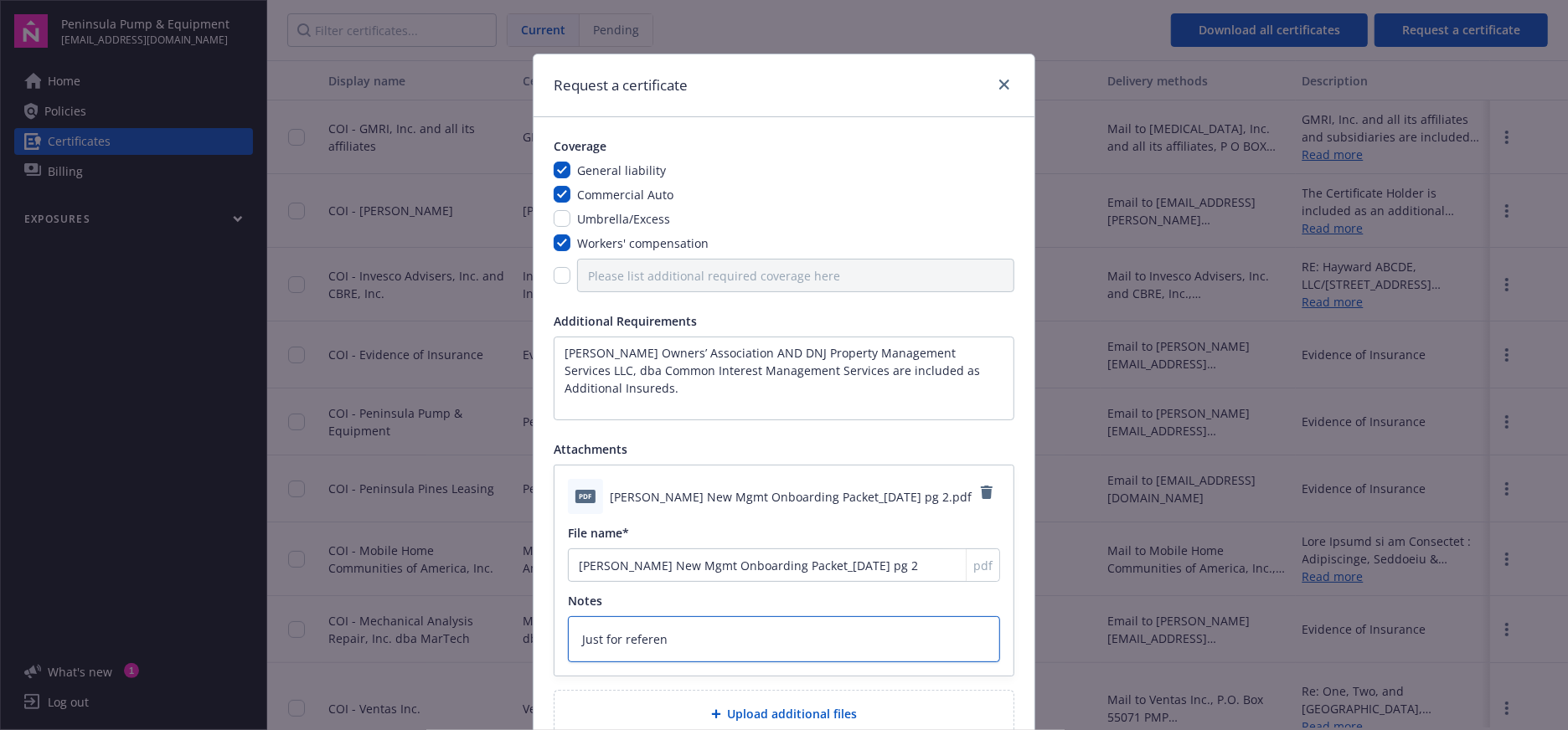
type textarea "Just for referenc"
type textarea "x"
type textarea "Just for reference"
type textarea "x"
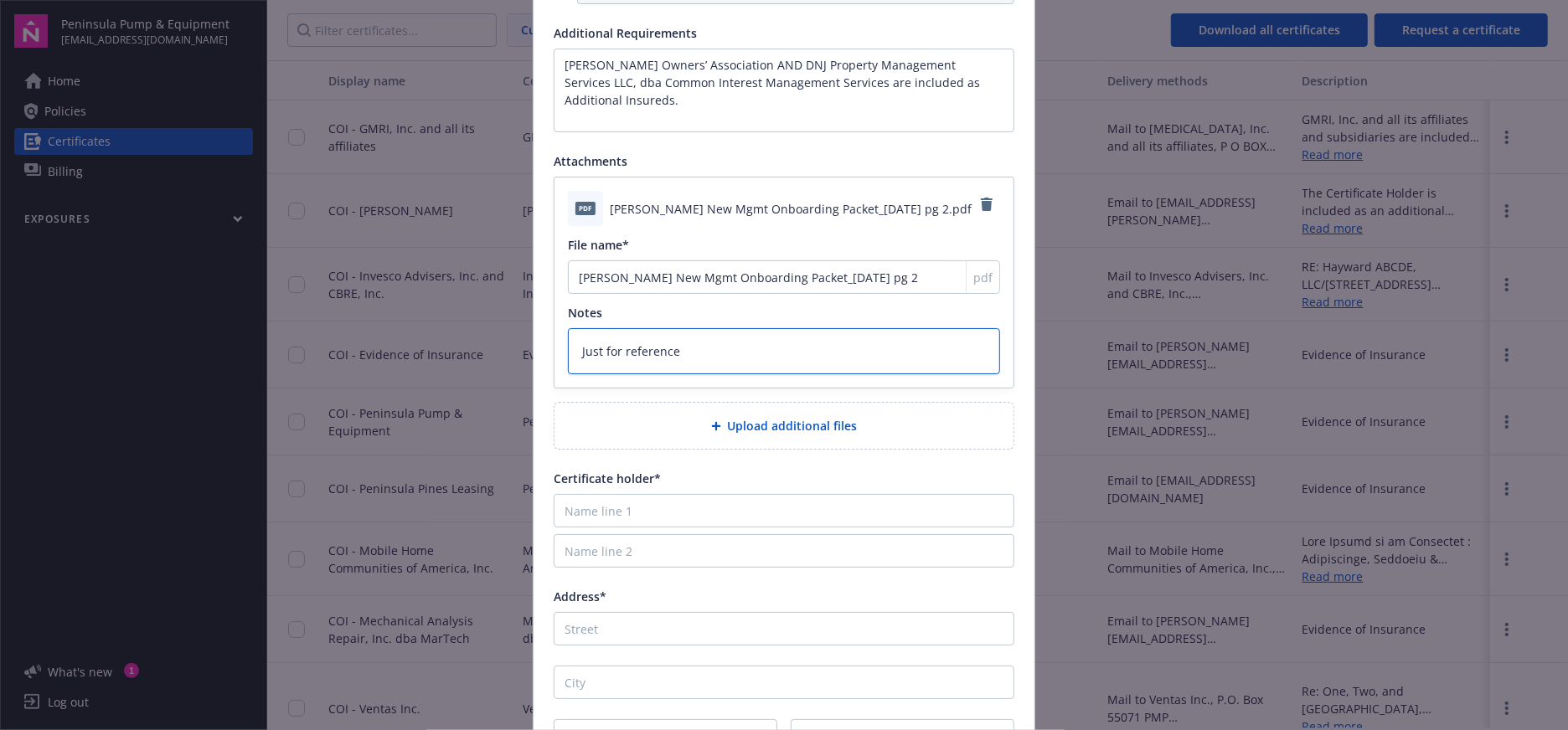
scroll to position [310, 0]
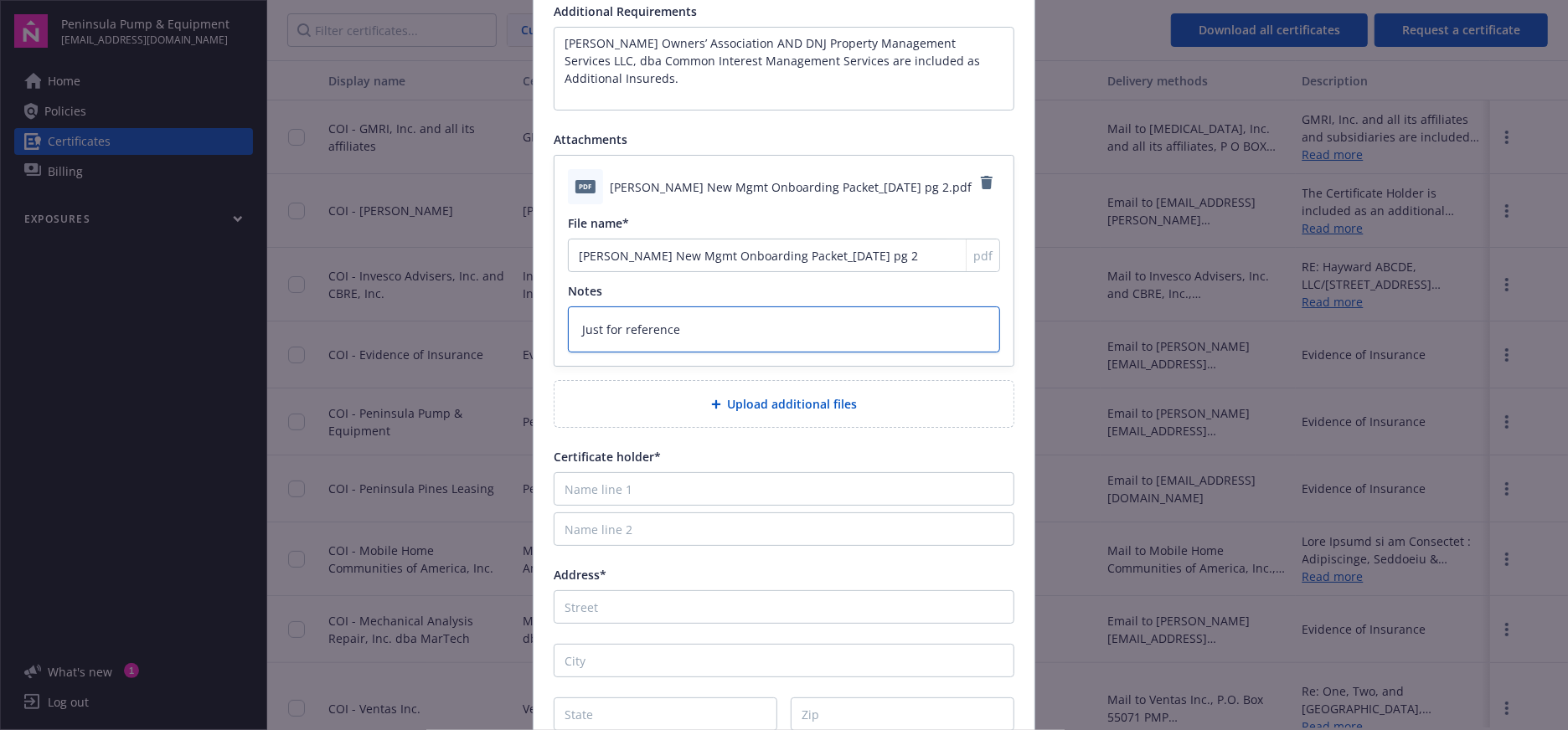
type textarea "Just for reference"
click at [828, 491] on input "Name line 1" at bounding box center [784, 489] width 461 height 34
paste input "[PERSON_NAME] Owners’ Association"
type textarea "x"
type input "[PERSON_NAME] Owners’ Association"
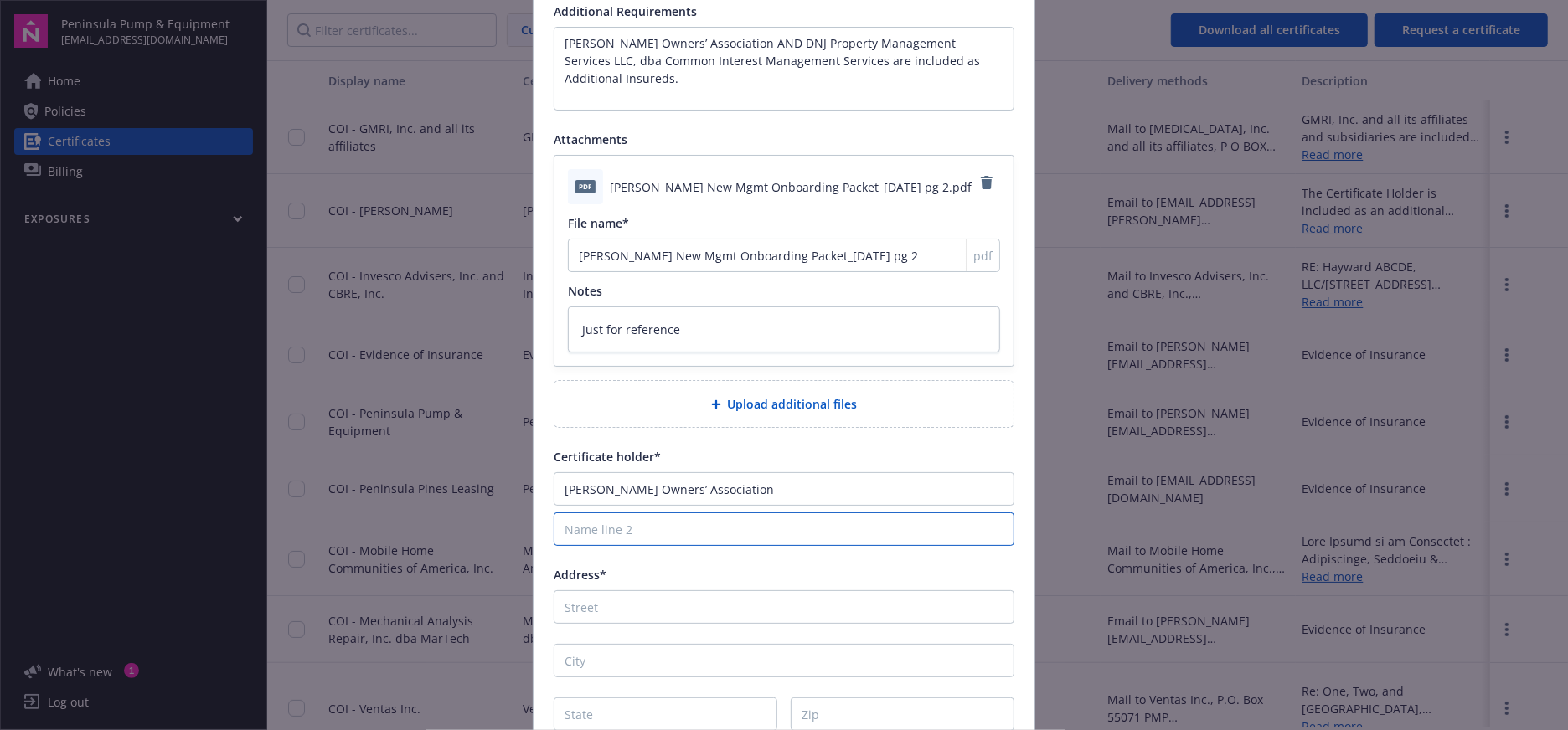
click at [704, 531] on input "Name line 2" at bounding box center [784, 529] width 461 height 34
paste input "c/o DNJ Property Management Services LLC, dba Common Interest Management Servic…"
type textarea "x"
type input "c/o DNJ Property Management Services LLC, dba Common Interest Management Servic…"
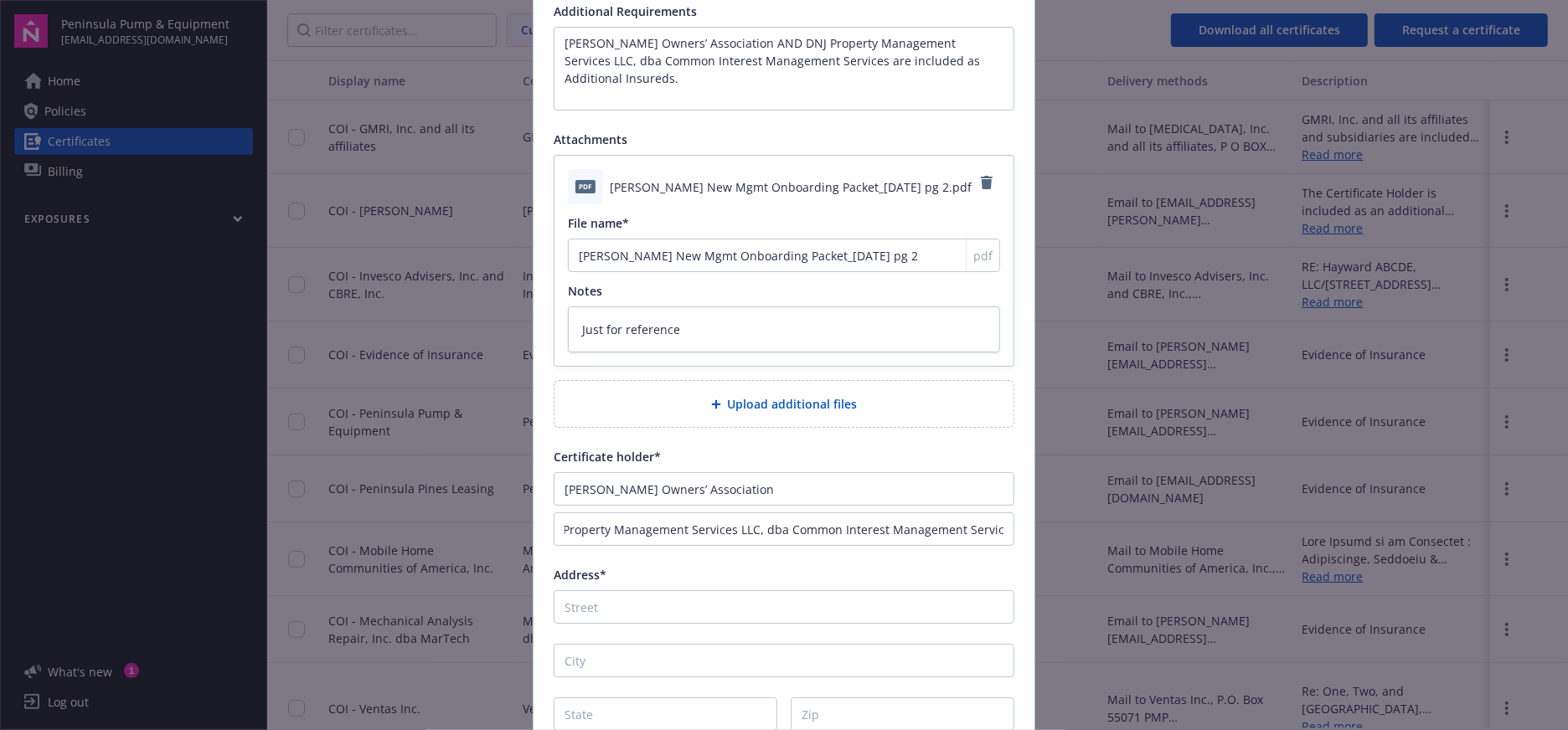
scroll to position [0, 0]
click at [609, 607] on input "Address*" at bounding box center [784, 608] width 461 height 34
paste input "[STREET_ADDRESS]"
type textarea "x"
type input "[STREET_ADDRESS]"
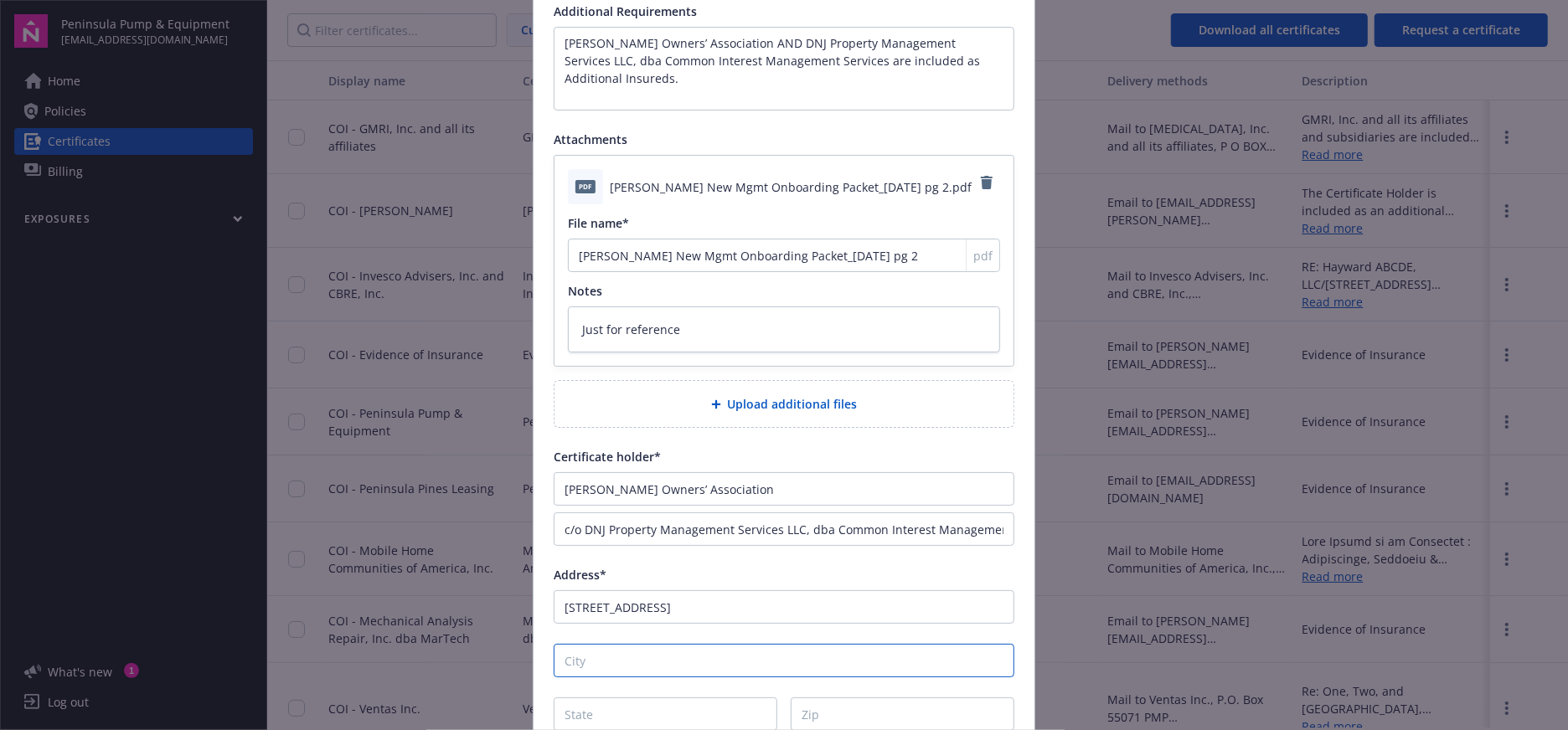
type textarea "x"
type input "S"
type textarea "x"
type input "Sa"
type textarea "x"
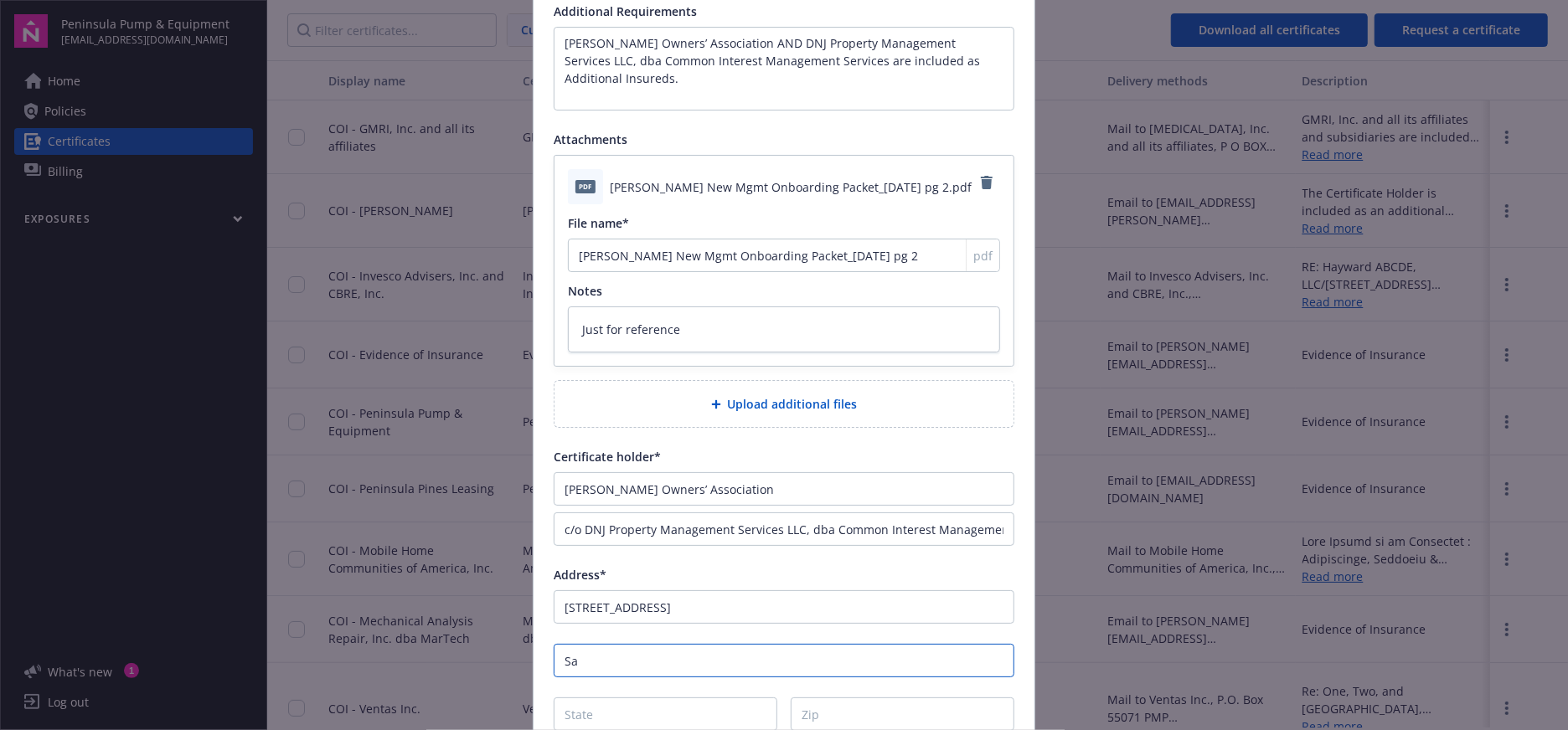
type input "San"
type textarea "x"
type input "San"
type textarea "x"
type input "San R"
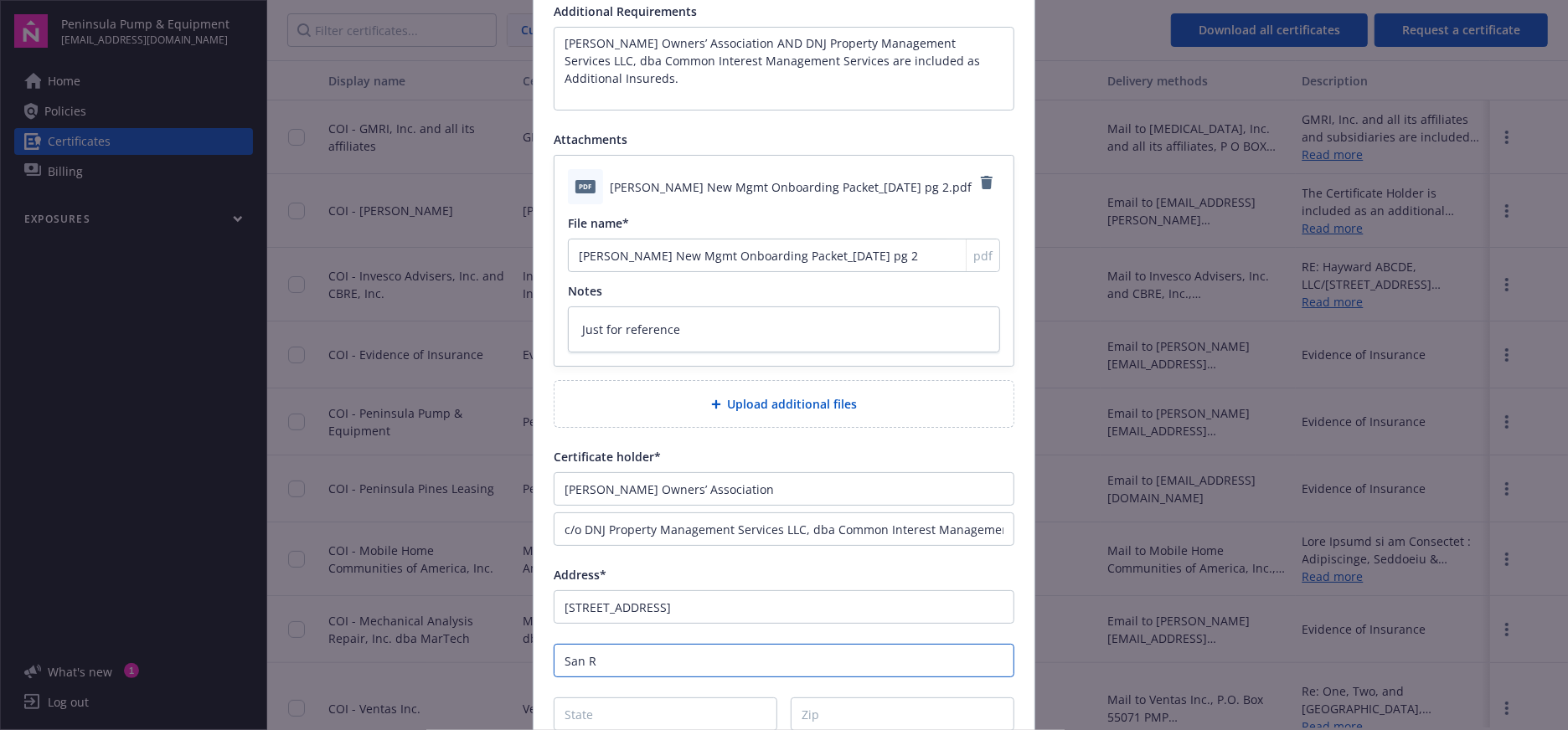
type textarea "x"
type input "San [PERSON_NAME]"
type textarea "x"
type input "C"
type textarea "x"
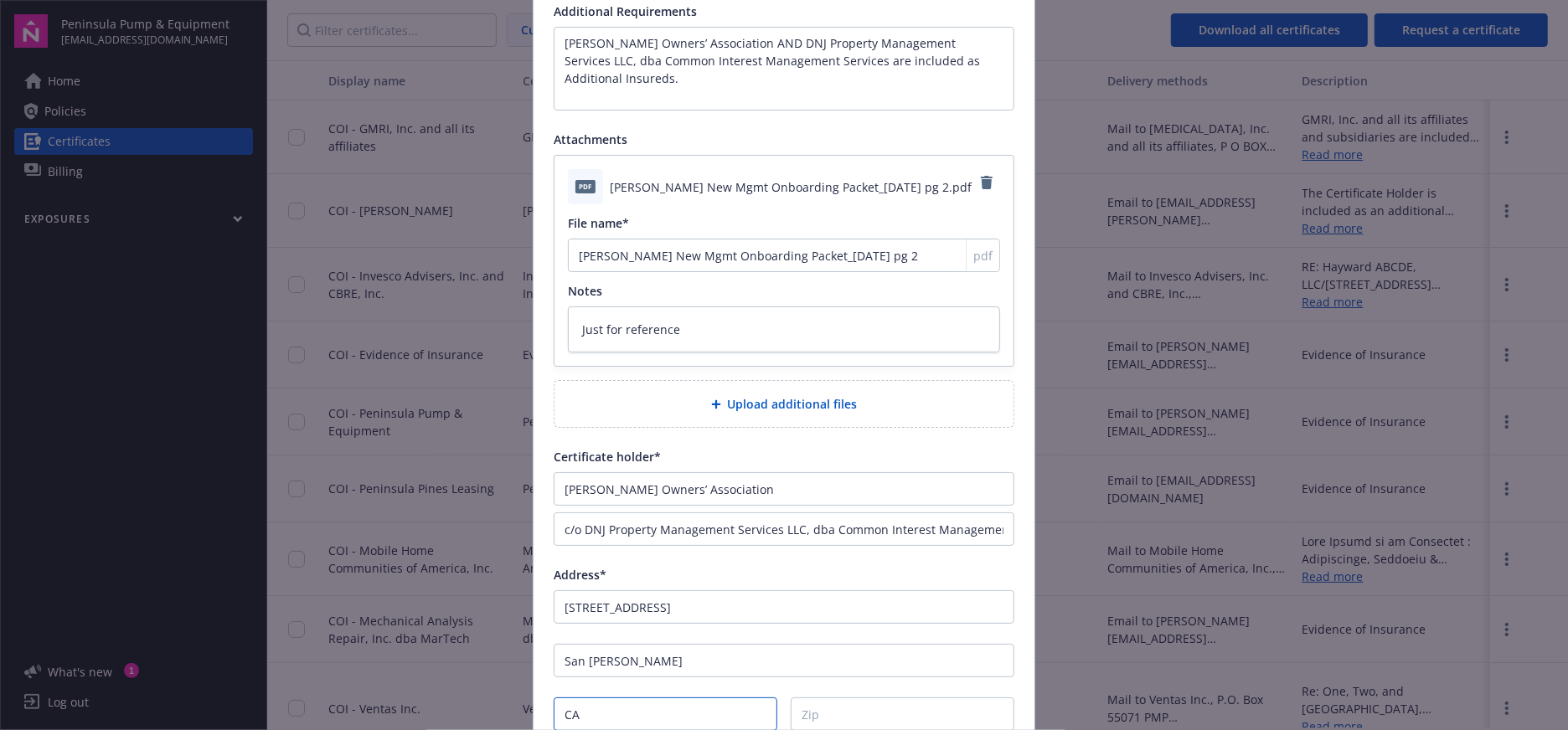
type input "CA"
type textarea "x"
type input "9"
type textarea "x"
type input "94"
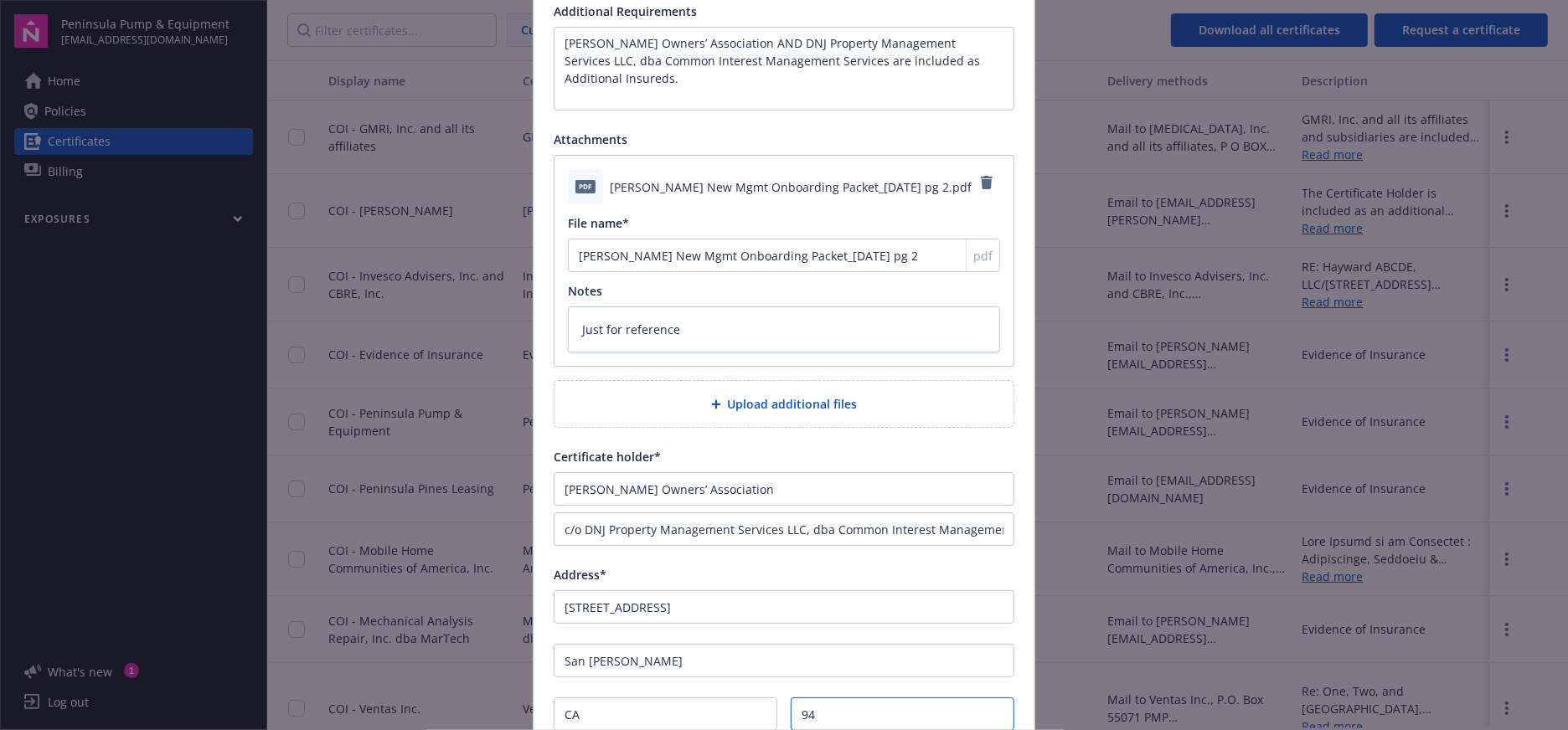
type textarea "x"
type input "945"
type textarea "x"
type input "9458"
type textarea "x"
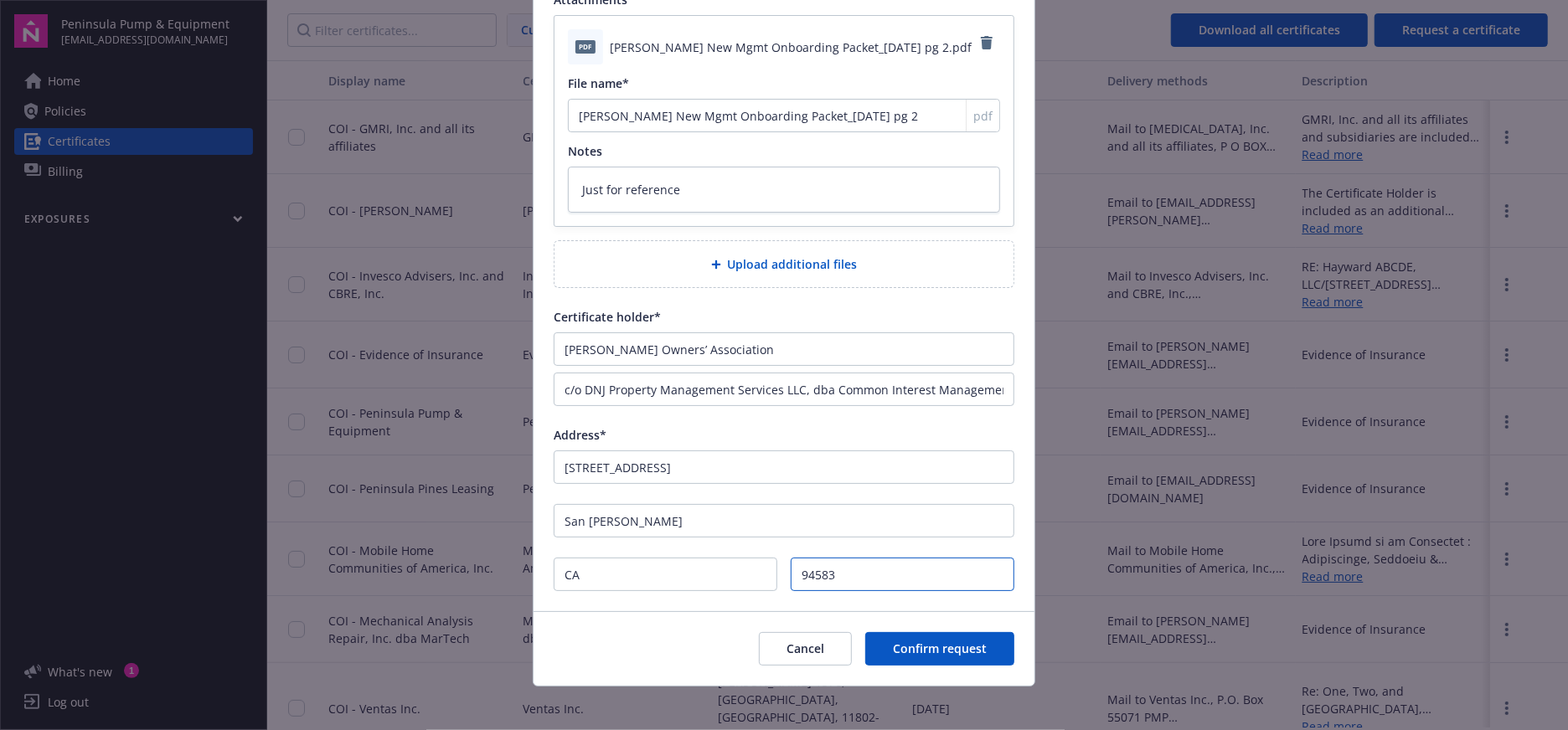
scroll to position [459, 0]
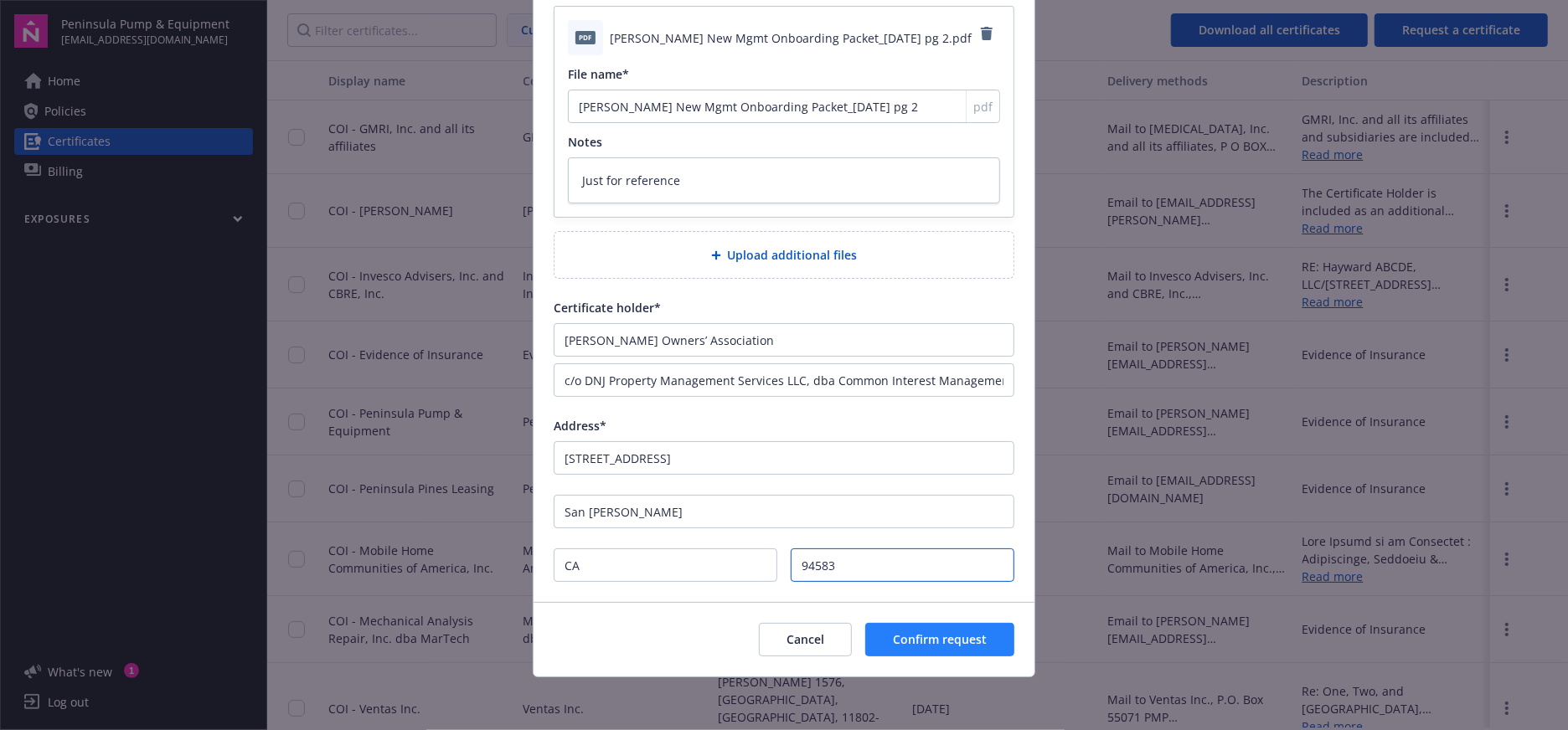
type input "94583"
click at [916, 635] on span "Confirm request" at bounding box center [940, 639] width 94 height 16
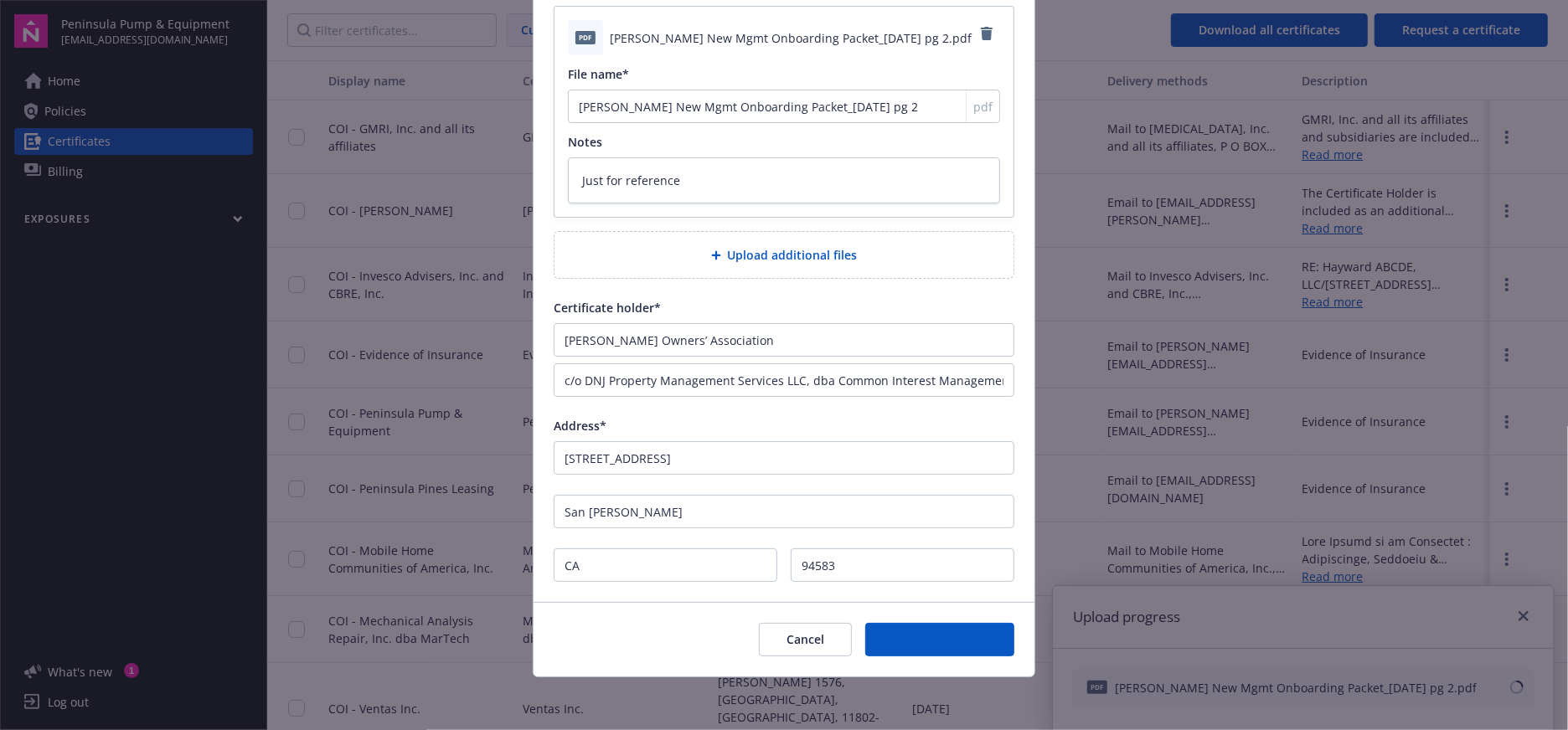
type textarea "x"
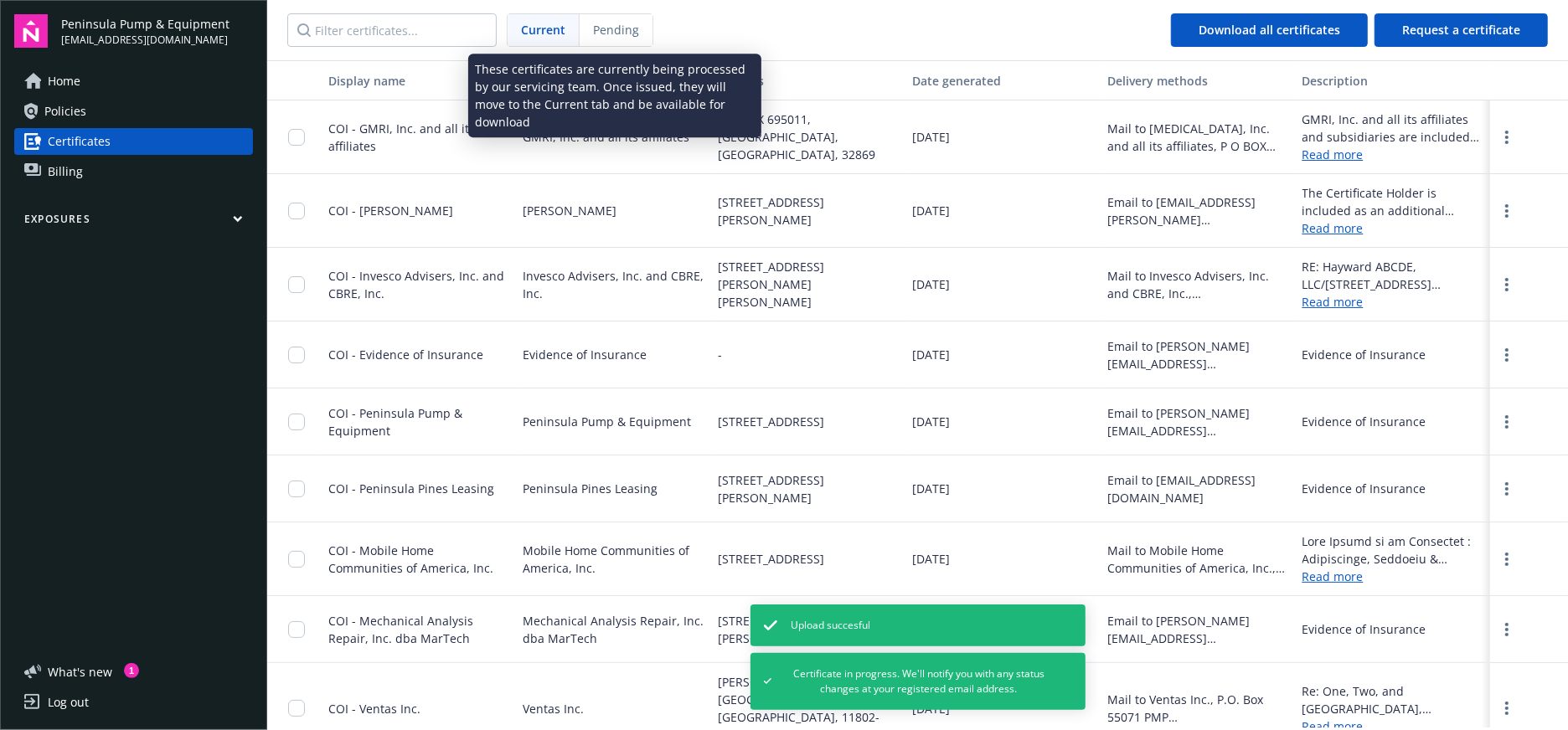
click at [609, 28] on span "Pending" at bounding box center [615, 29] width 46 height 18
